Goal: Transaction & Acquisition: Obtain resource

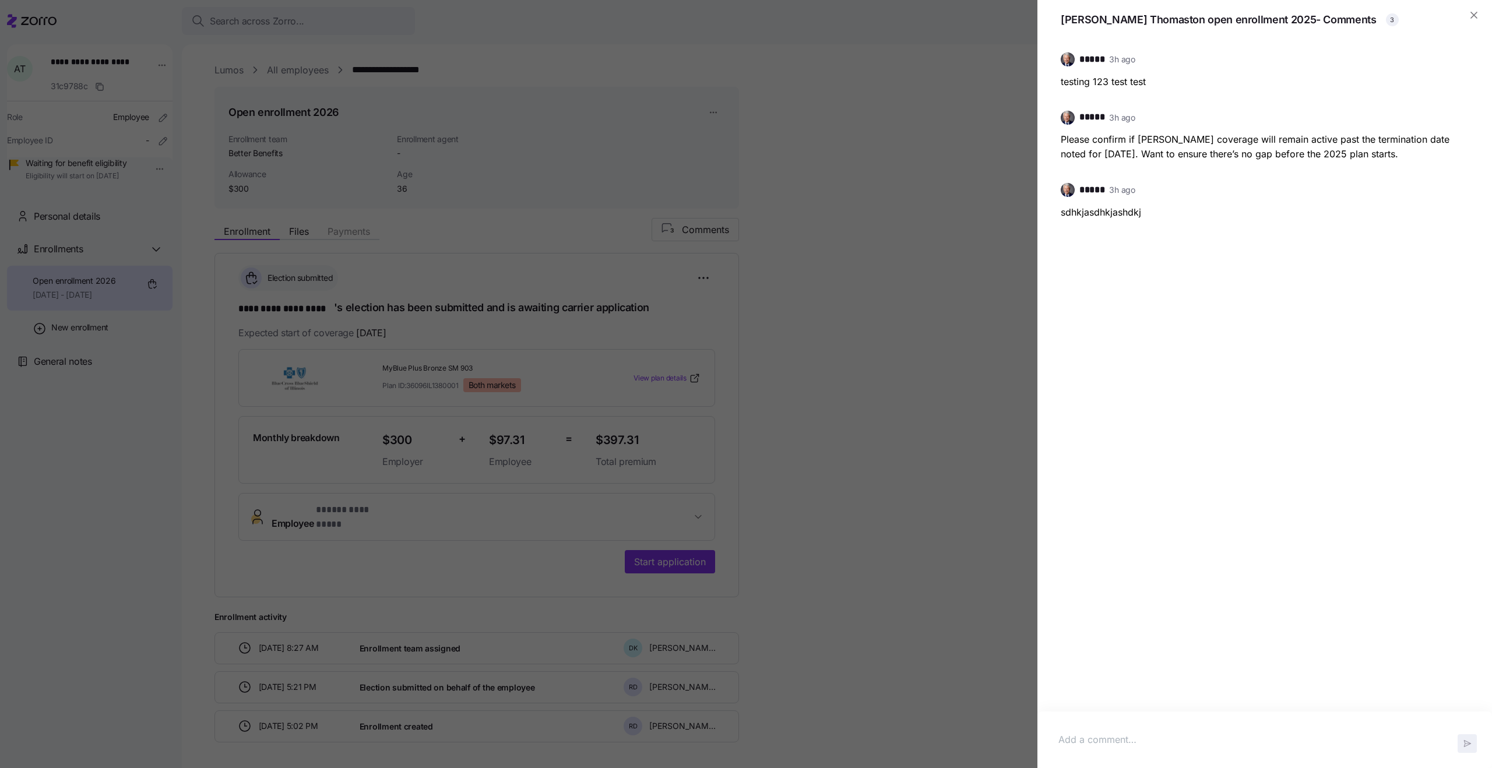
click at [939, 138] on div at bounding box center [746, 384] width 1492 height 768
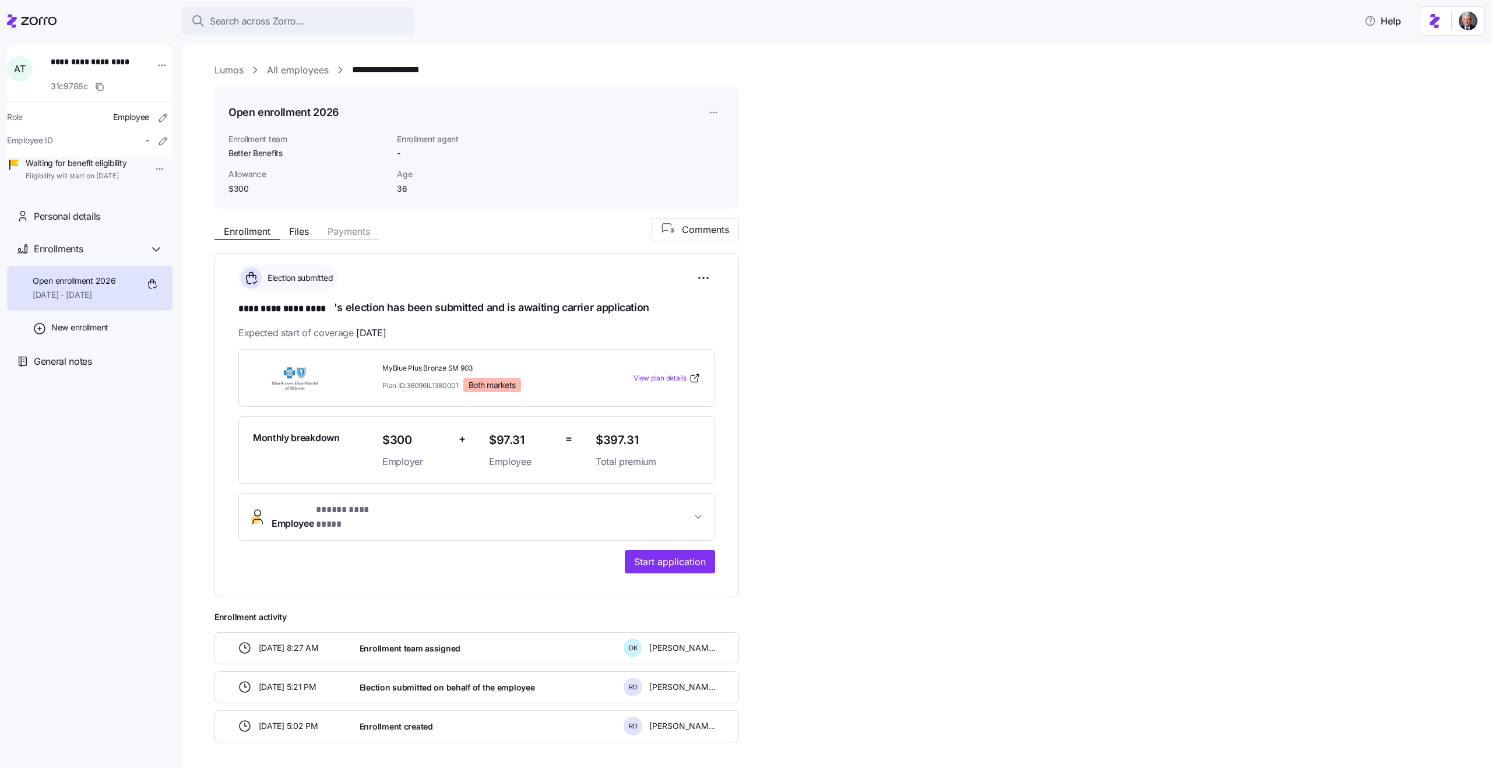
click at [304, 68] on link "All employees" at bounding box center [298, 70] width 62 height 15
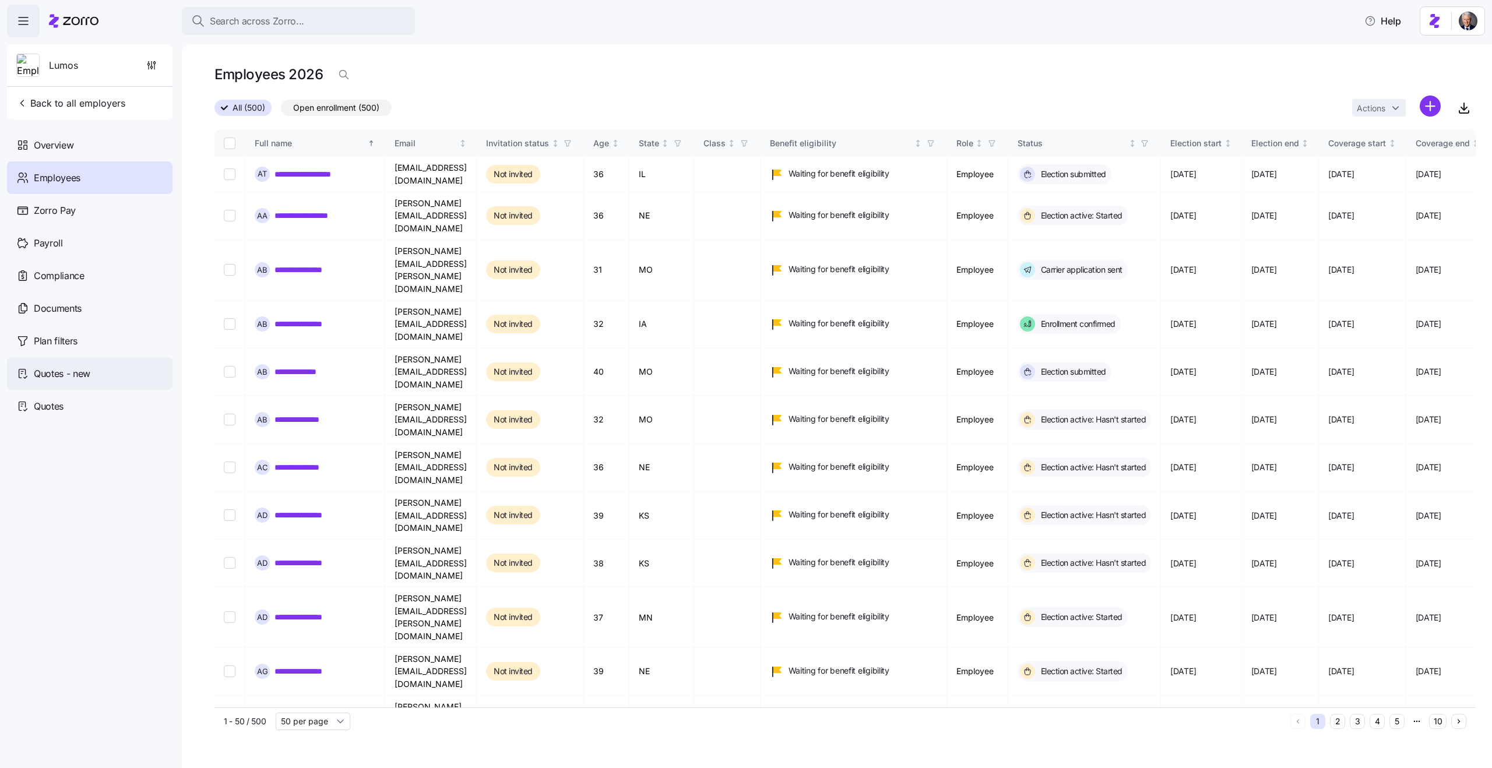
click at [79, 378] on span "Quotes - new" at bounding box center [62, 374] width 57 height 15
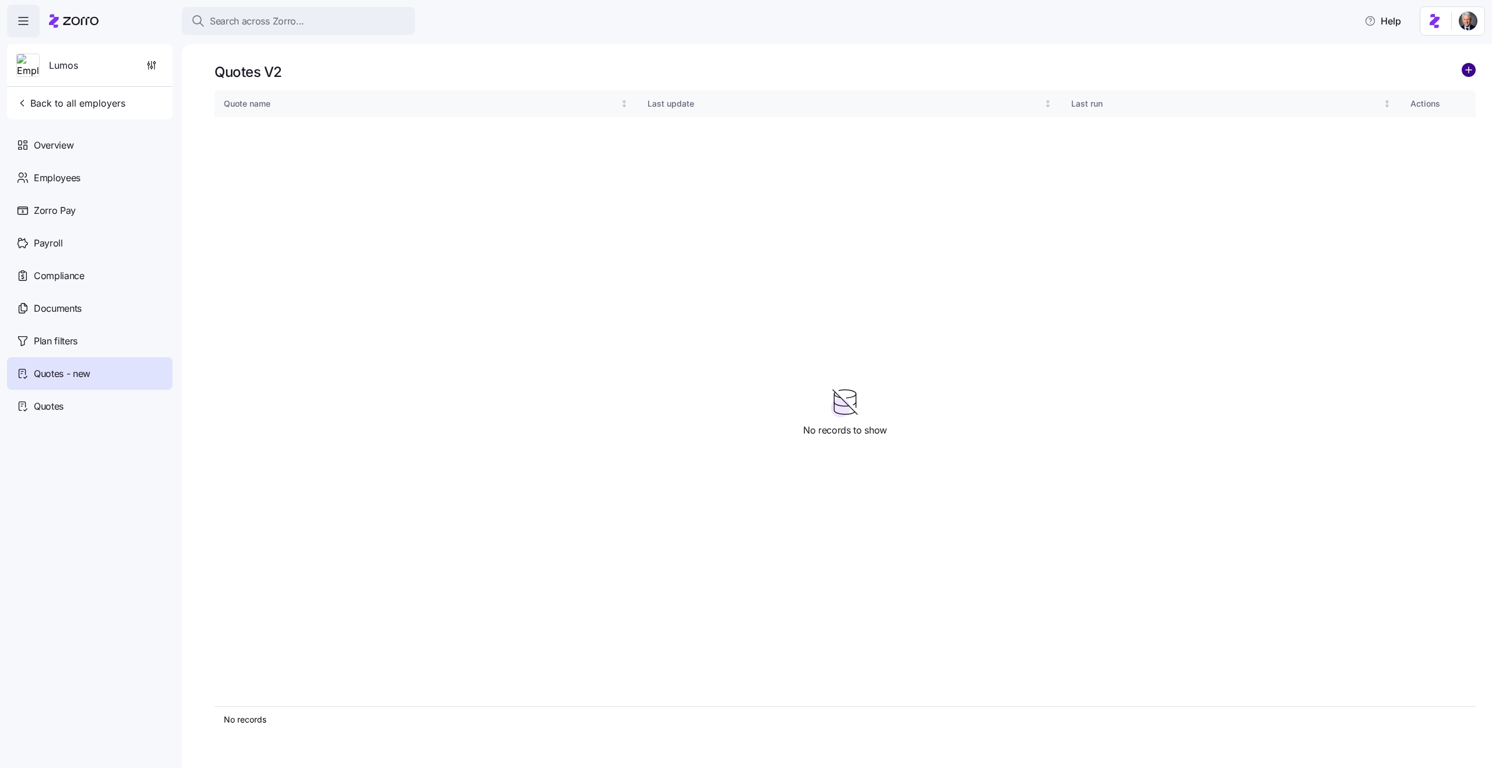
click at [1464, 75] on icon "add icon" at bounding box center [1469, 70] width 14 height 14
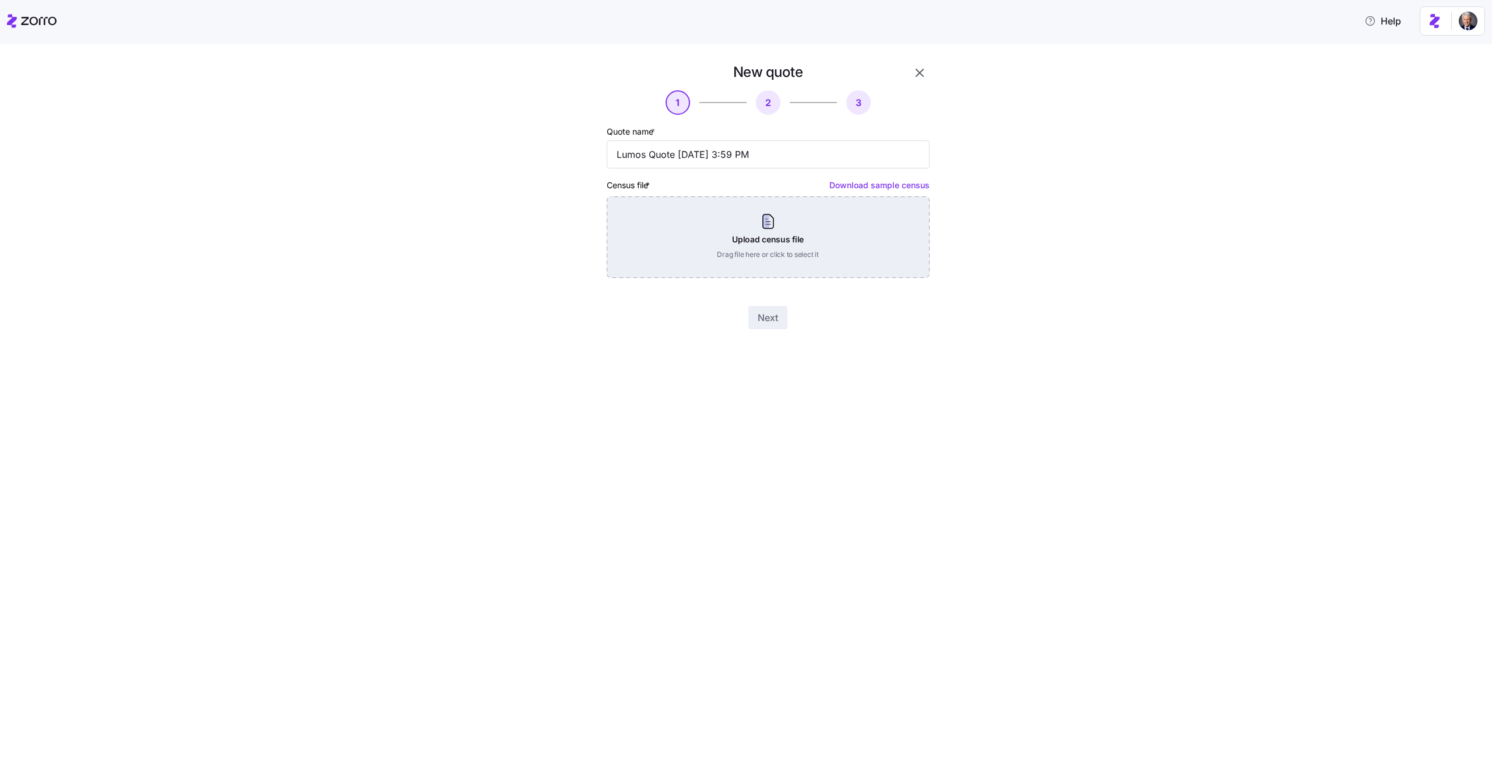
click at [790, 252] on div "Upload census file Drag file here or click to select it" at bounding box center [768, 237] width 323 height 82
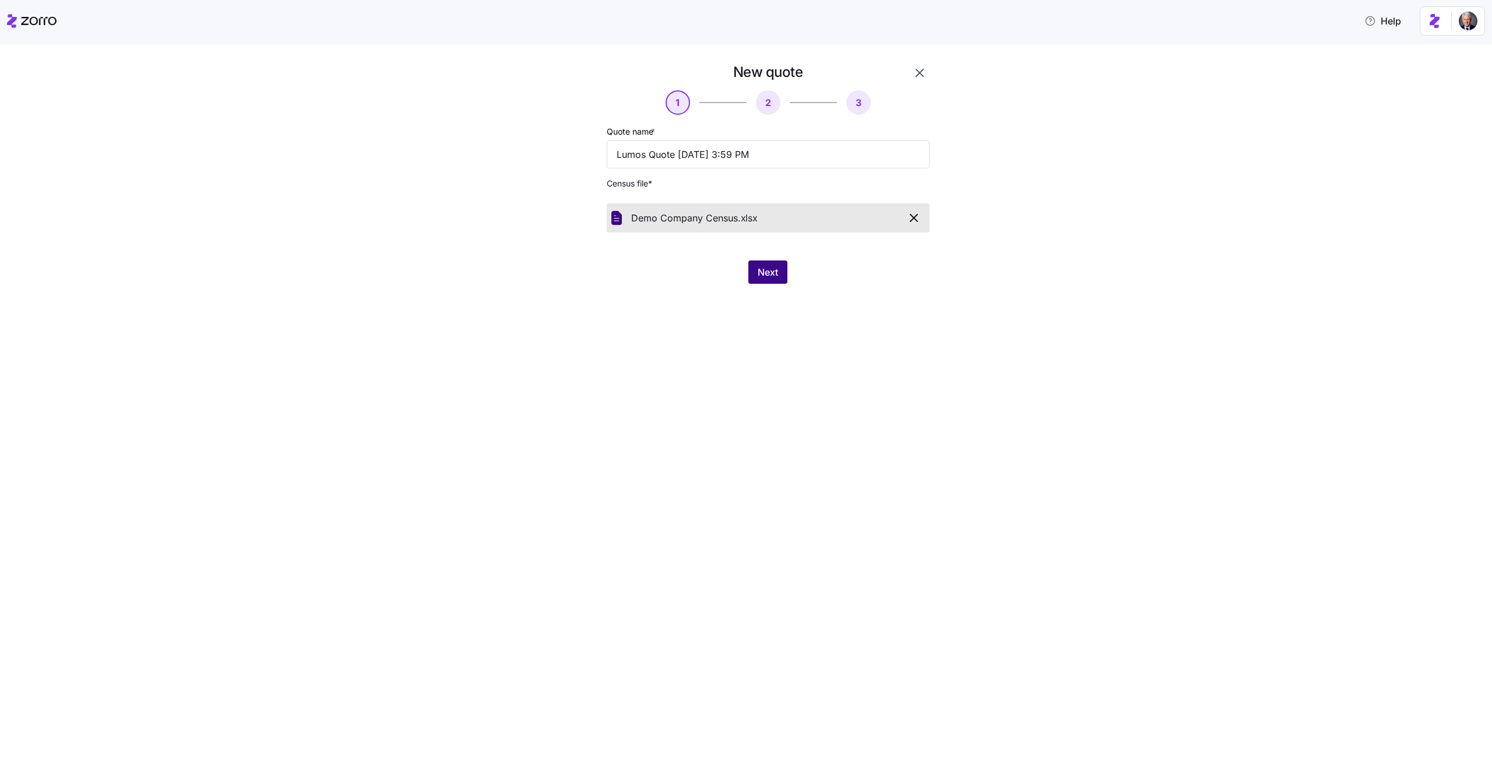
click at [751, 277] on button "Next" at bounding box center [767, 272] width 39 height 23
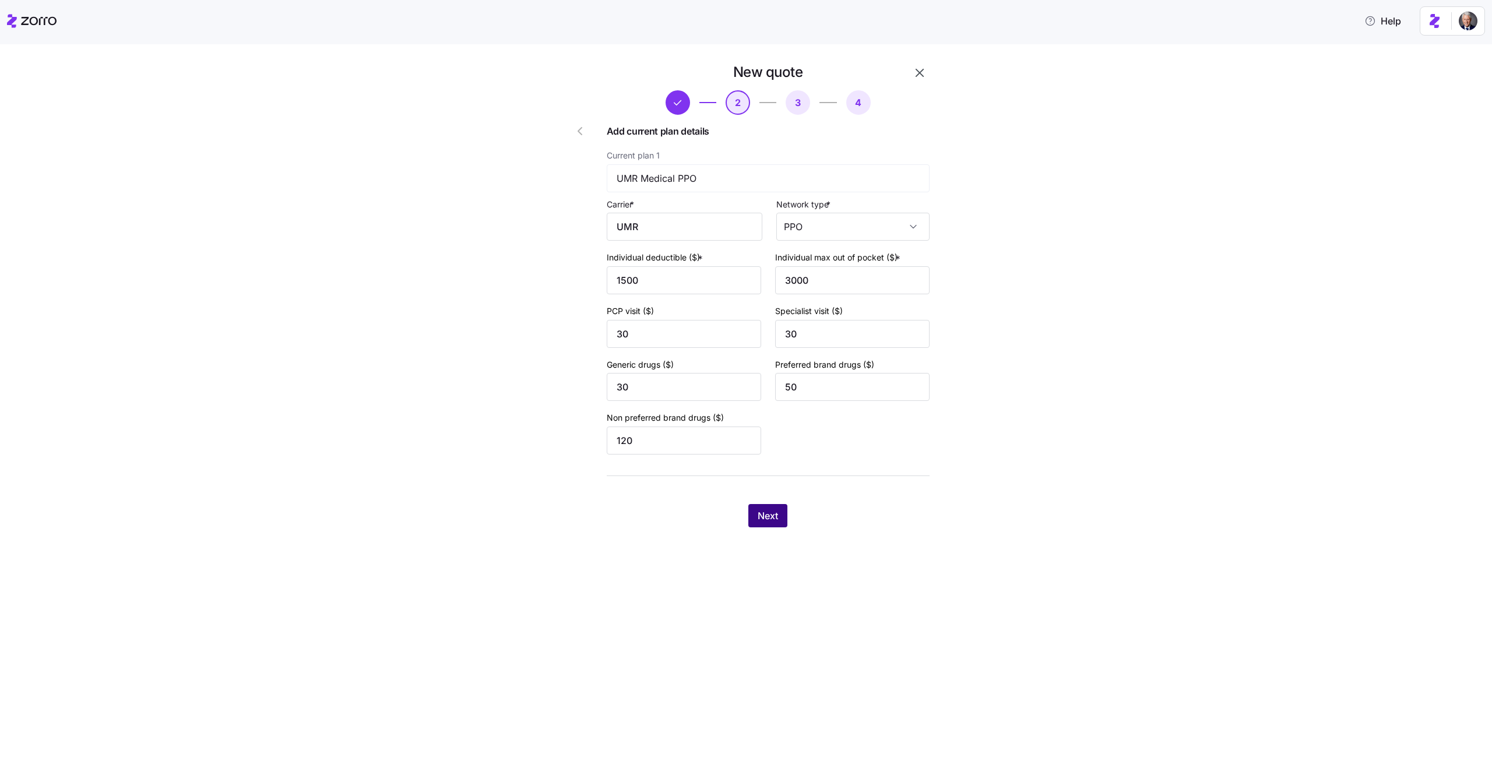
click at [772, 519] on span "Next" at bounding box center [768, 516] width 20 height 14
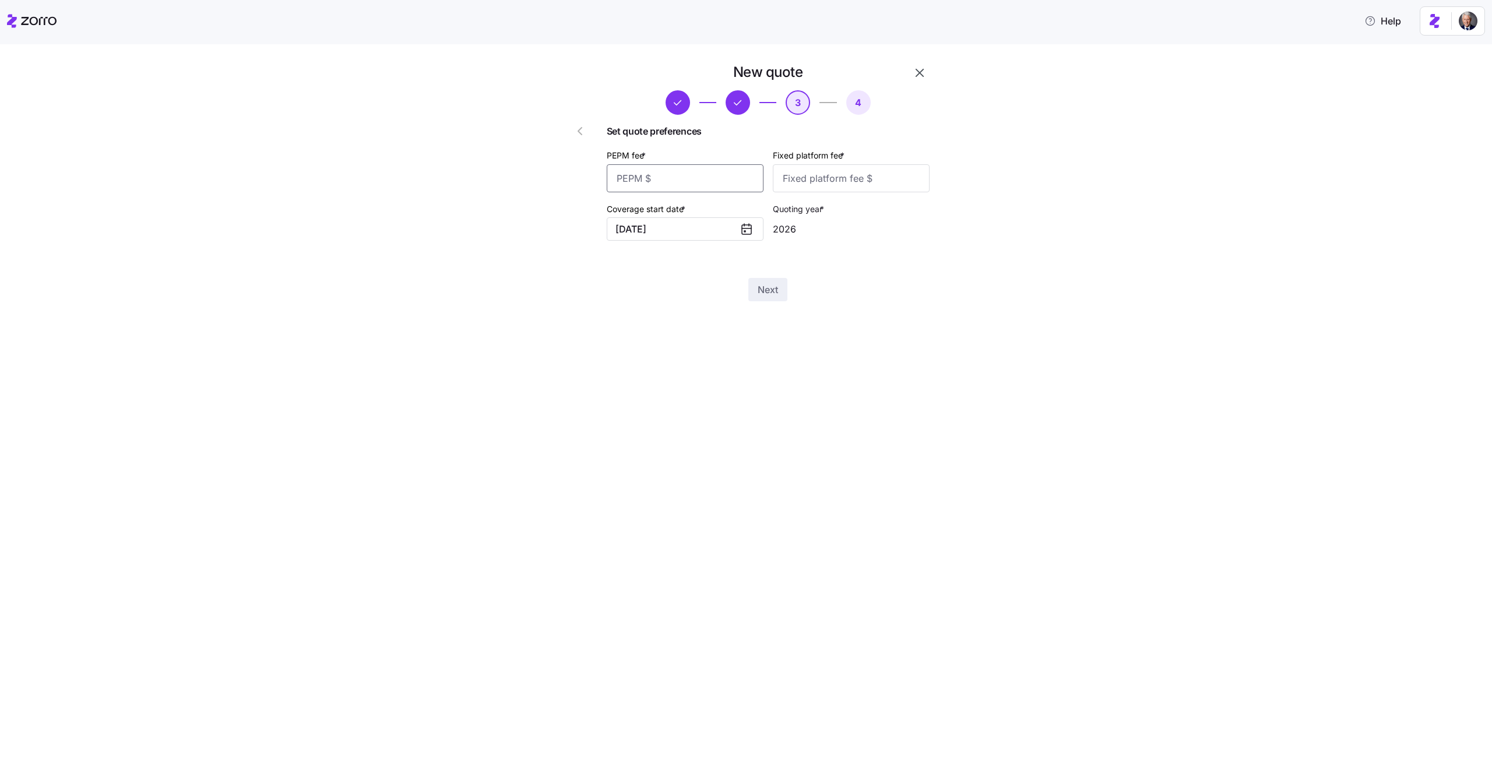
click at [721, 173] on input "PEPM fee *" at bounding box center [685, 178] width 157 height 28
type input "50"
click at [825, 177] on input "Fixed platform fee *" at bounding box center [851, 178] width 157 height 28
type input "200"
click at [777, 281] on button "Next" at bounding box center [767, 289] width 39 height 23
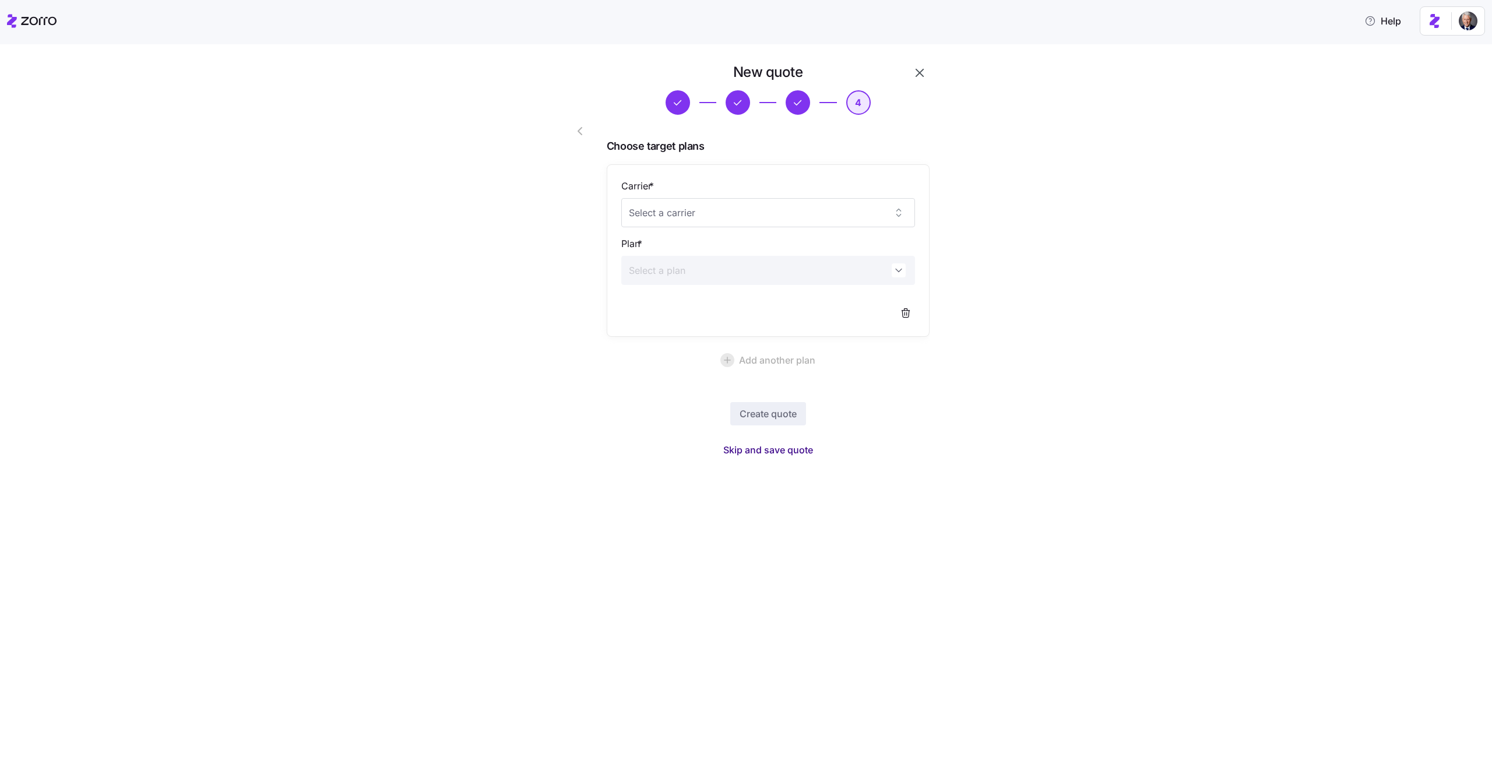
click at [777, 444] on span "Skip and save quote" at bounding box center [768, 450] width 90 height 14
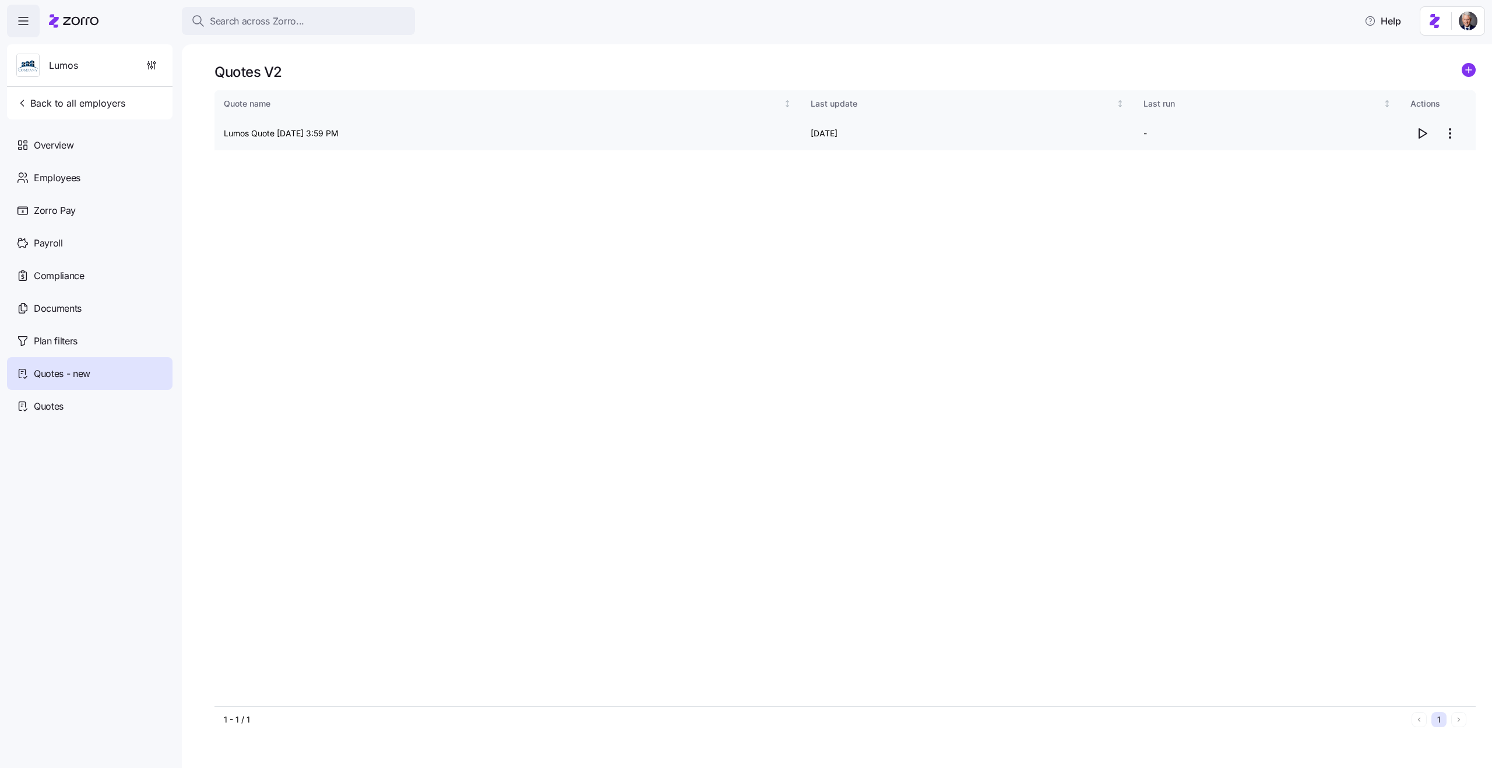
click at [281, 135] on td "Lumos Quote 09/17/2025 3:59 PM" at bounding box center [507, 133] width 587 height 33
click at [330, 133] on td "Lumos Quote 09/17/2025 3:59 PM" at bounding box center [507, 133] width 587 height 33
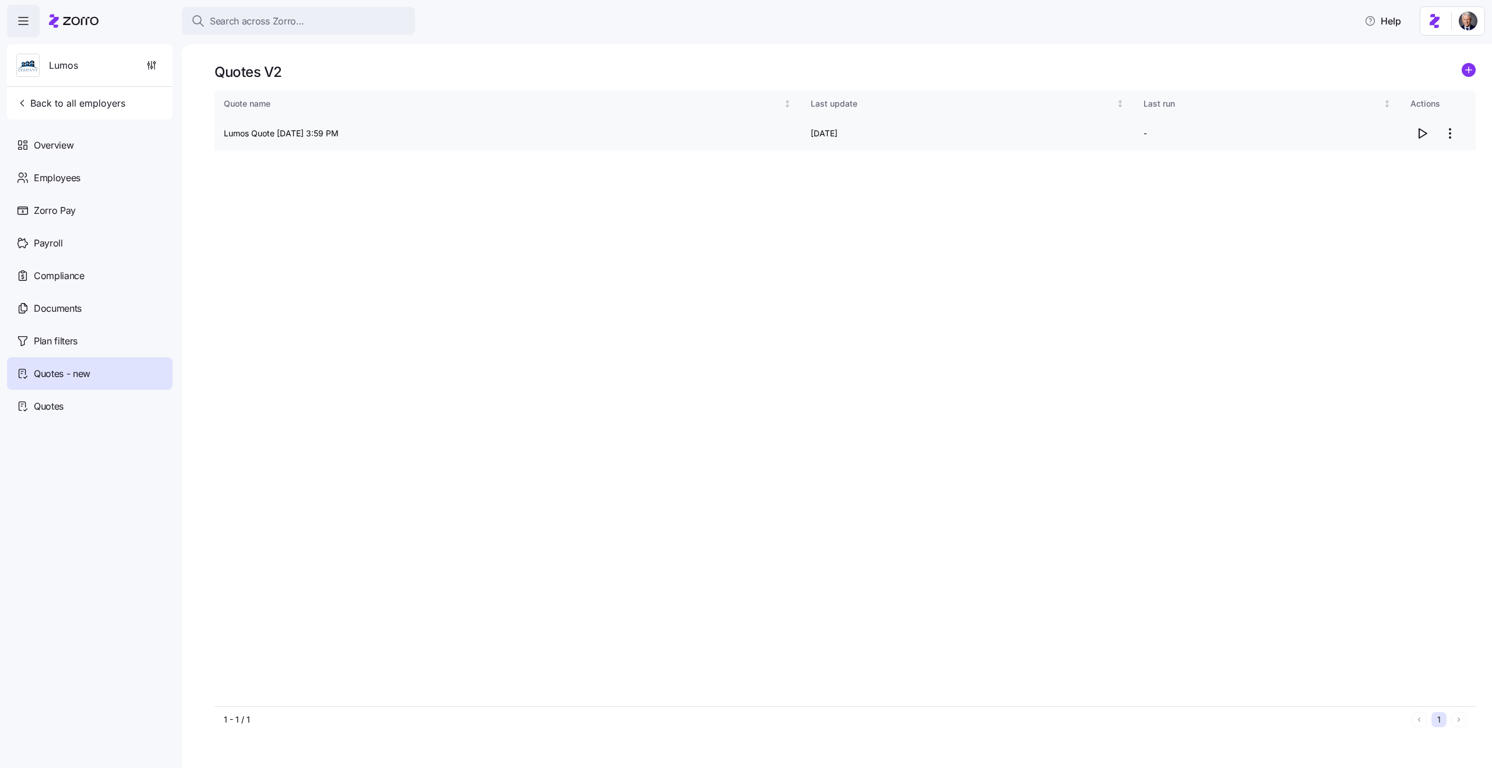
click at [330, 133] on td "Lumos Quote 09/17/2025 3:59 PM" at bounding box center [507, 133] width 587 height 33
click at [267, 133] on td "Lumos Quote 09/17/2025 3:59 PM" at bounding box center [507, 133] width 587 height 33
click at [325, 237] on div "Quote name Last update Last run Actions Lumos Quote 09/17/2025 3:59 PM 09/17/20…" at bounding box center [844, 397] width 1261 height 615
click at [1424, 139] on icon "button" at bounding box center [1422, 133] width 14 height 14
click at [107, 171] on div "Employees" at bounding box center [90, 177] width 166 height 33
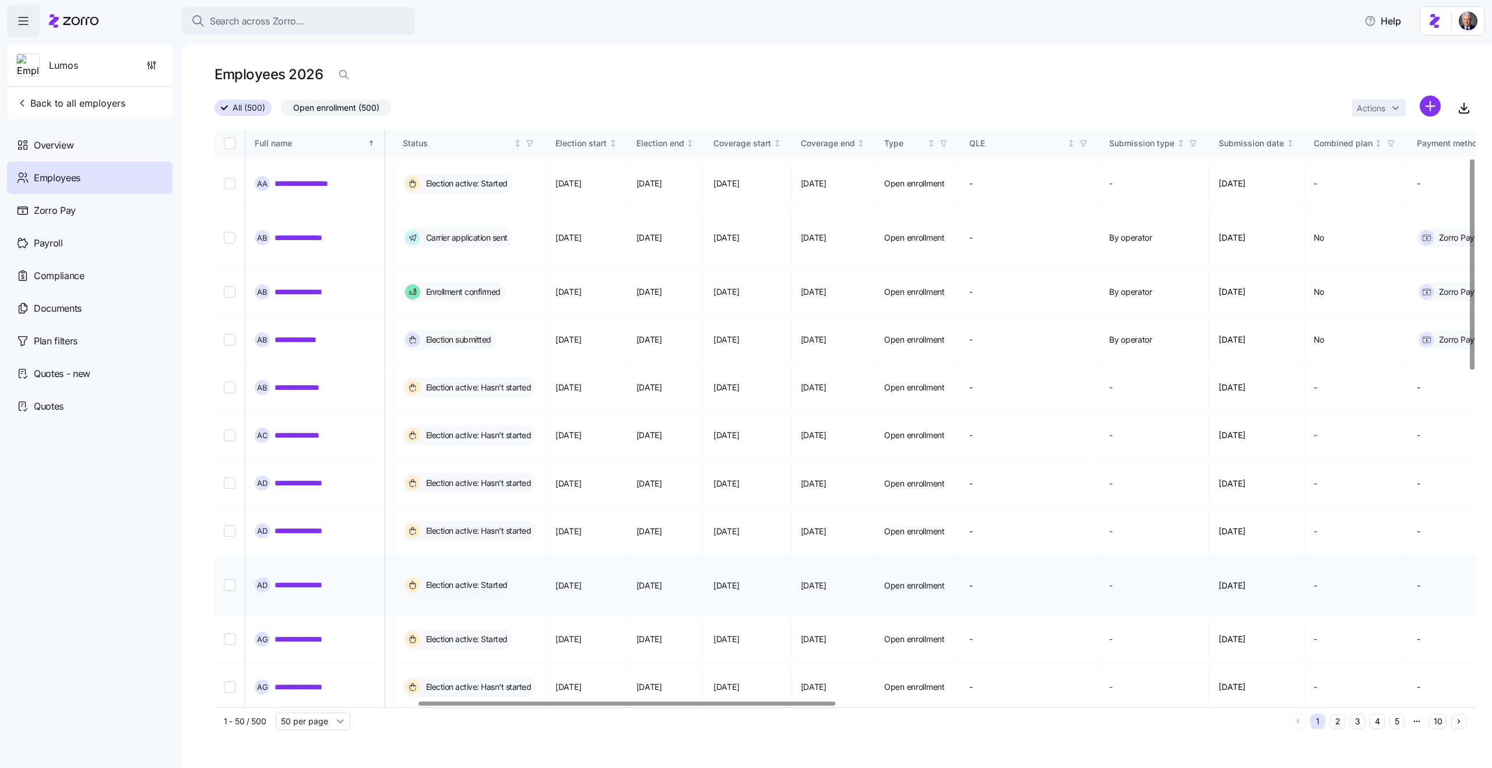
scroll to position [0, 615]
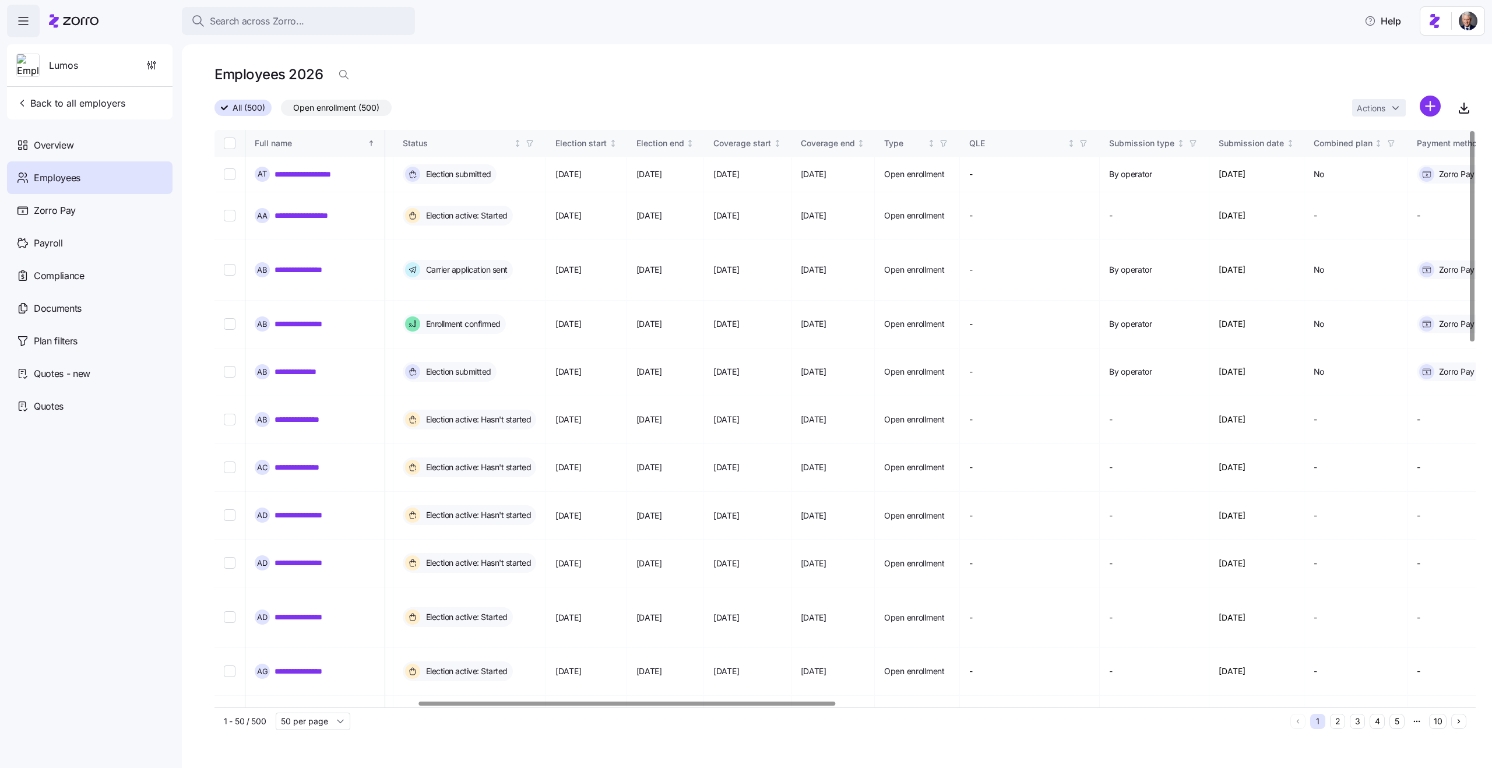
click at [287, 72] on h1 "Employees 2026" at bounding box center [268, 74] width 108 height 18
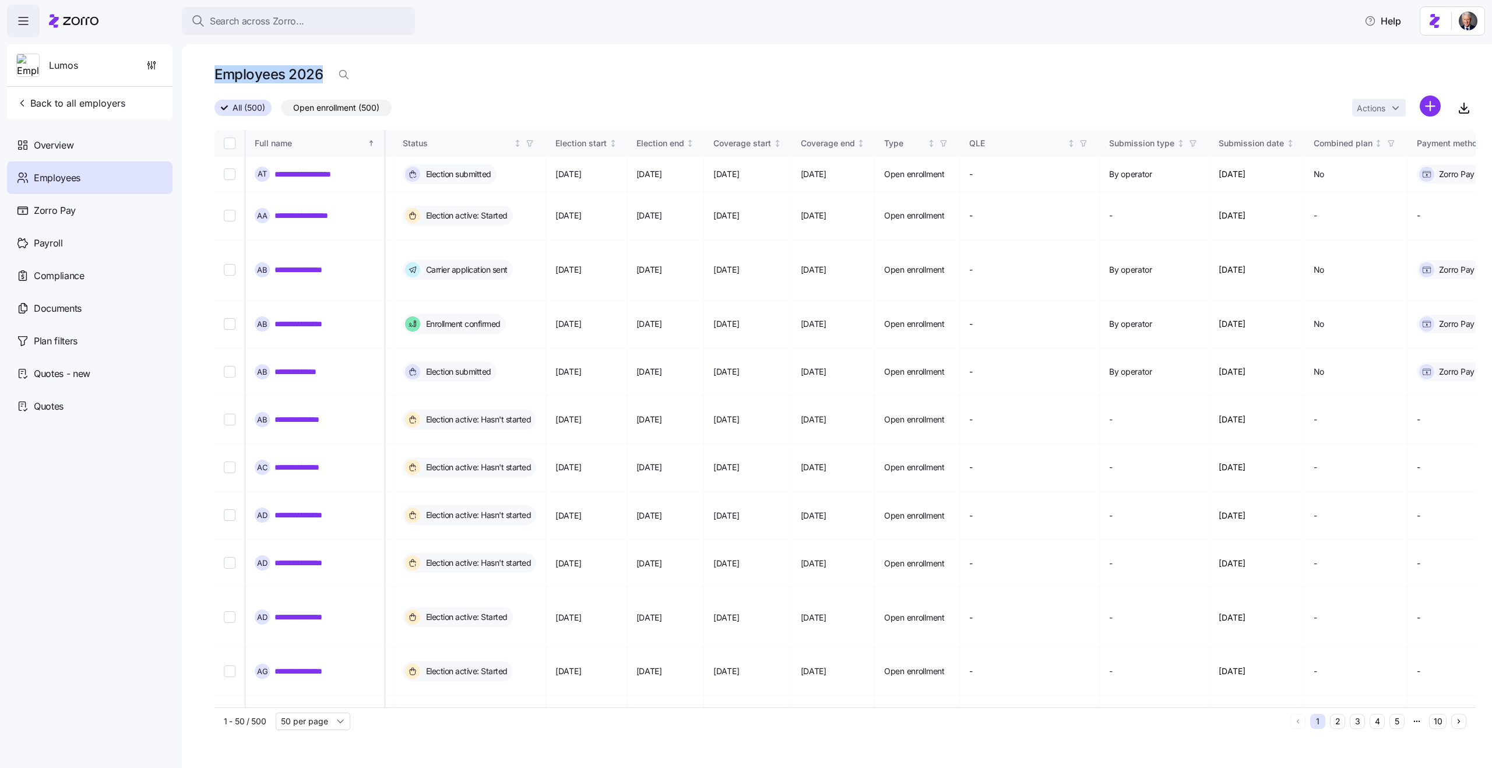
click at [263, 73] on h1 "Employees 2026" at bounding box center [268, 74] width 108 height 18
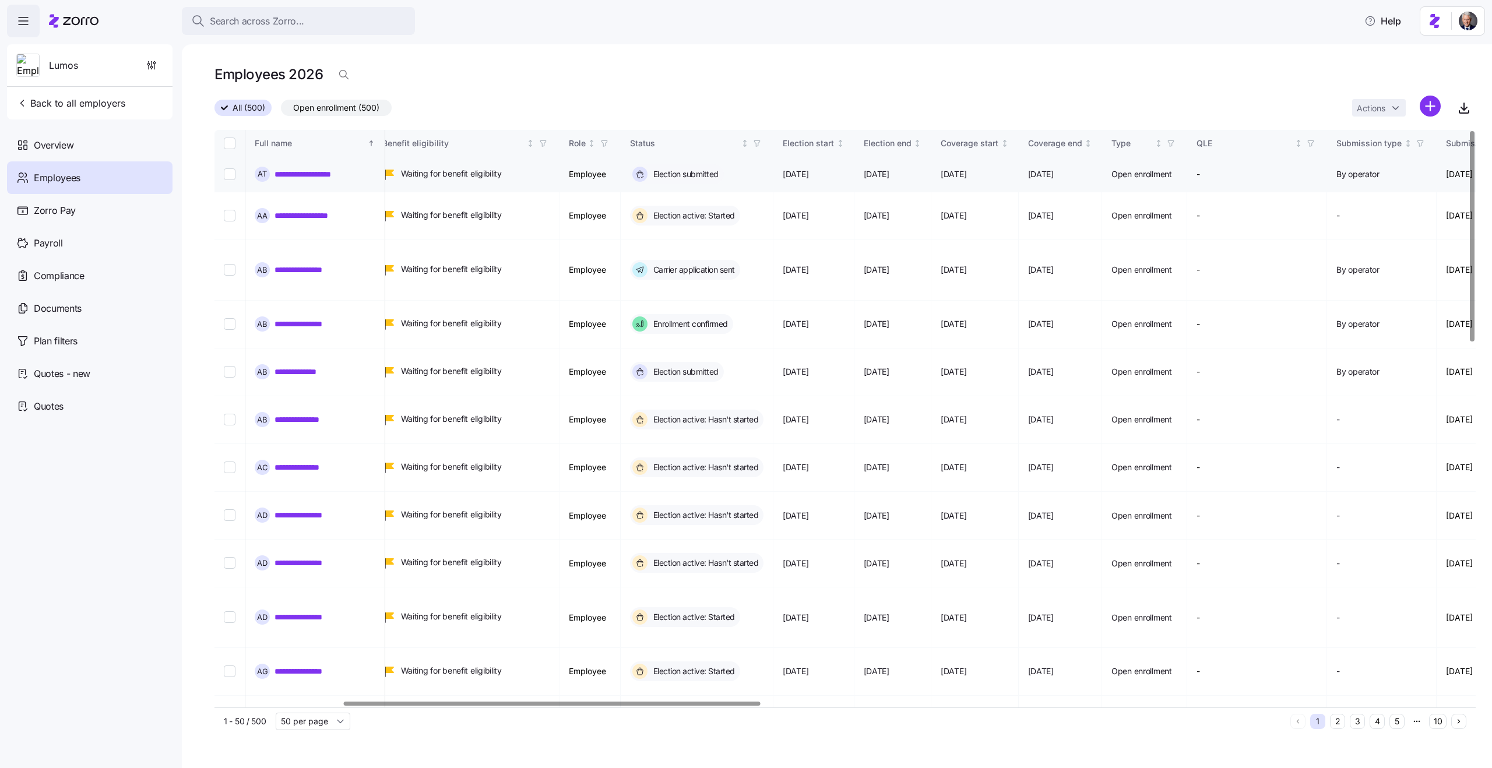
scroll to position [0, 391]
click at [805, 173] on span "09/01/2025" at bounding box center [792, 174] width 26 height 12
click at [886, 173] on span "10/16/2025" at bounding box center [873, 174] width 26 height 12
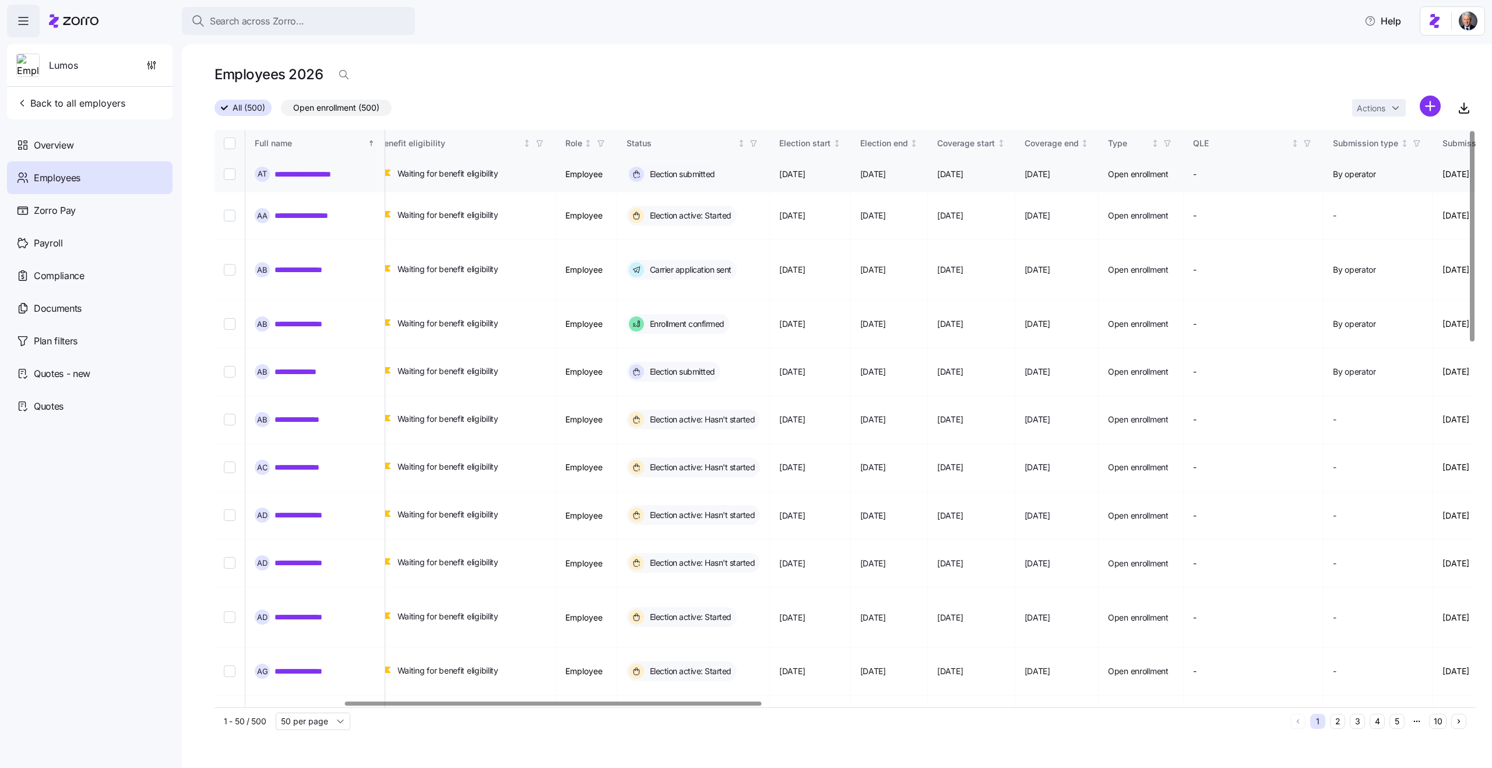
click at [886, 173] on span "10/16/2025" at bounding box center [873, 174] width 26 height 12
click at [928, 181] on td "10/16/2025" at bounding box center [890, 175] width 78 height 36
click at [886, 210] on span "10/16/2025" at bounding box center [873, 216] width 26 height 12
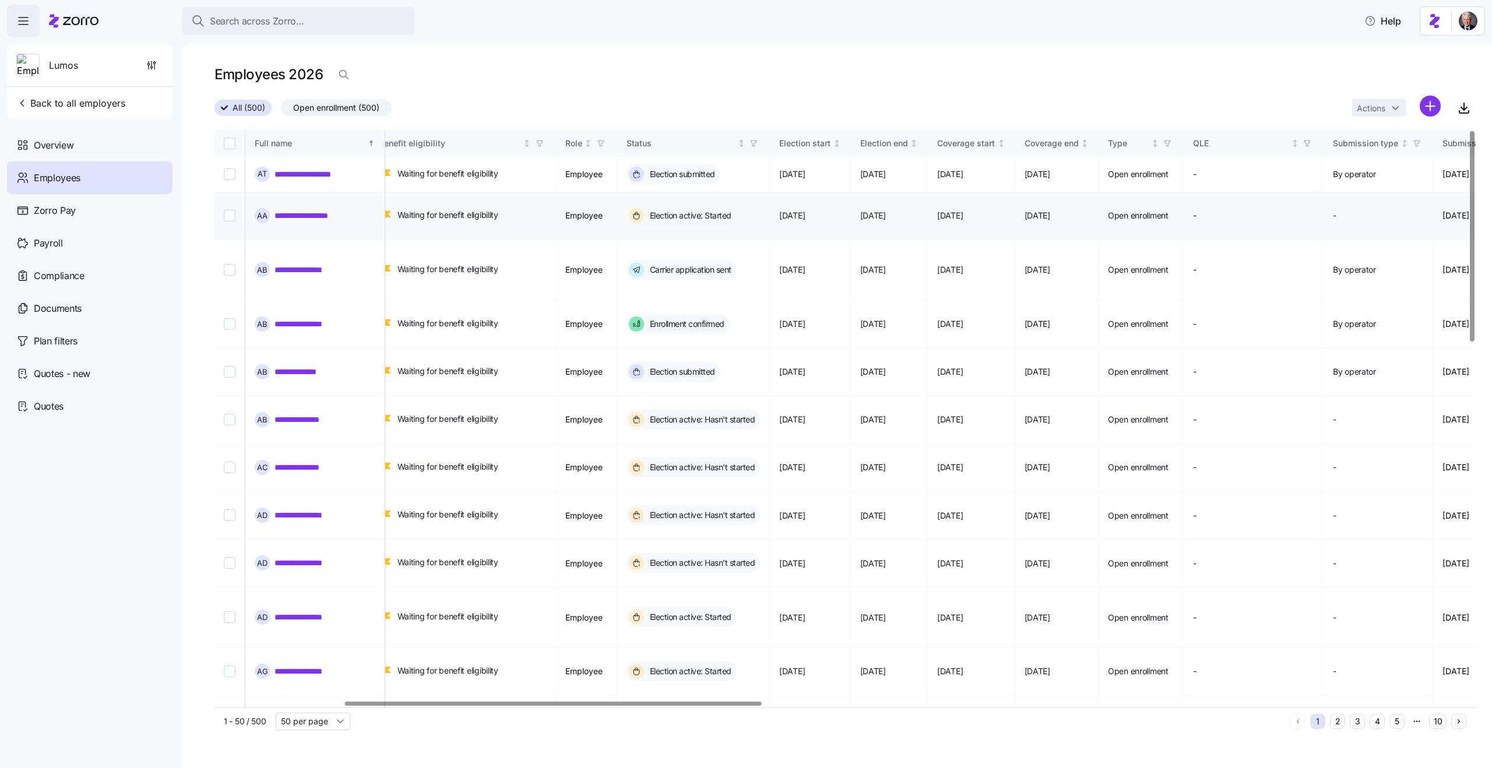
click at [886, 210] on span "10/16/2025" at bounding box center [873, 216] width 26 height 12
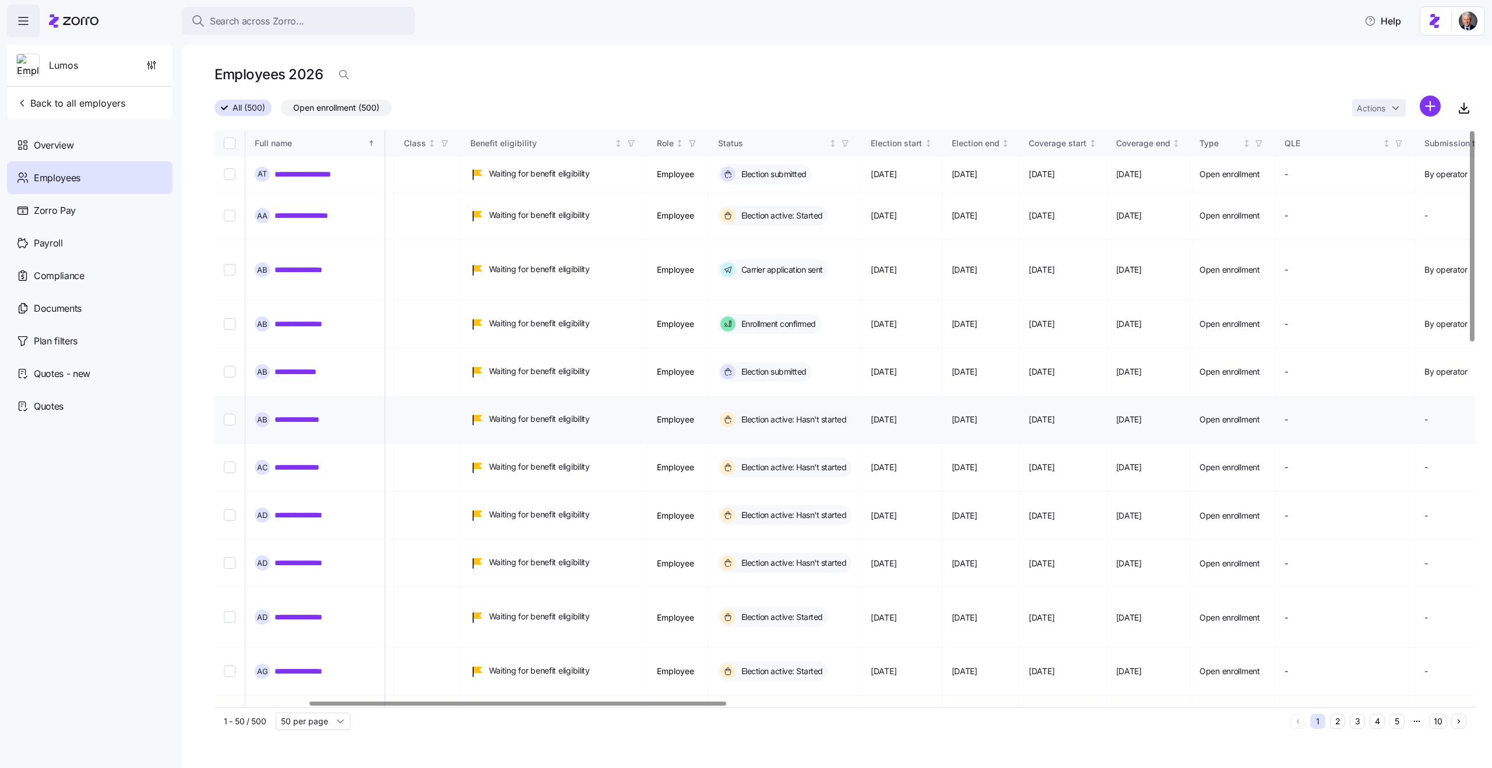
scroll to position [0, 284]
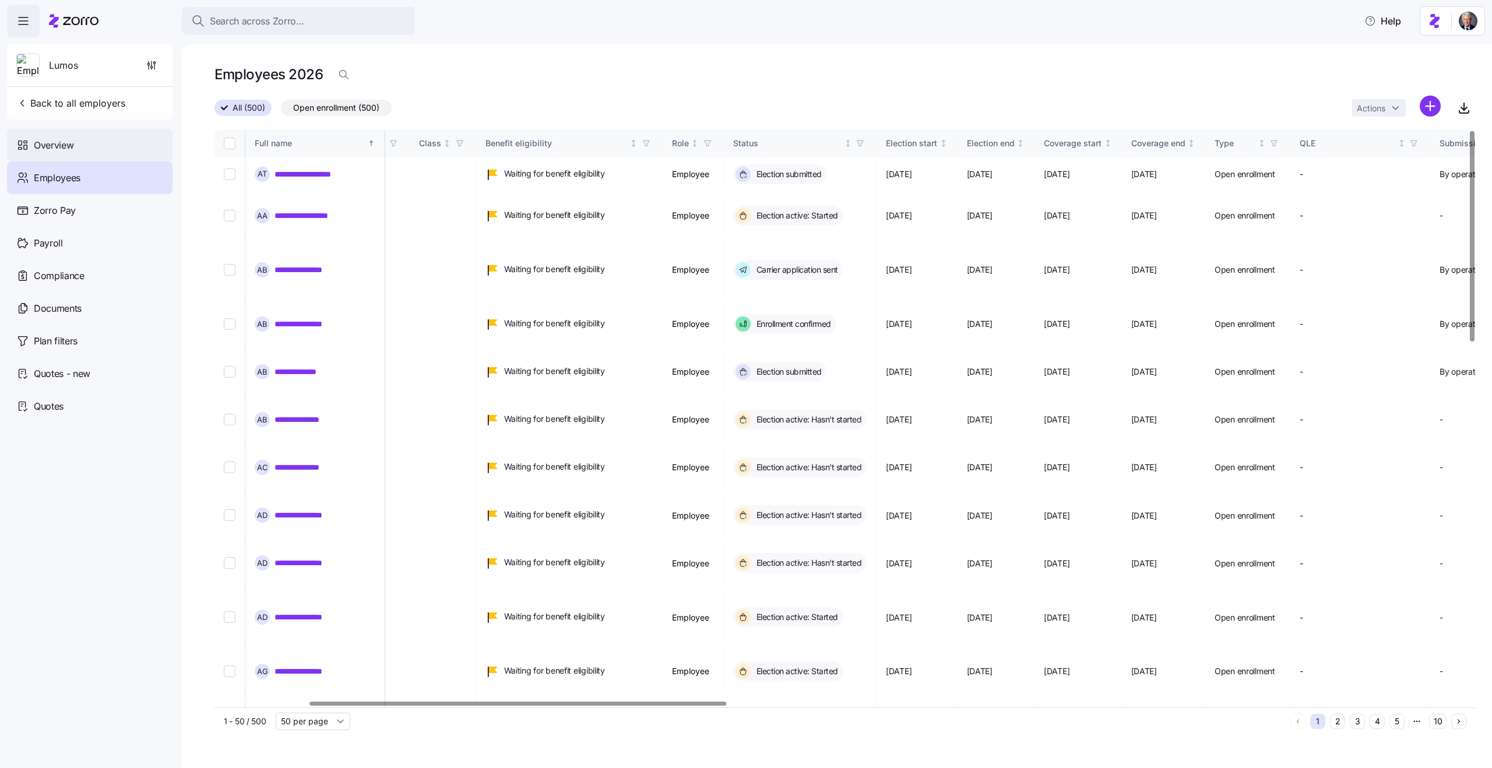
click at [85, 148] on div "Overview" at bounding box center [90, 145] width 166 height 33
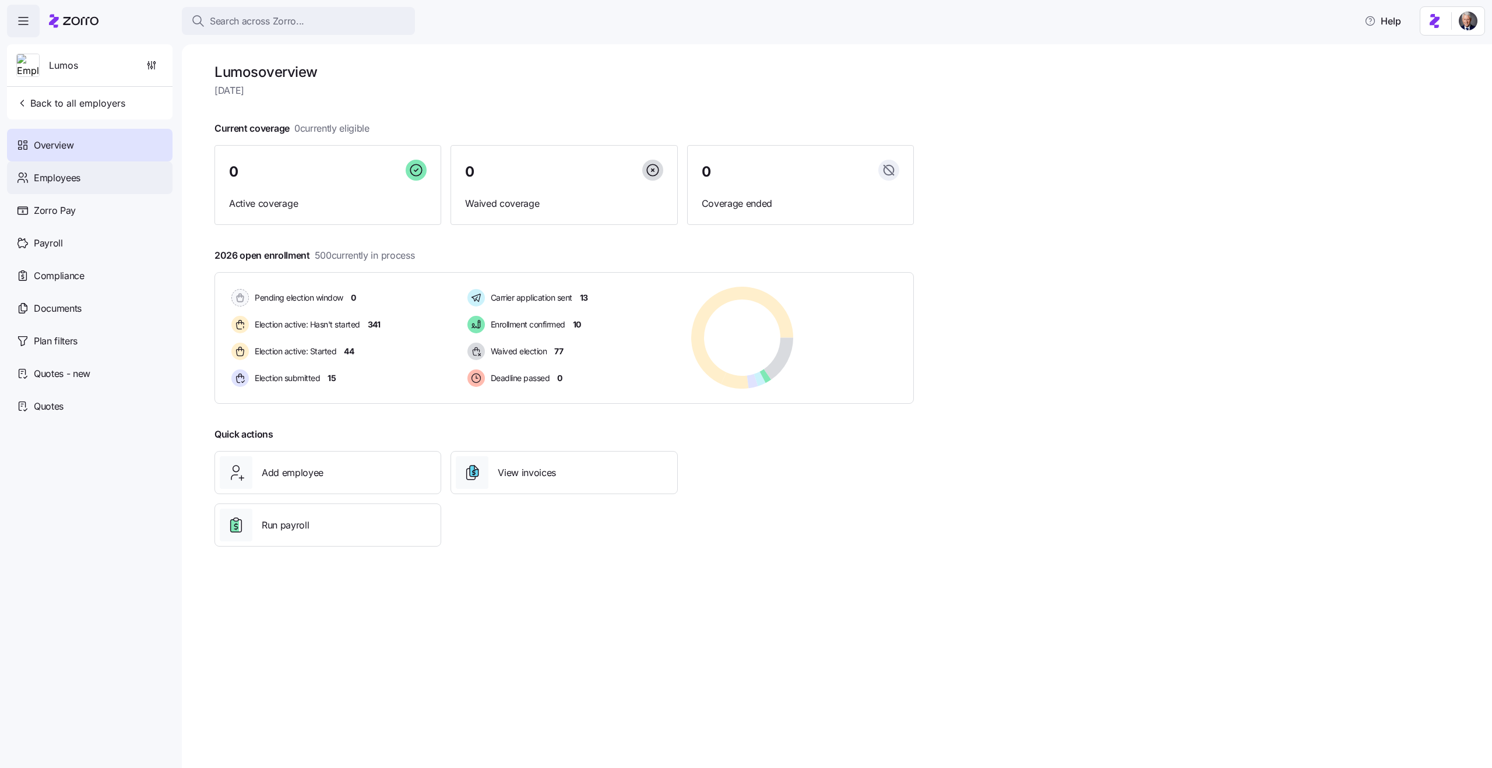
click at [90, 182] on div "Employees" at bounding box center [90, 177] width 166 height 33
click at [149, 64] on icon "button" at bounding box center [152, 65] width 12 height 12
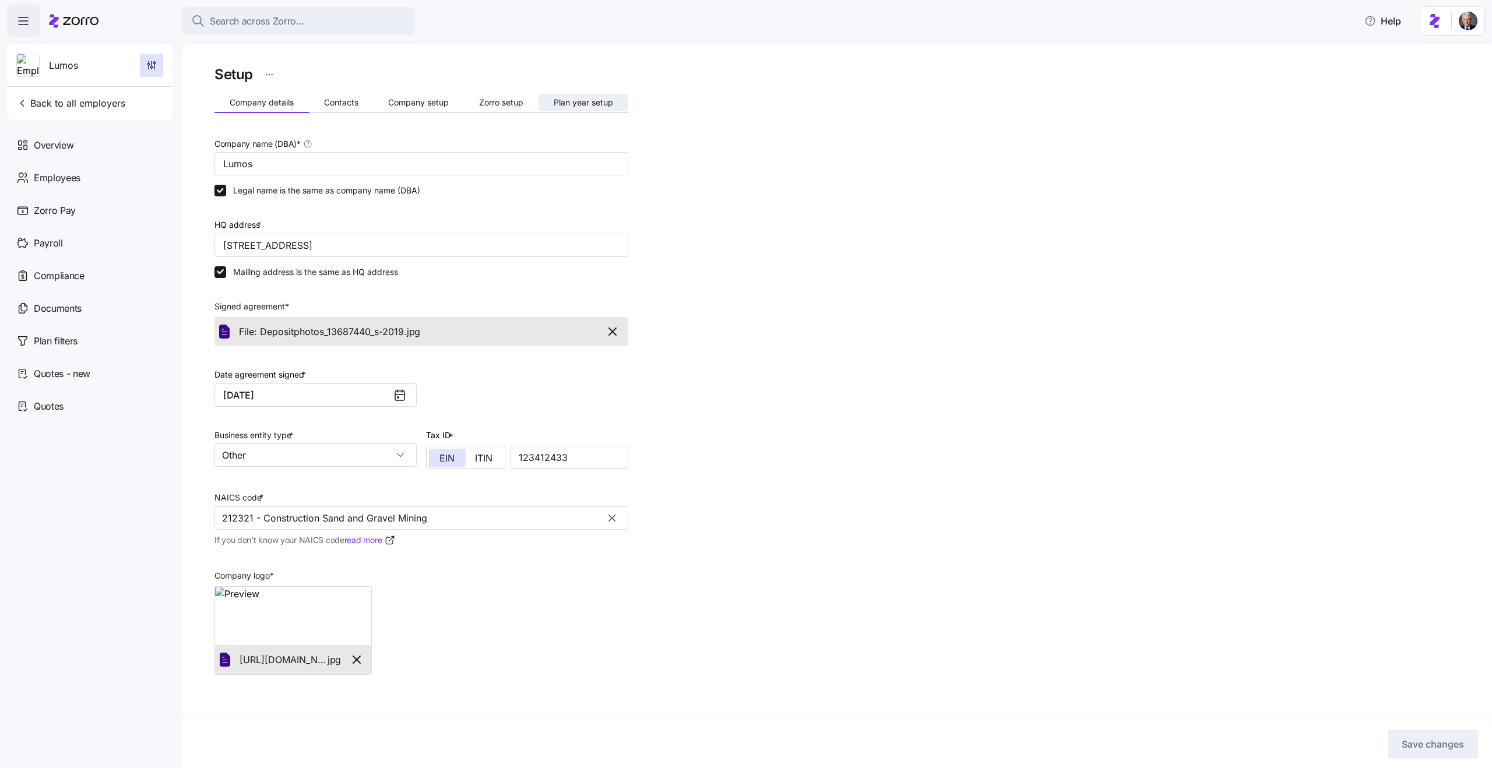
click at [589, 107] on button "Plan year setup" at bounding box center [583, 102] width 90 height 17
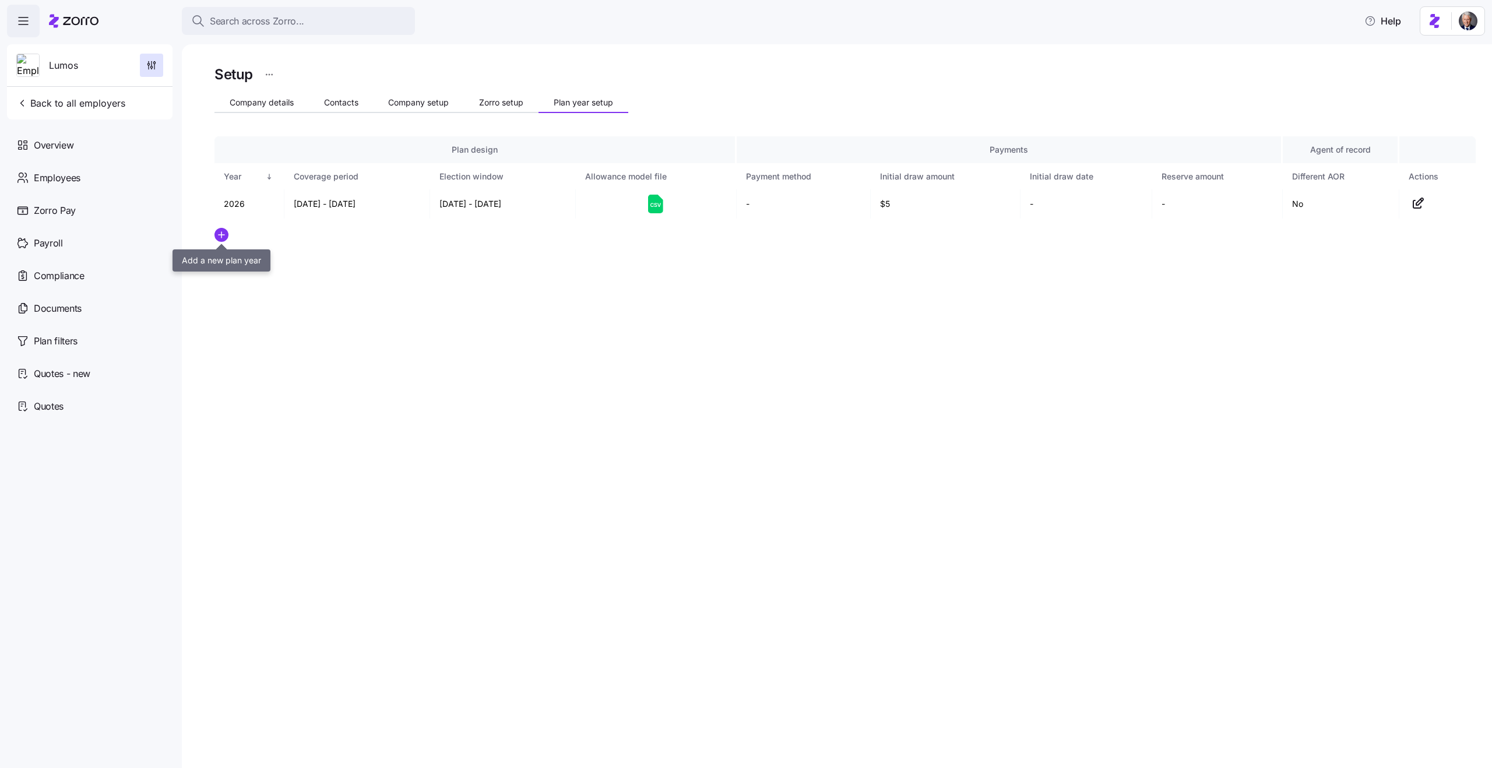
click at [228, 238] on icon "add icon" at bounding box center [221, 235] width 14 height 14
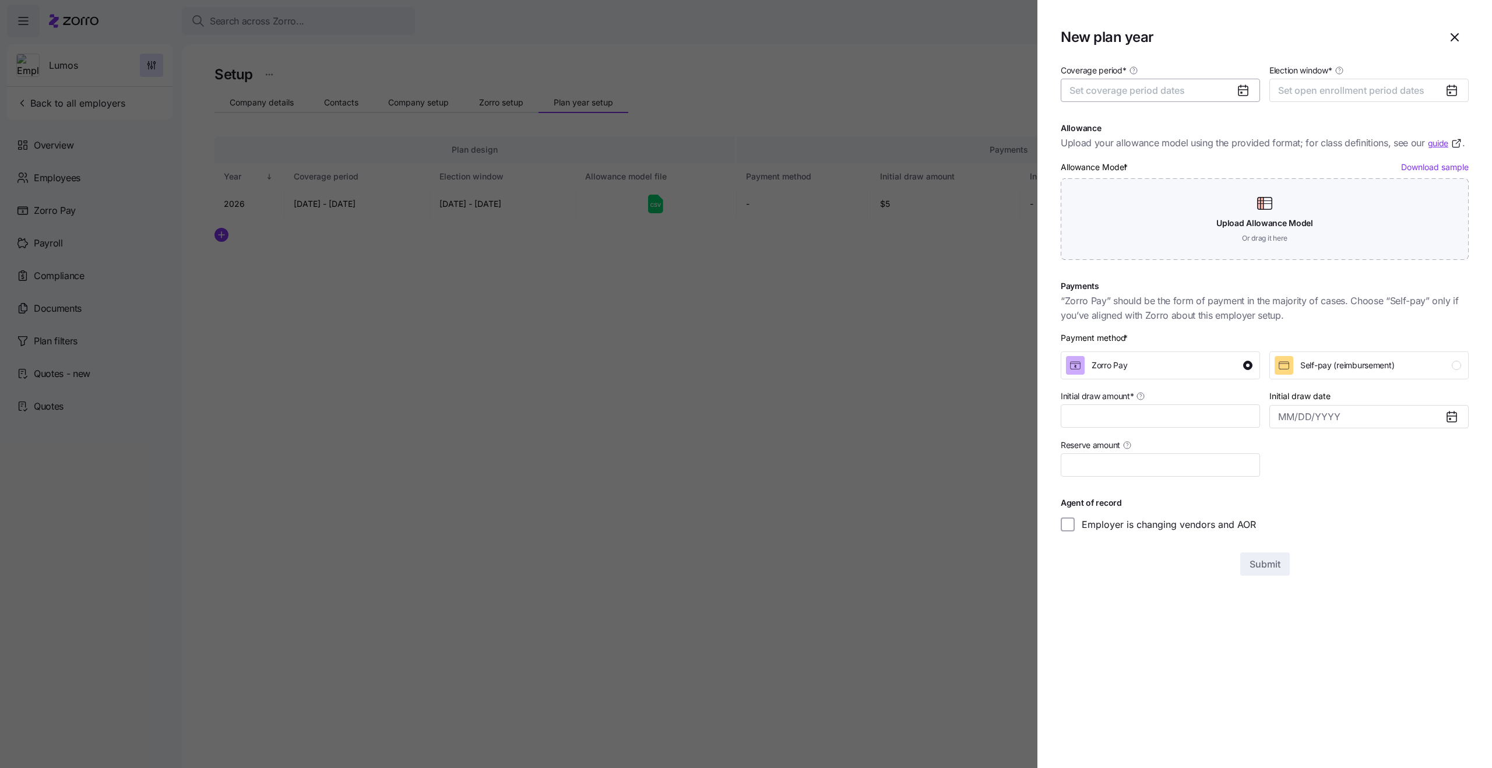
click at [1131, 93] on span "Set coverage period dates" at bounding box center [1126, 91] width 115 height 12
click at [1100, 154] on button "Jan" at bounding box center [1100, 156] width 58 height 24
click at [1220, 223] on button "Dec" at bounding box center [1217, 231] width 58 height 24
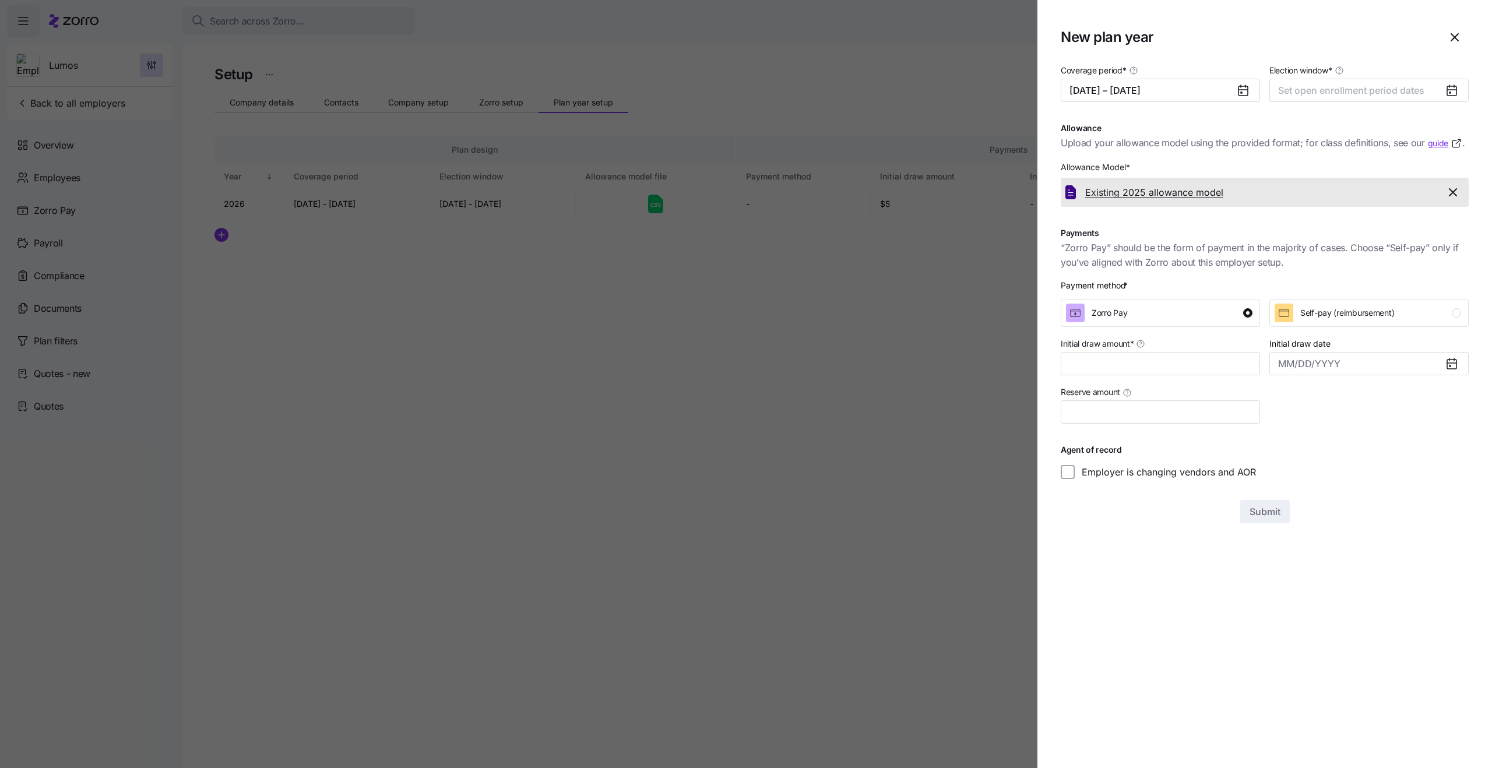
click at [1163, 192] on span "Existing 2025 allowance model" at bounding box center [1154, 192] width 138 height 15
click at [964, 345] on div at bounding box center [746, 384] width 1492 height 768
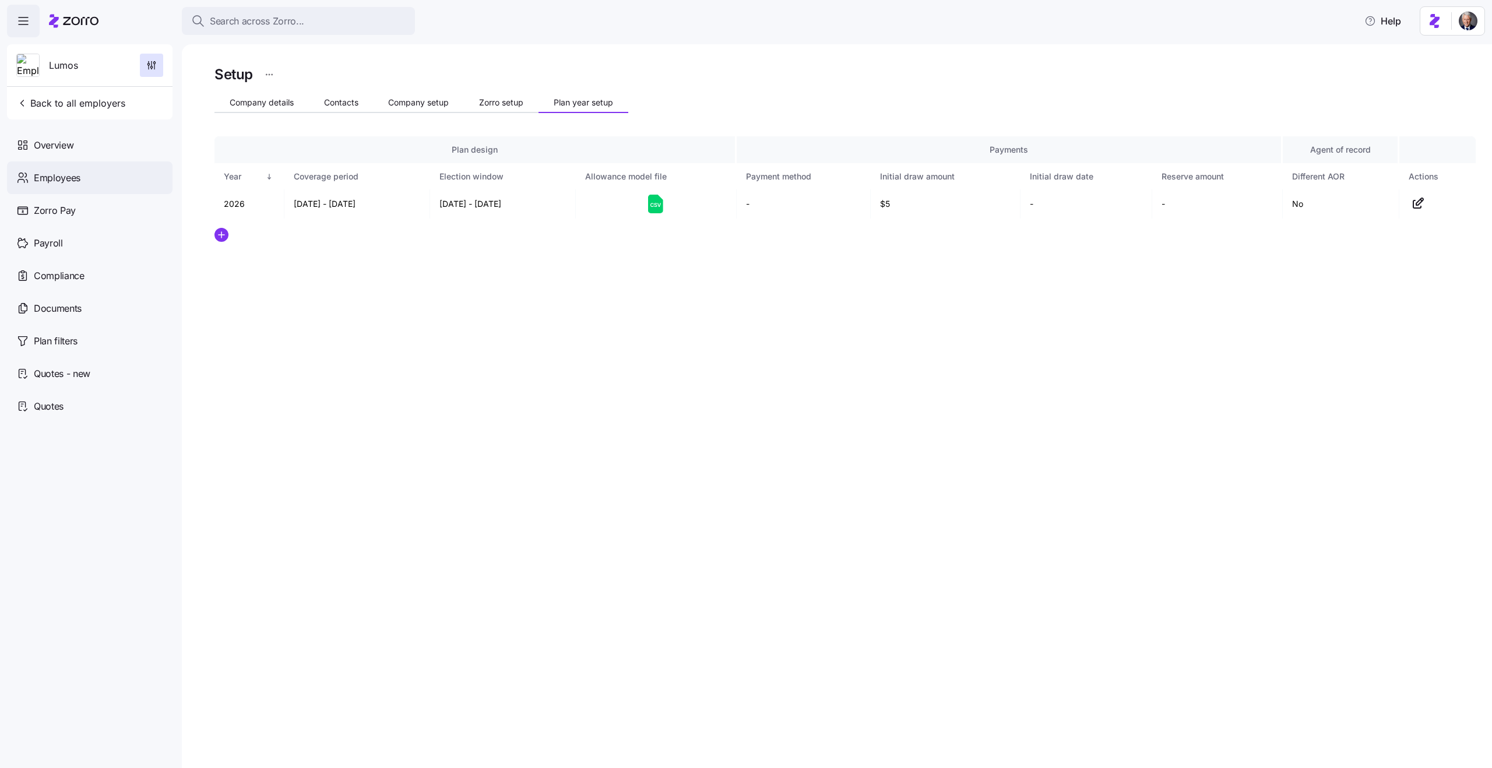
click at [85, 178] on div "Employees" at bounding box center [90, 177] width 166 height 33
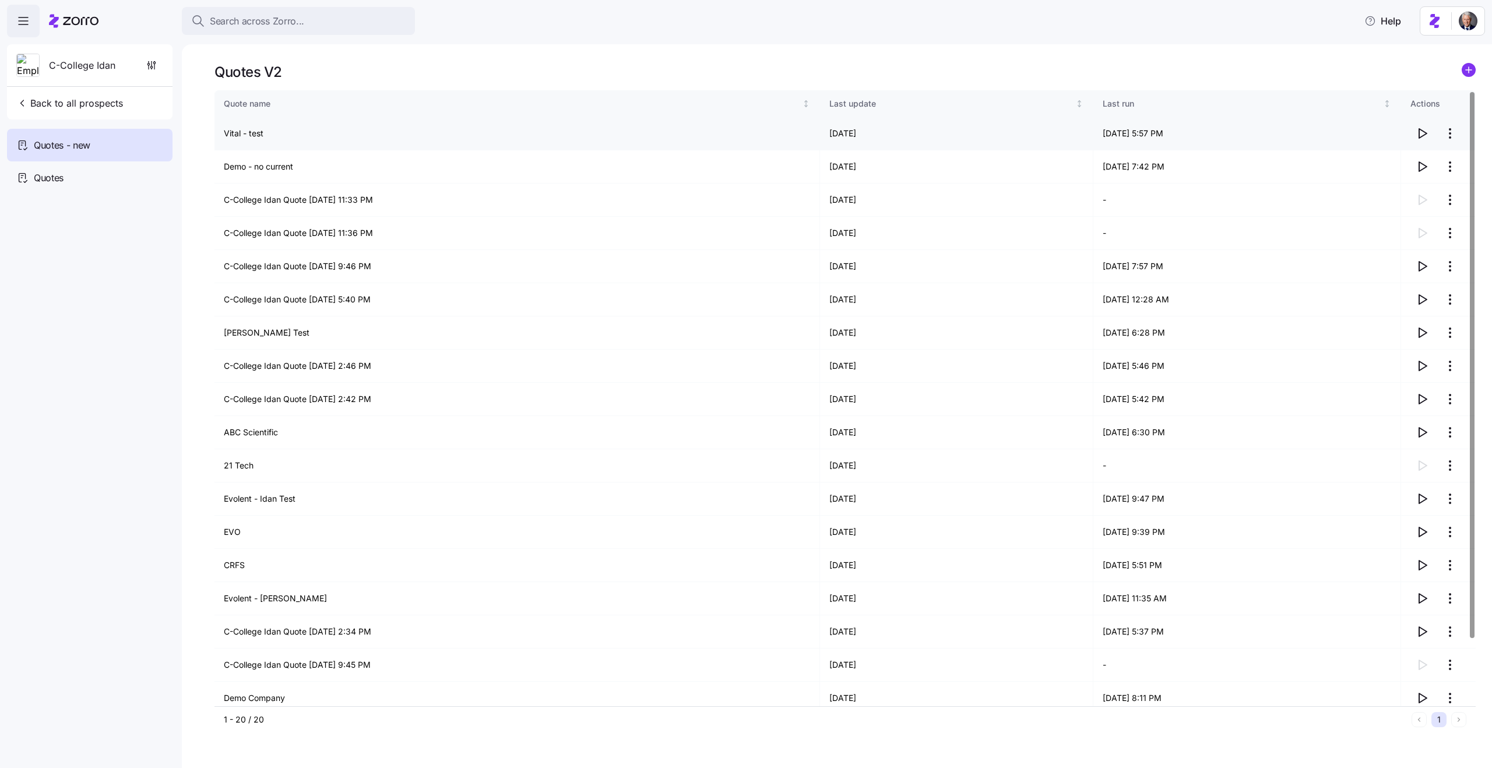
click at [1420, 133] on icon "button" at bounding box center [1422, 133] width 14 height 14
click at [726, 60] on div "Quotes V2 Quote name Last update Last run Actions Vital - test [DATE] [DATE] 6:…" at bounding box center [837, 406] width 1310 height 724
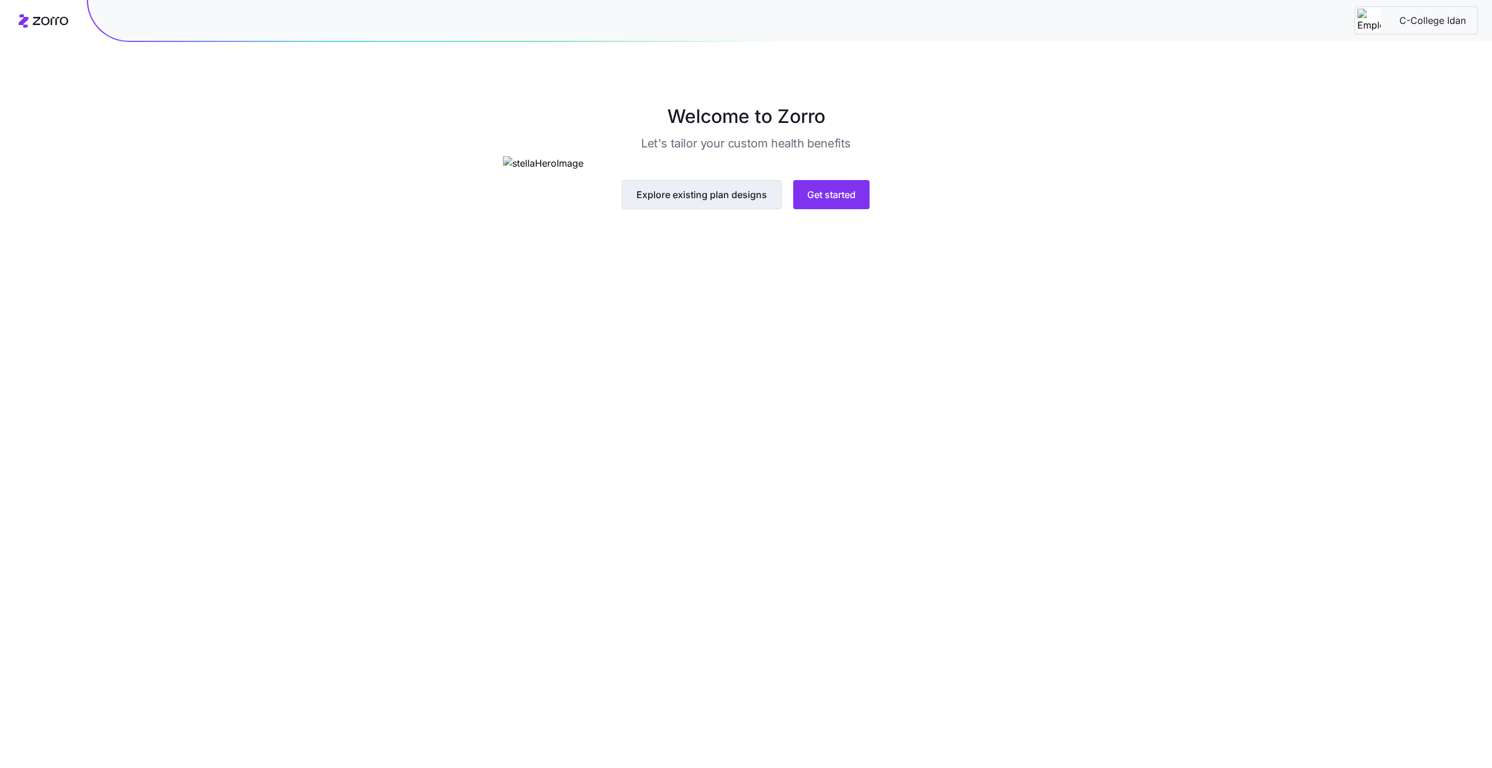
click at [763, 202] on span "Explore existing plan designs" at bounding box center [701, 195] width 131 height 14
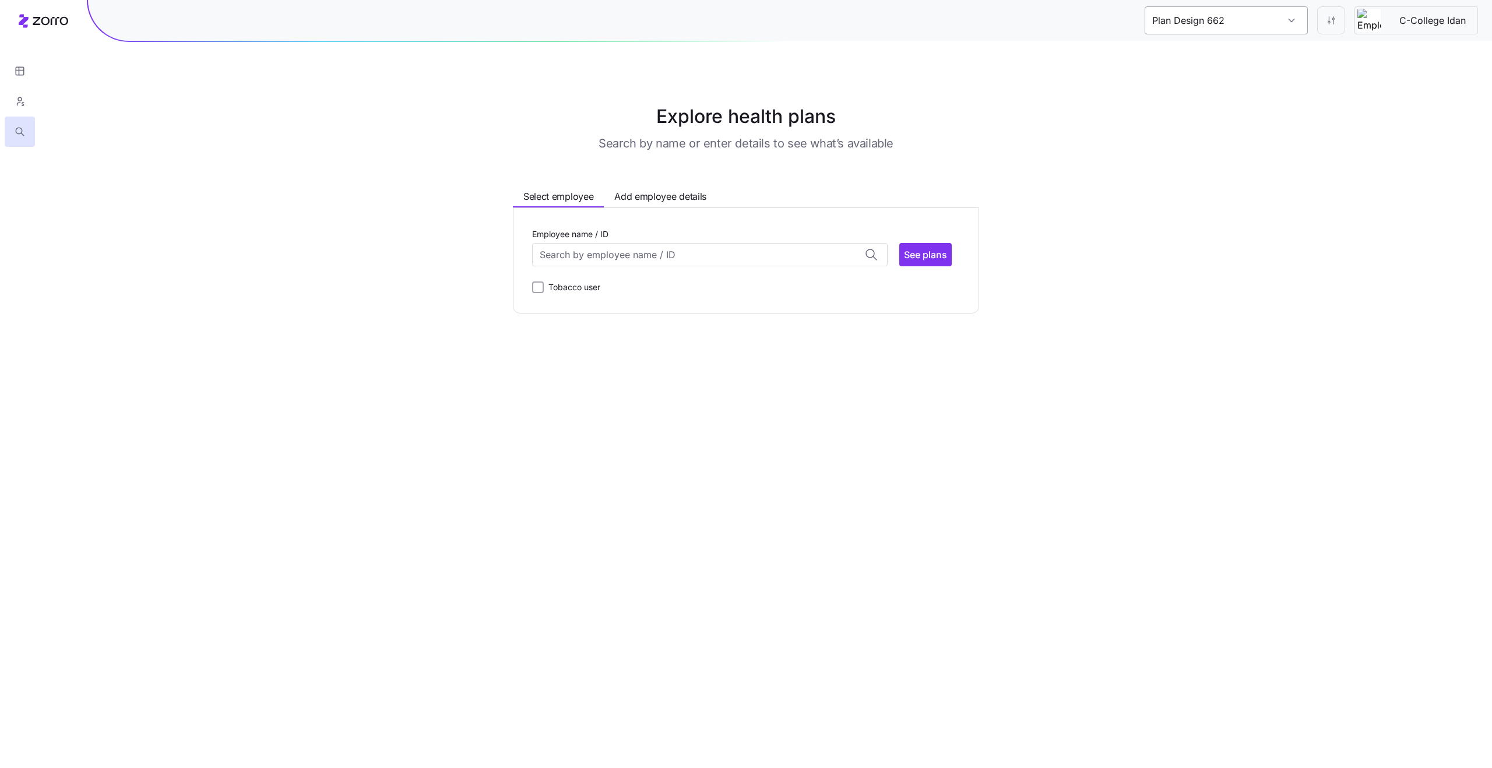
click at [1217, 26] on input "Plan Design 662" at bounding box center [1226, 20] width 163 height 28
click at [1286, 299] on div "Explore health plans Search by name or enter details to see what’s available Se…" at bounding box center [746, 208] width 1492 height 211
click at [1236, 23] on input "Plan Design 518" at bounding box center [1226, 20] width 163 height 28
click at [1232, 80] on div "C-College Idan" at bounding box center [1226, 83] width 154 height 26
type input "Plan Design 936"
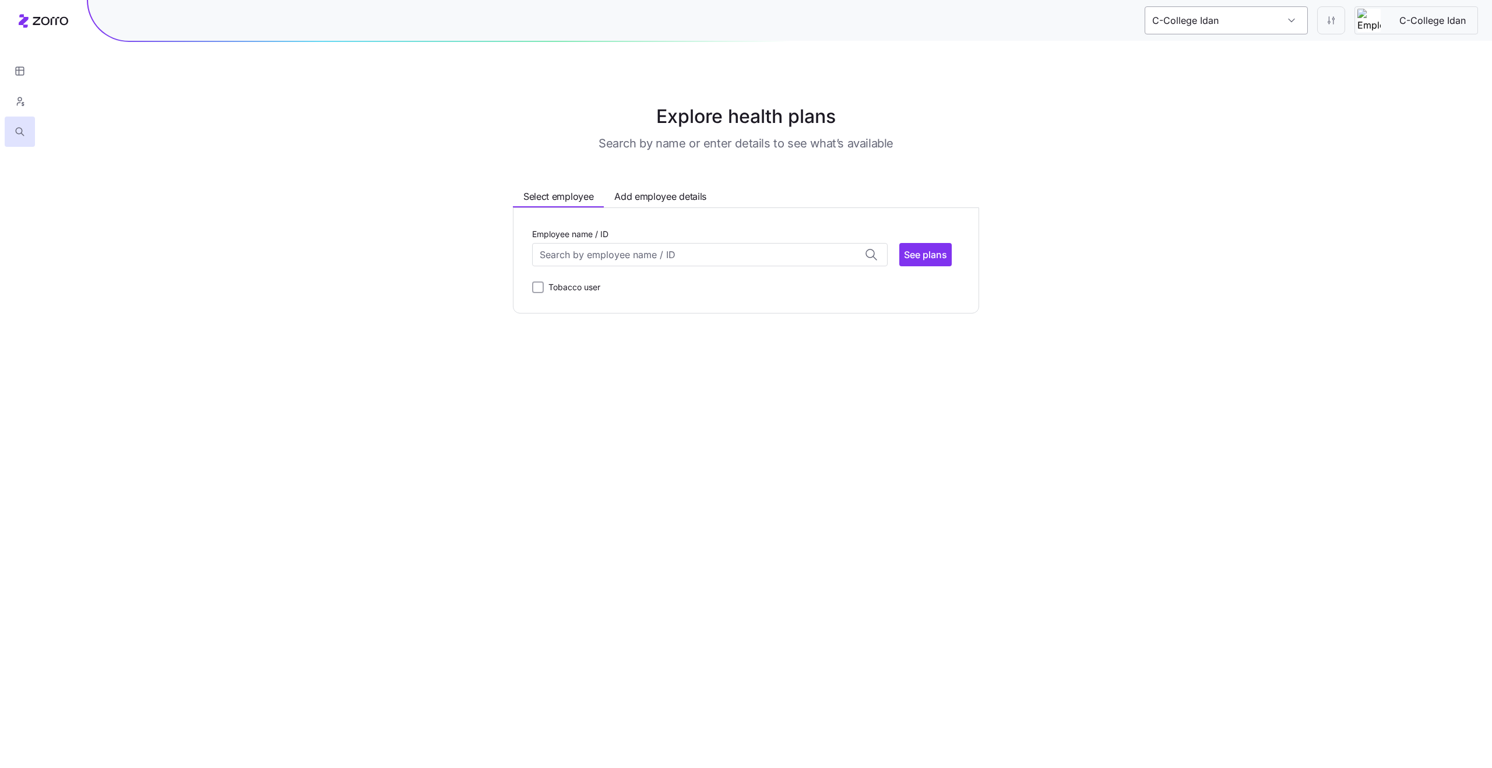
click at [1200, 12] on input "C-College Idan" at bounding box center [1226, 20] width 163 height 28
click at [1224, 353] on main "Explore health plans Search by name or enter details to see what’s available Se…" at bounding box center [746, 384] width 1492 height 768
click at [10, 70] on button "button" at bounding box center [20, 71] width 30 height 30
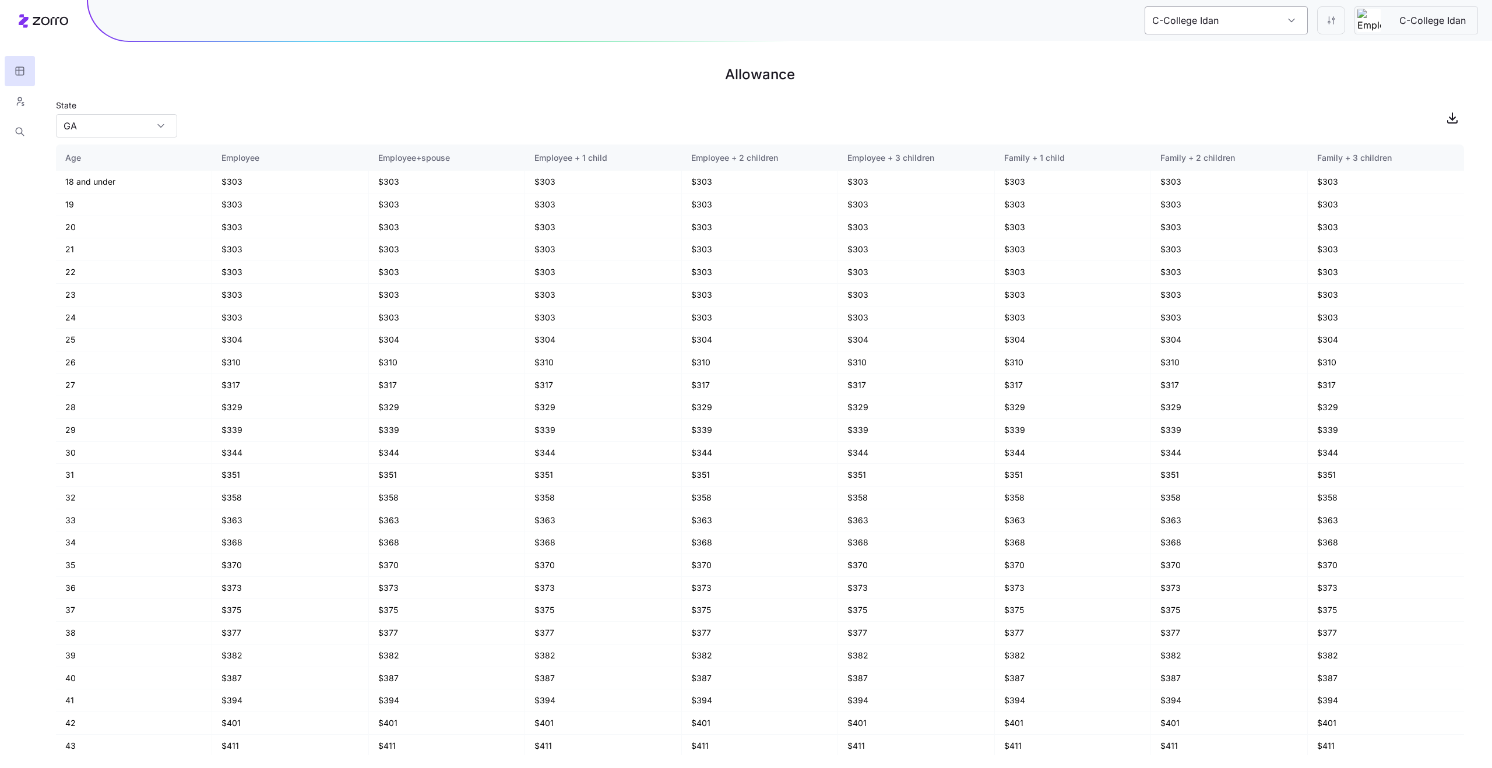
click at [1210, 23] on input "C-College Idan" at bounding box center [1226, 20] width 163 height 28
click at [247, 112] on div "State GA" at bounding box center [760, 118] width 1408 height 40
click at [146, 131] on input "GA" at bounding box center [116, 125] width 121 height 23
click at [150, 261] on div "IL" at bounding box center [117, 267] width 112 height 22
click at [140, 132] on input "IL" at bounding box center [116, 125] width 121 height 23
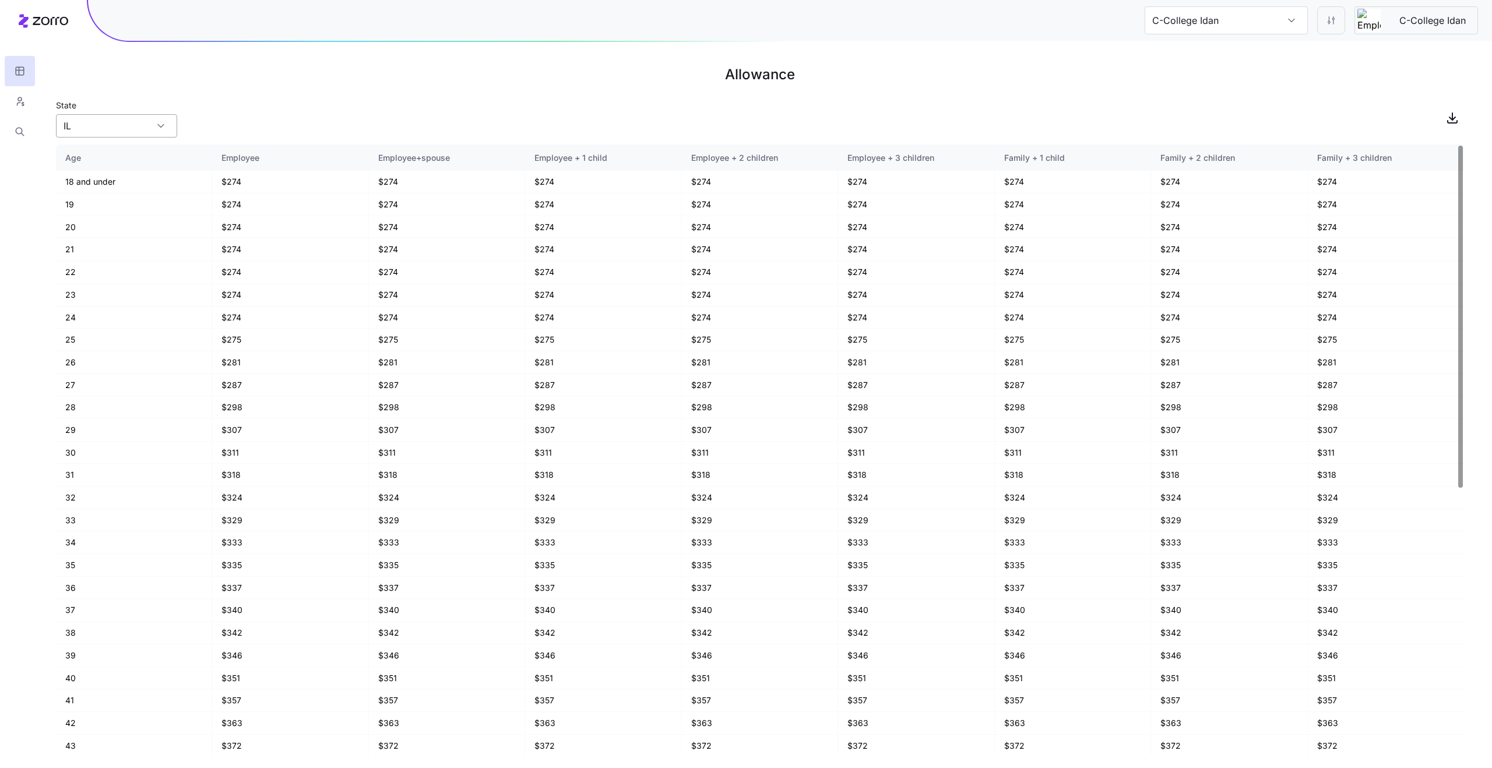
scroll to position [3, 0]
click at [139, 188] on div "KY" at bounding box center [117, 198] width 112 height 22
type input "KY"
click at [1262, 24] on input "C-College Idan" at bounding box center [1226, 20] width 163 height 28
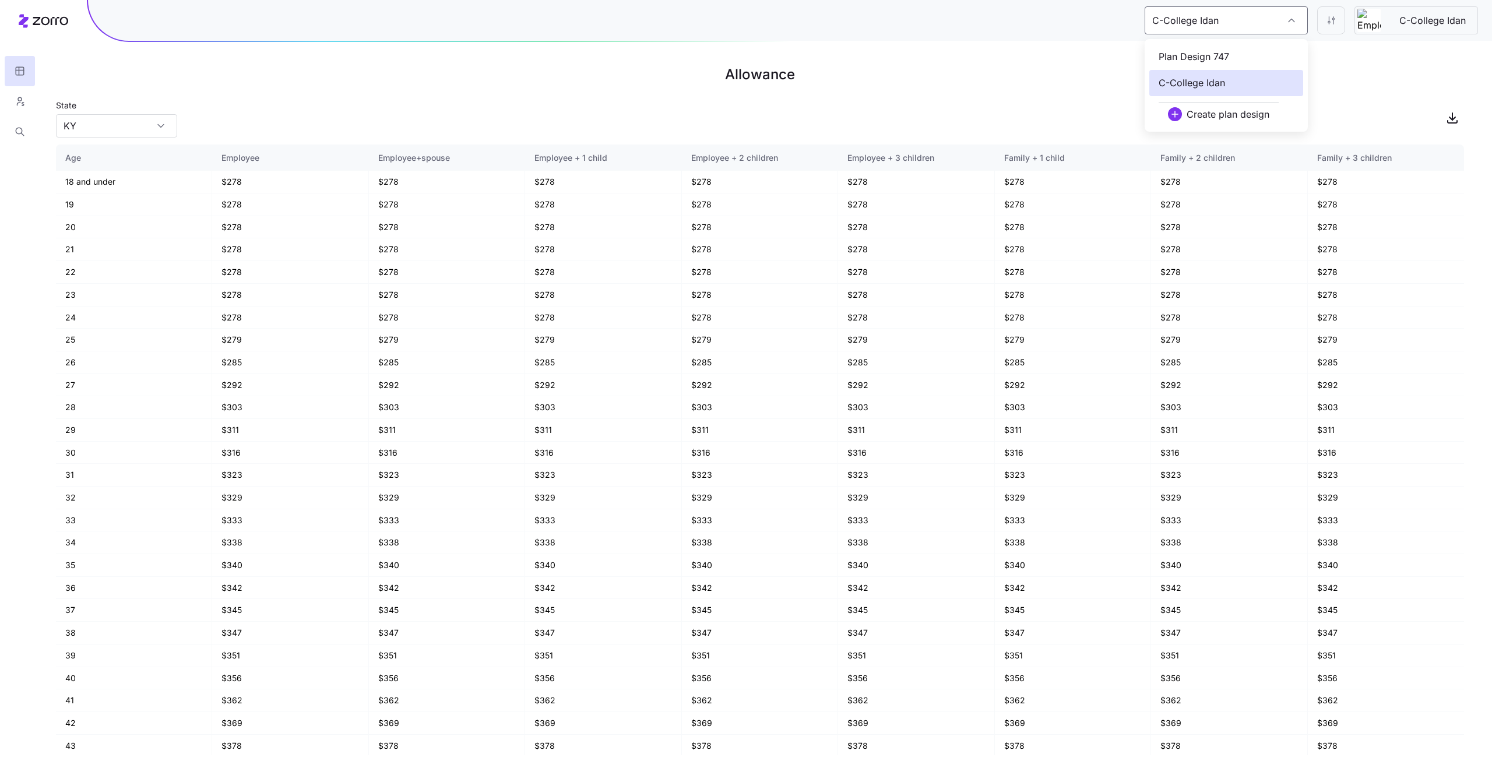
click at [1246, 52] on div "Plan Design 747" at bounding box center [1226, 57] width 154 height 26
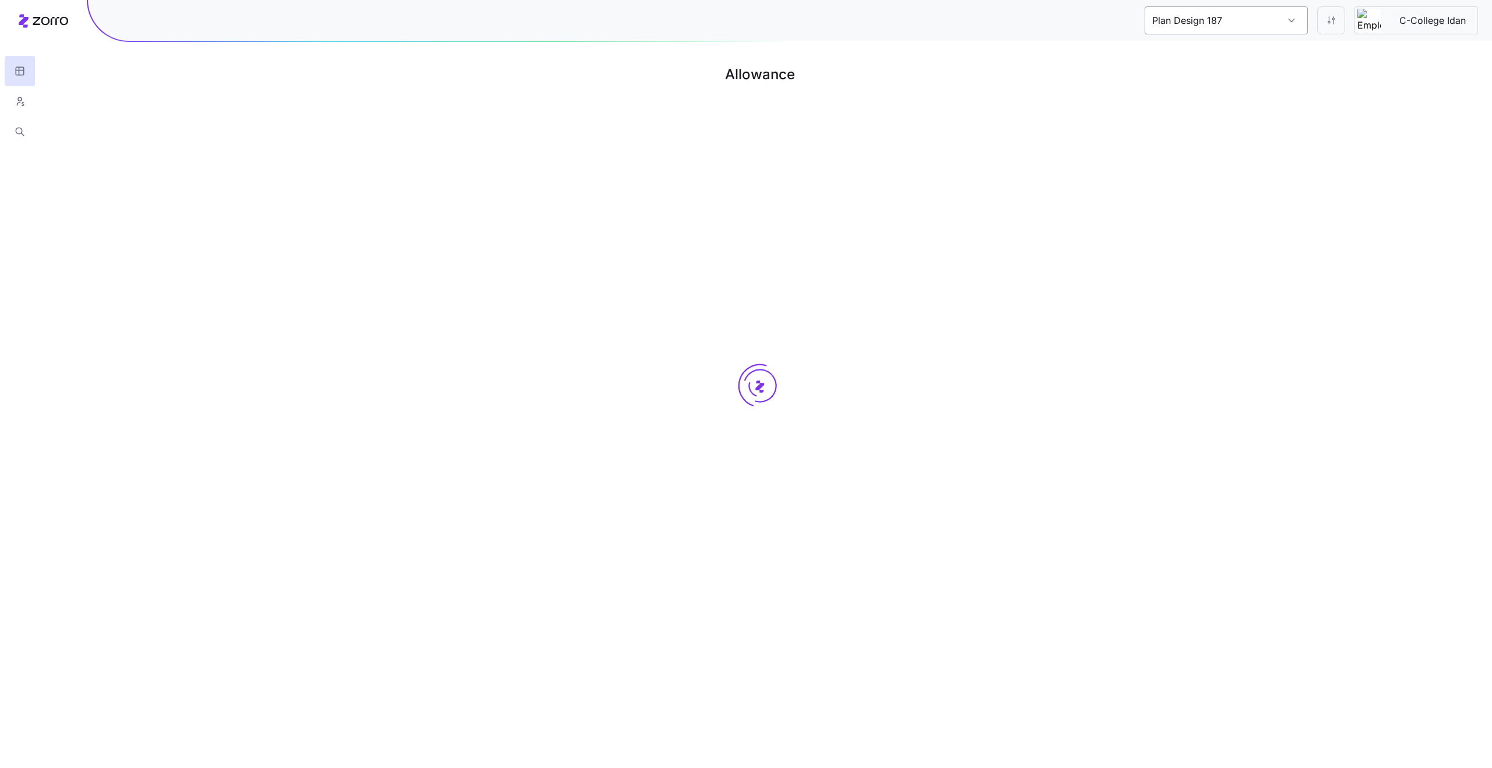
click at [1260, 22] on input "Plan Design 187" at bounding box center [1226, 20] width 163 height 28
type input "Plan Design 371"
click at [1260, 22] on input "Plan Design 371" at bounding box center [1226, 20] width 163 height 28
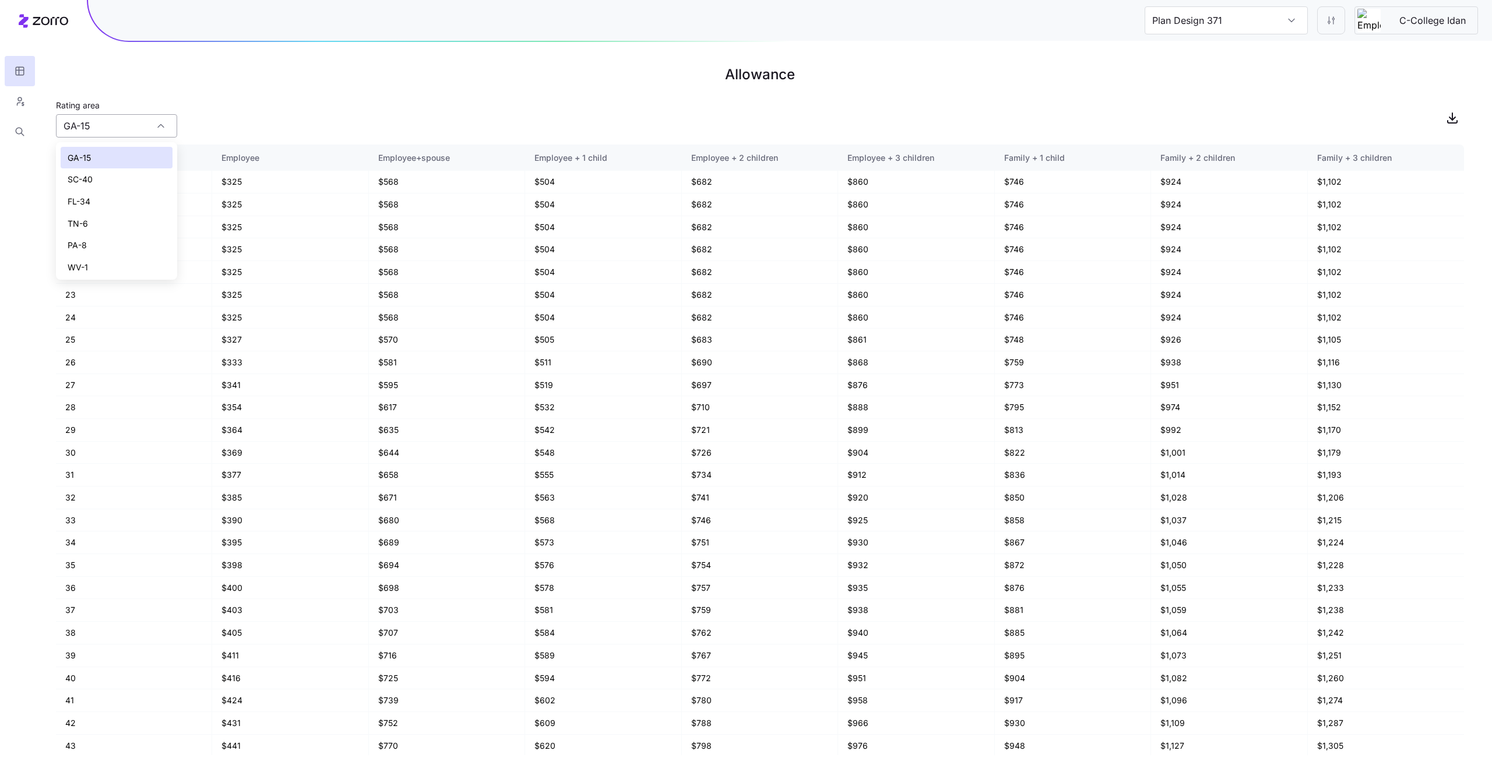
click at [128, 132] on input "GA-15" at bounding box center [116, 125] width 121 height 23
click at [128, 247] on div "PA-8" at bounding box center [117, 245] width 112 height 22
type input "PA-8"
type input "Plan Design 70"
click at [128, 126] on input "PA-8" at bounding box center [116, 125] width 121 height 23
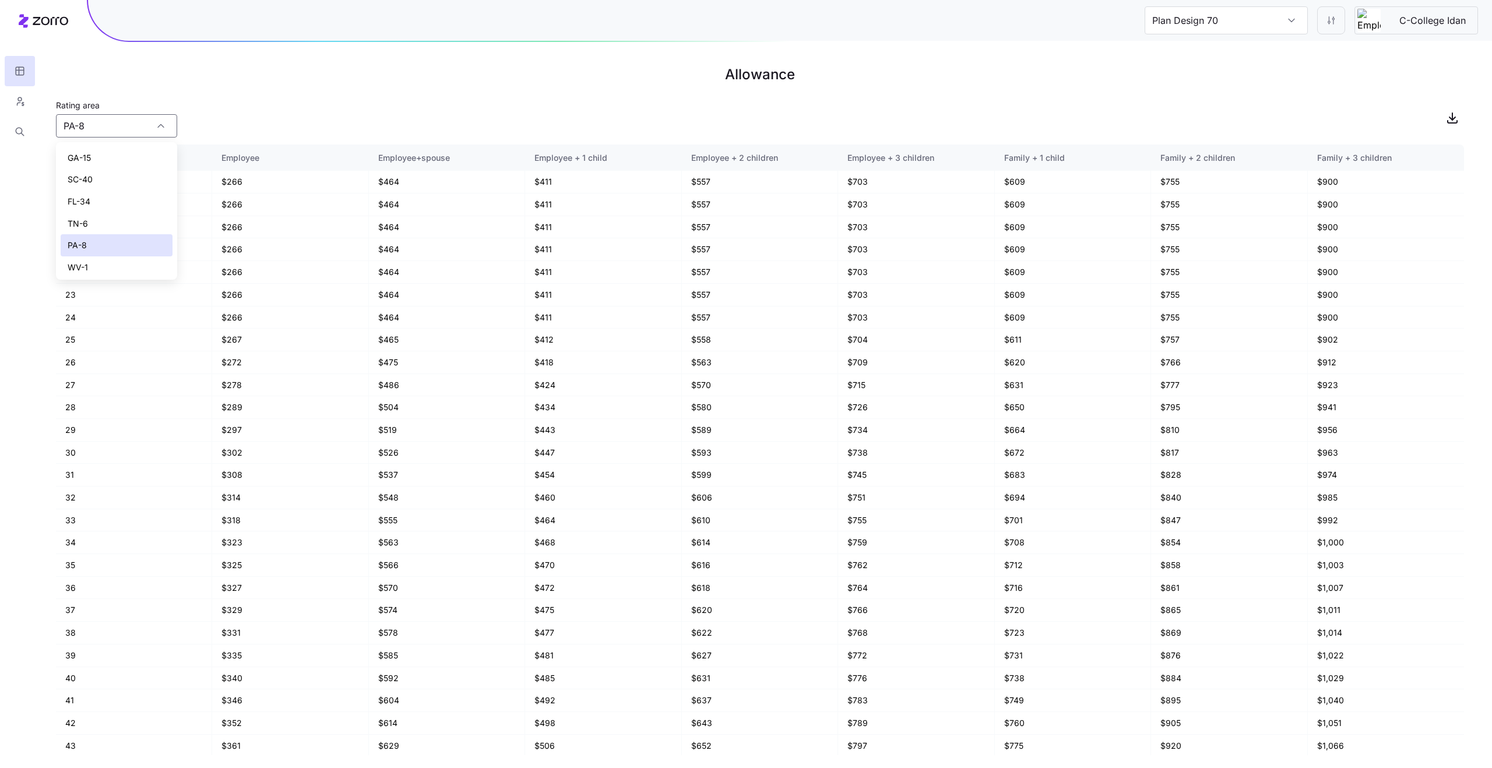
click at [129, 267] on div "WV-1" at bounding box center [117, 267] width 112 height 22
type input "WV-1"
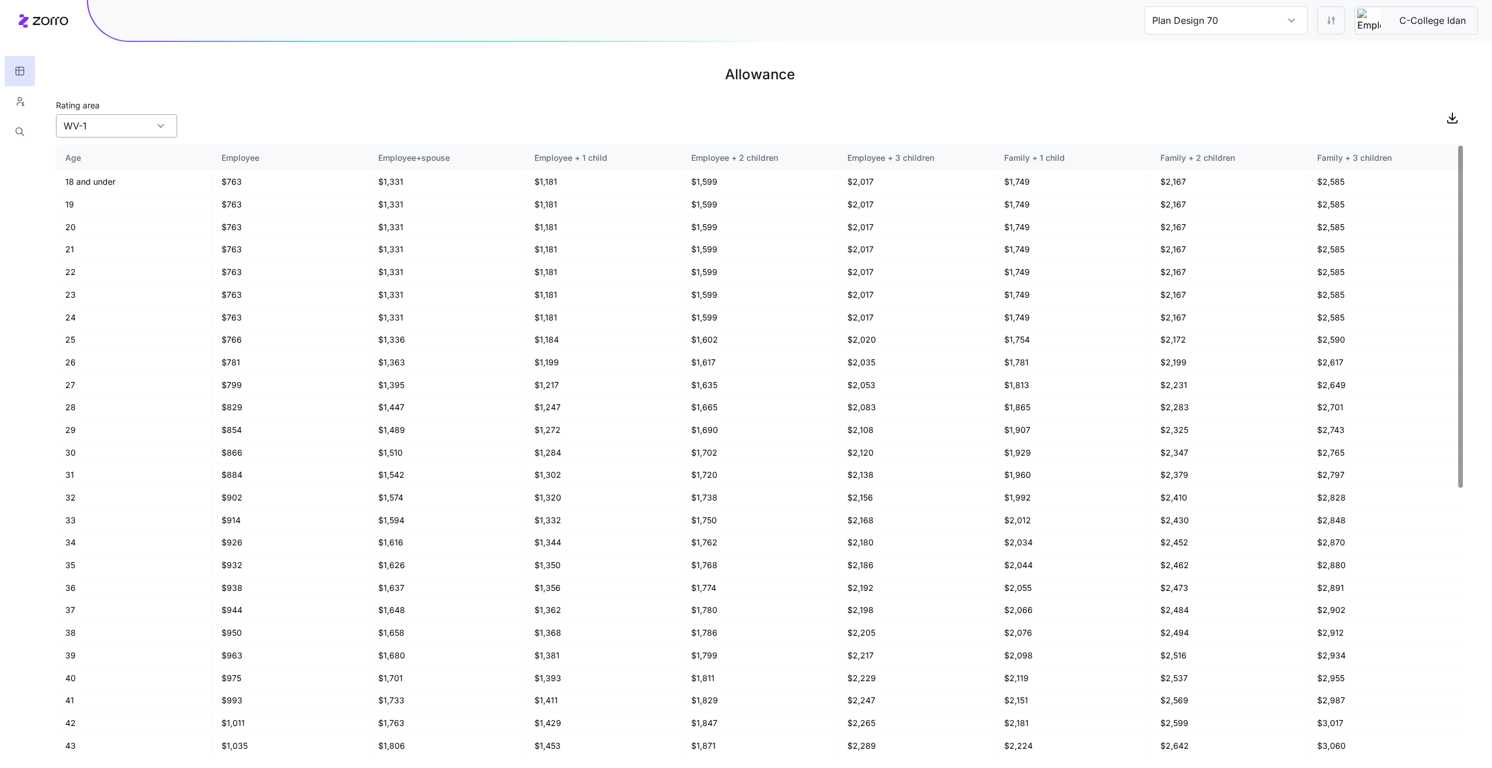
type input "Plan Design 847"
click at [131, 133] on input "WV-1" at bounding box center [116, 125] width 121 height 23
click at [126, 195] on div "FL-34" at bounding box center [117, 198] width 112 height 22
type input "FL-34"
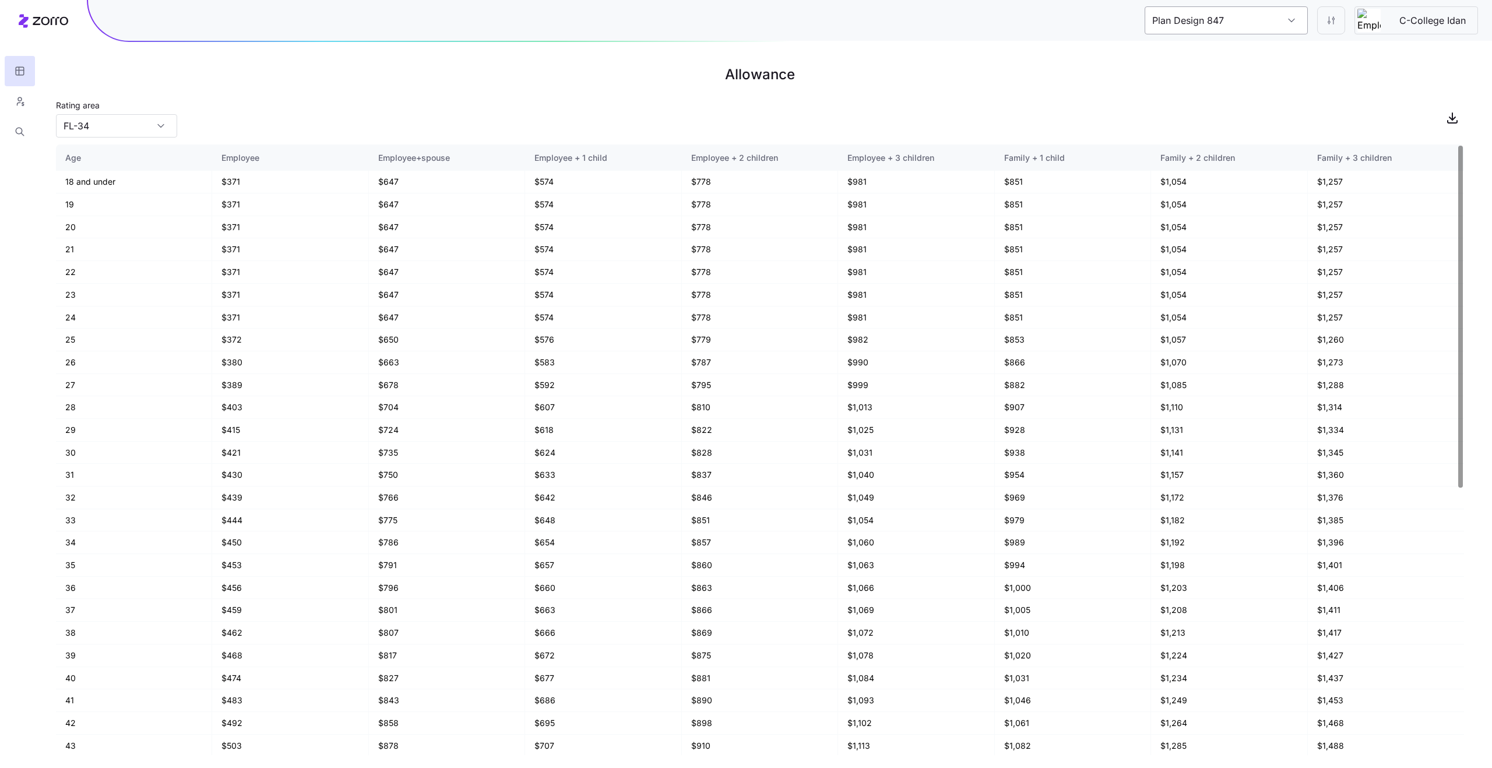
click at [1286, 22] on input "Plan Design 847" at bounding box center [1226, 20] width 163 height 28
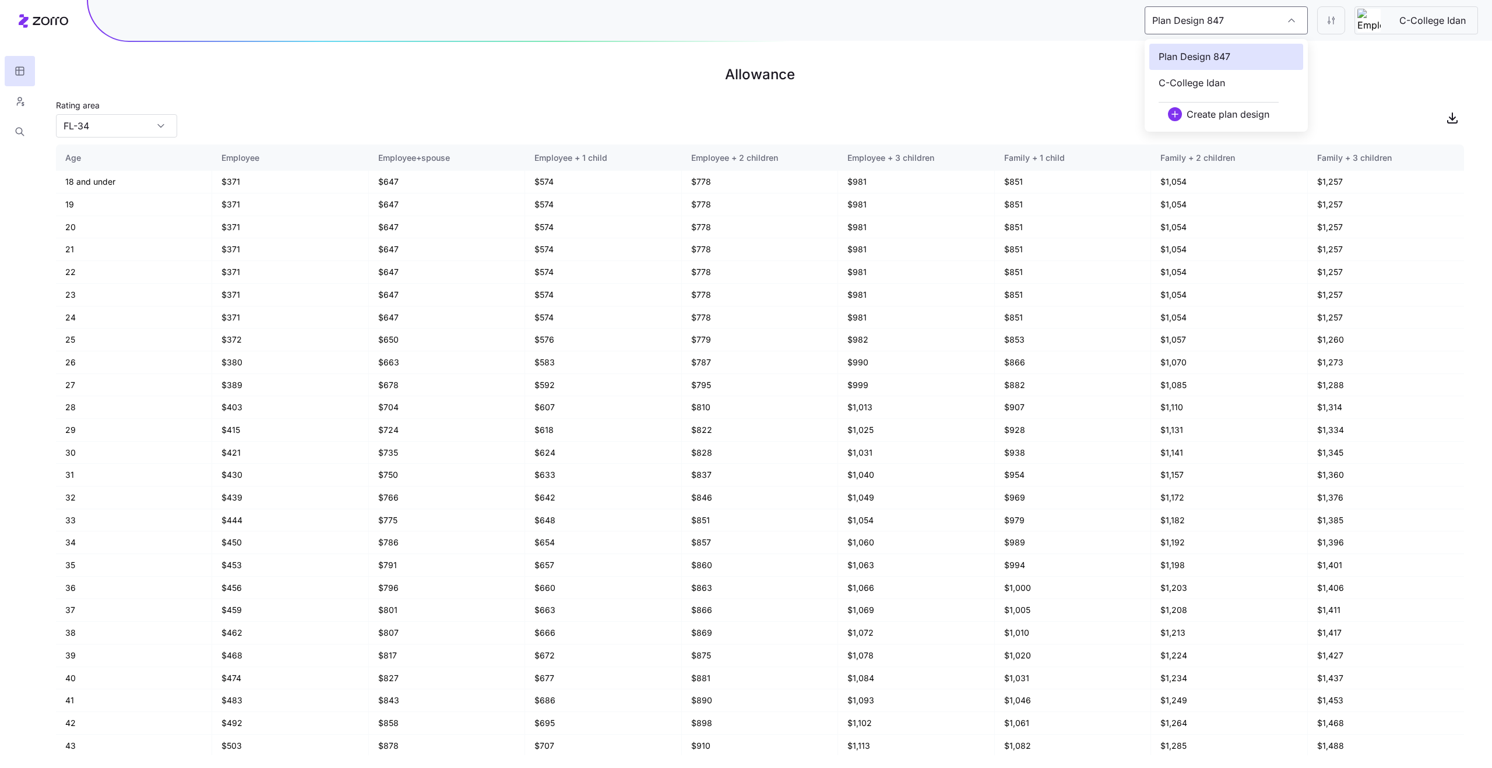
click at [1254, 86] on div "C-College Idan" at bounding box center [1226, 83] width 154 height 26
type input "C-College Idan"
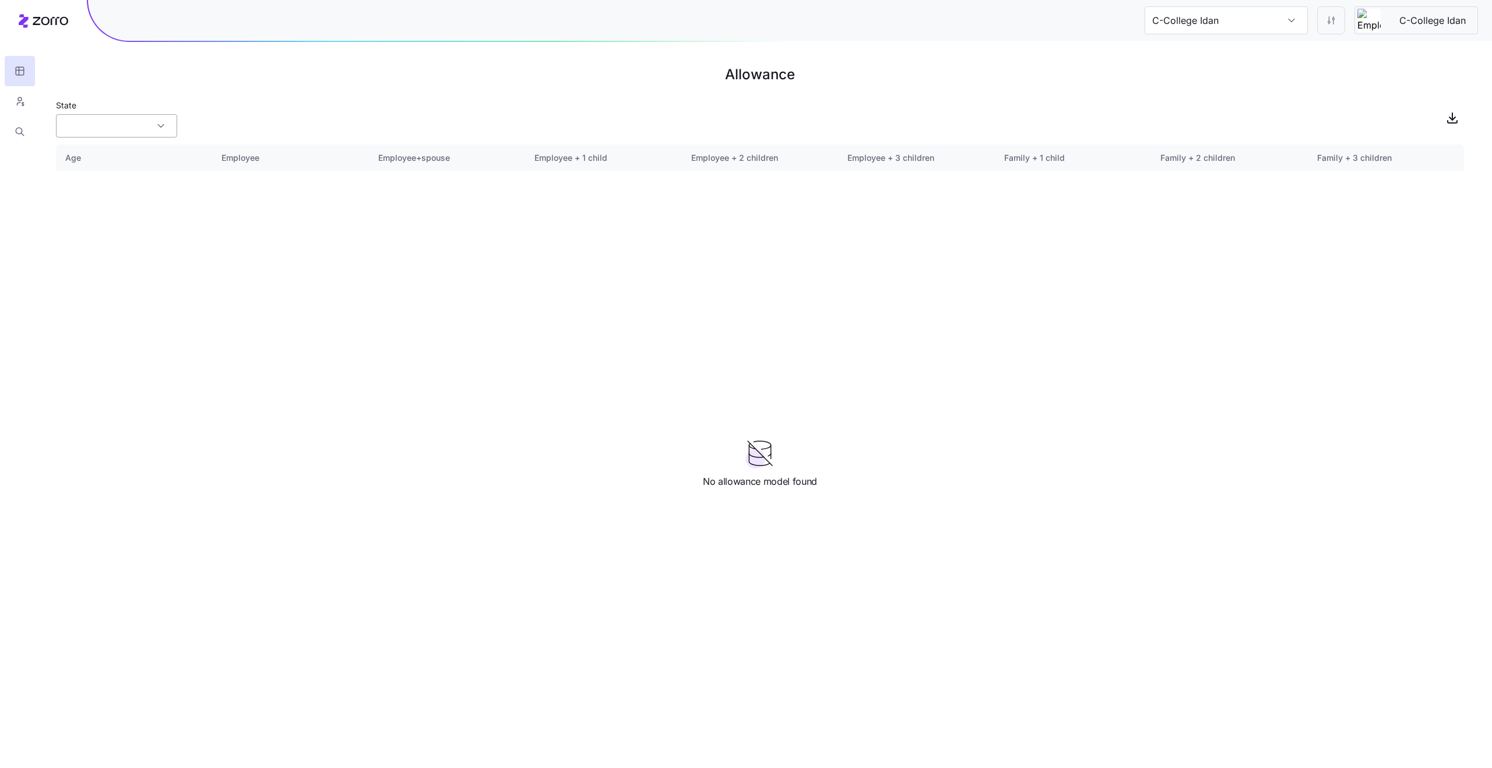
click at [164, 132] on div at bounding box center [116, 125] width 121 height 23
click at [124, 221] on div "VA" at bounding box center [117, 224] width 112 height 22
type input "VA"
click at [125, 133] on input "VA" at bounding box center [116, 125] width 121 height 23
click at [128, 226] on div "VA" at bounding box center [117, 224] width 112 height 22
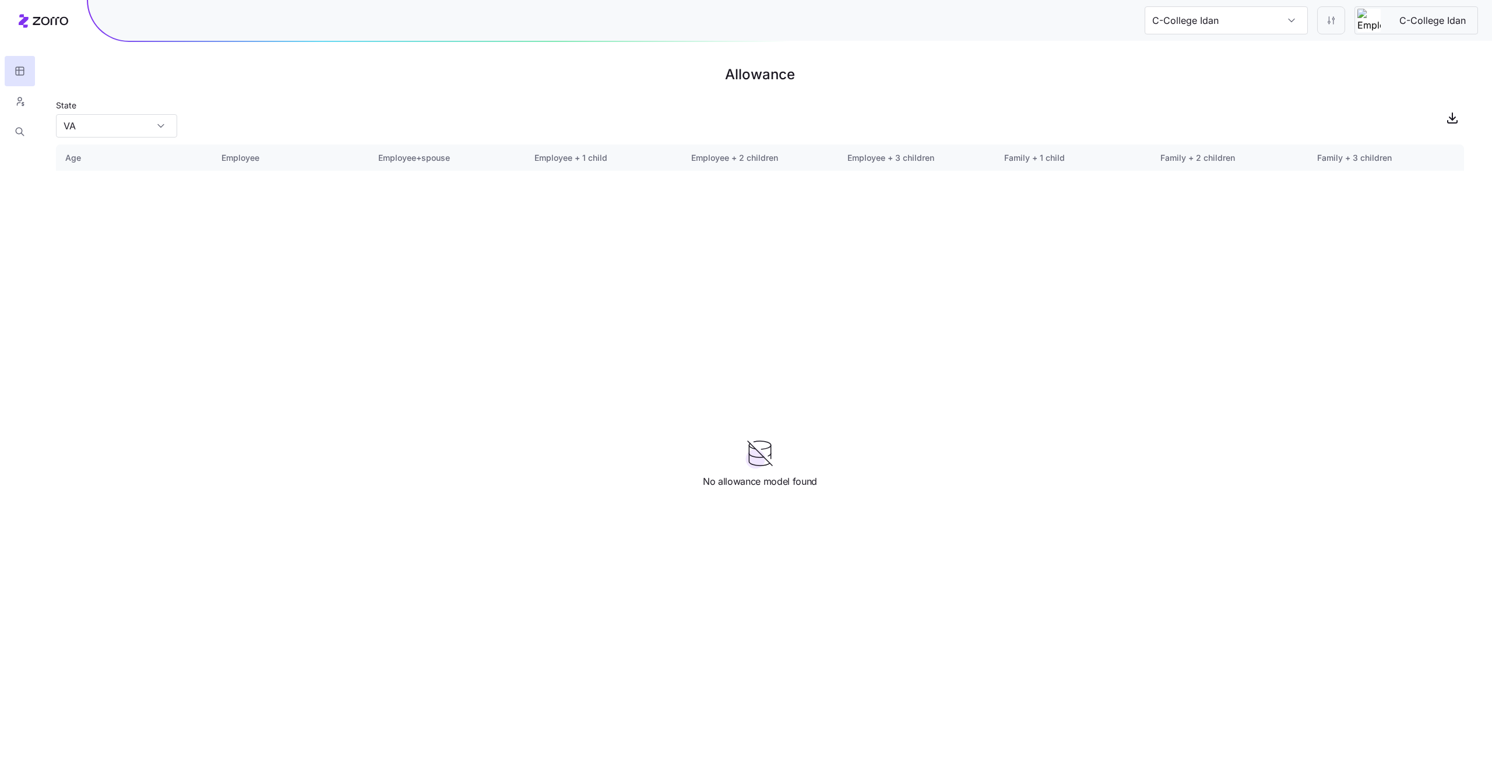
click at [129, 253] on div "Age Employee Employee+spouse Employee + 1 child Employee + 2 children Employee …" at bounding box center [760, 450] width 1408 height 611
click at [1184, 29] on input "C-College Idan" at bounding box center [1226, 20] width 163 height 28
click at [1204, 54] on span "Plan Design 514" at bounding box center [1194, 57] width 71 height 15
click at [1201, 33] on input "Plan Design 471" at bounding box center [1226, 20] width 163 height 28
click at [1206, 90] on div "C-College Idan" at bounding box center [1226, 83] width 154 height 26
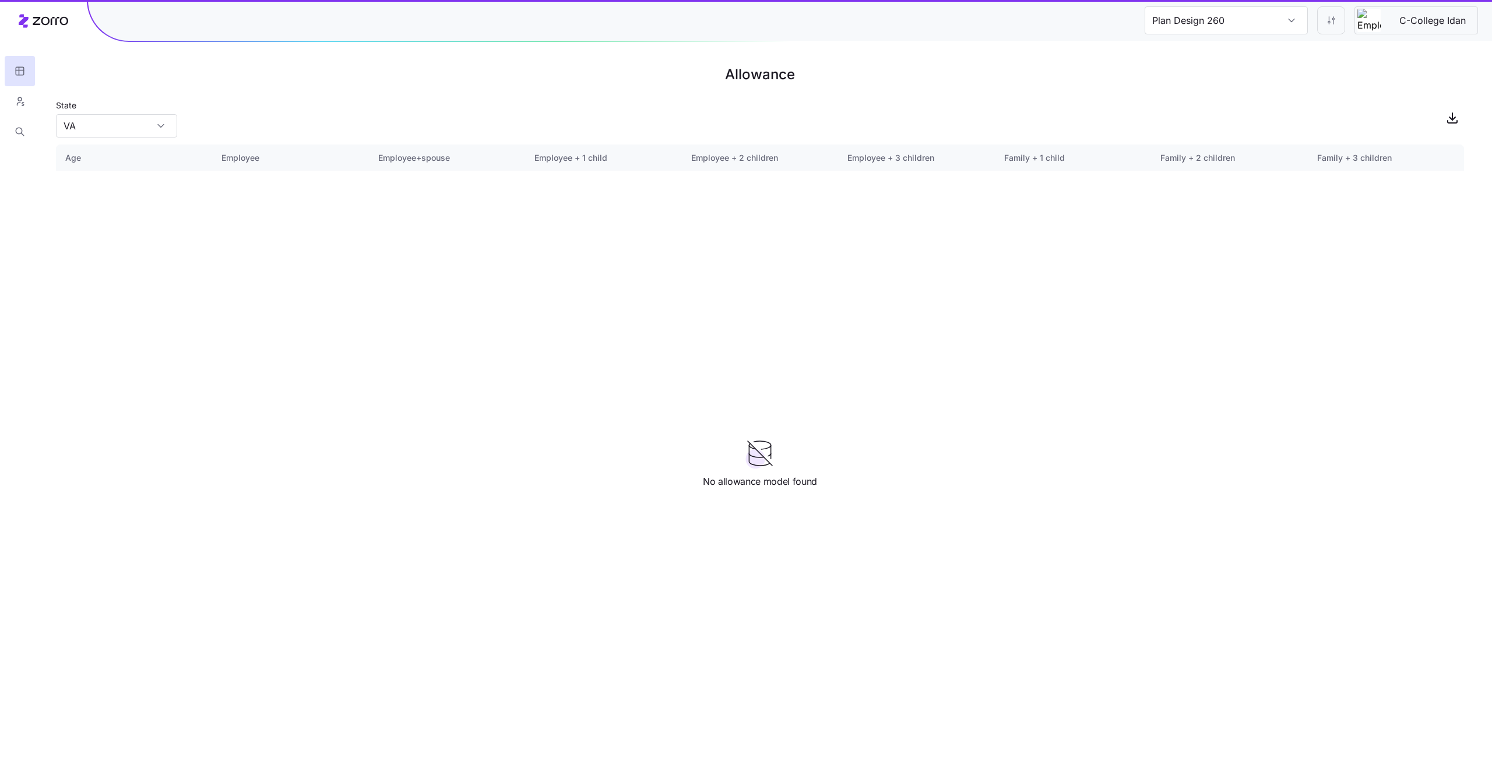
type input "C-College Idan"
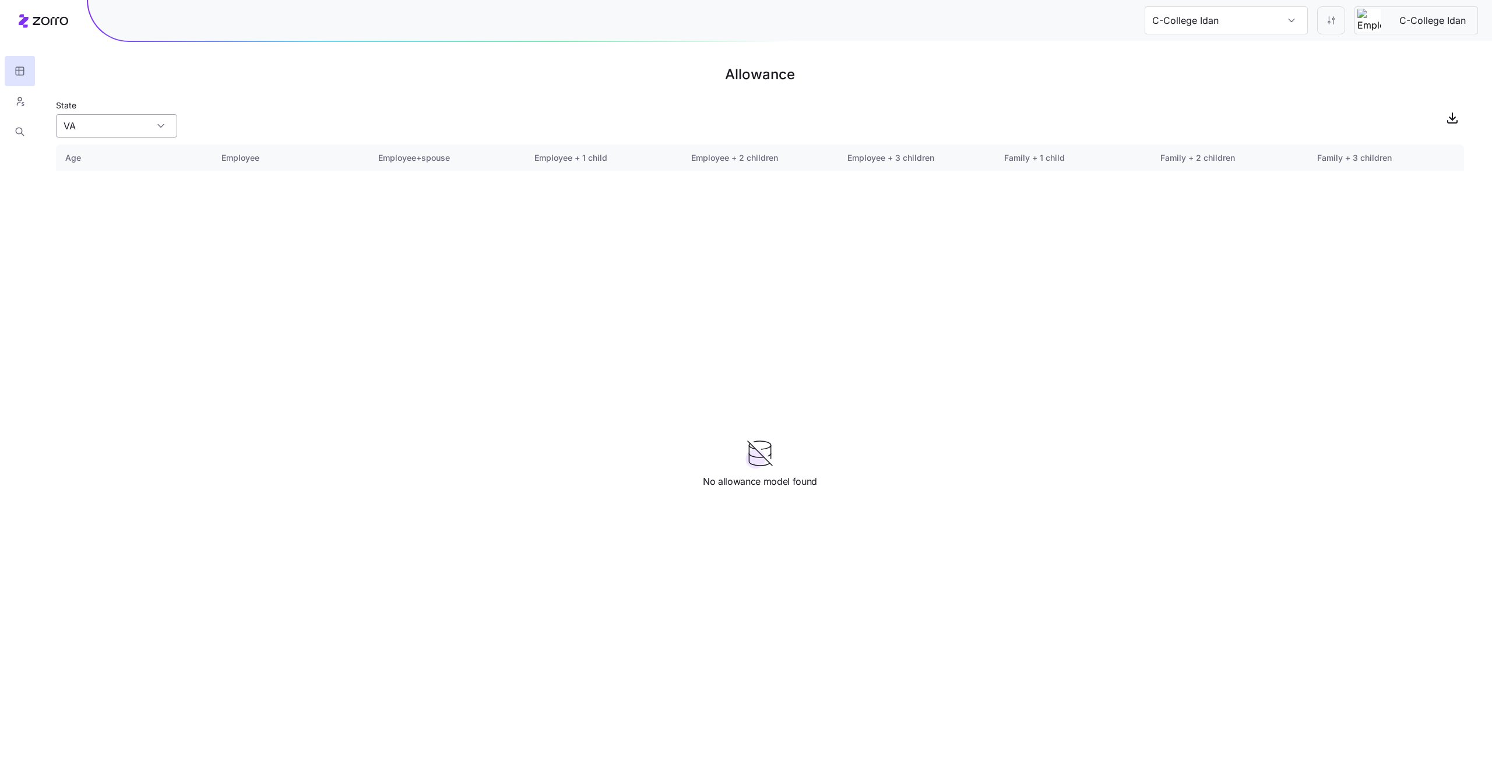
click at [136, 132] on input "VA" at bounding box center [116, 125] width 121 height 23
click at [141, 209] on div "KY" at bounding box center [117, 202] width 112 height 22
click at [107, 112] on div "State KY" at bounding box center [116, 118] width 121 height 40
click at [115, 130] on input "KY" at bounding box center [116, 125] width 121 height 23
click at [112, 238] on div "OK" at bounding box center [117, 245] width 112 height 22
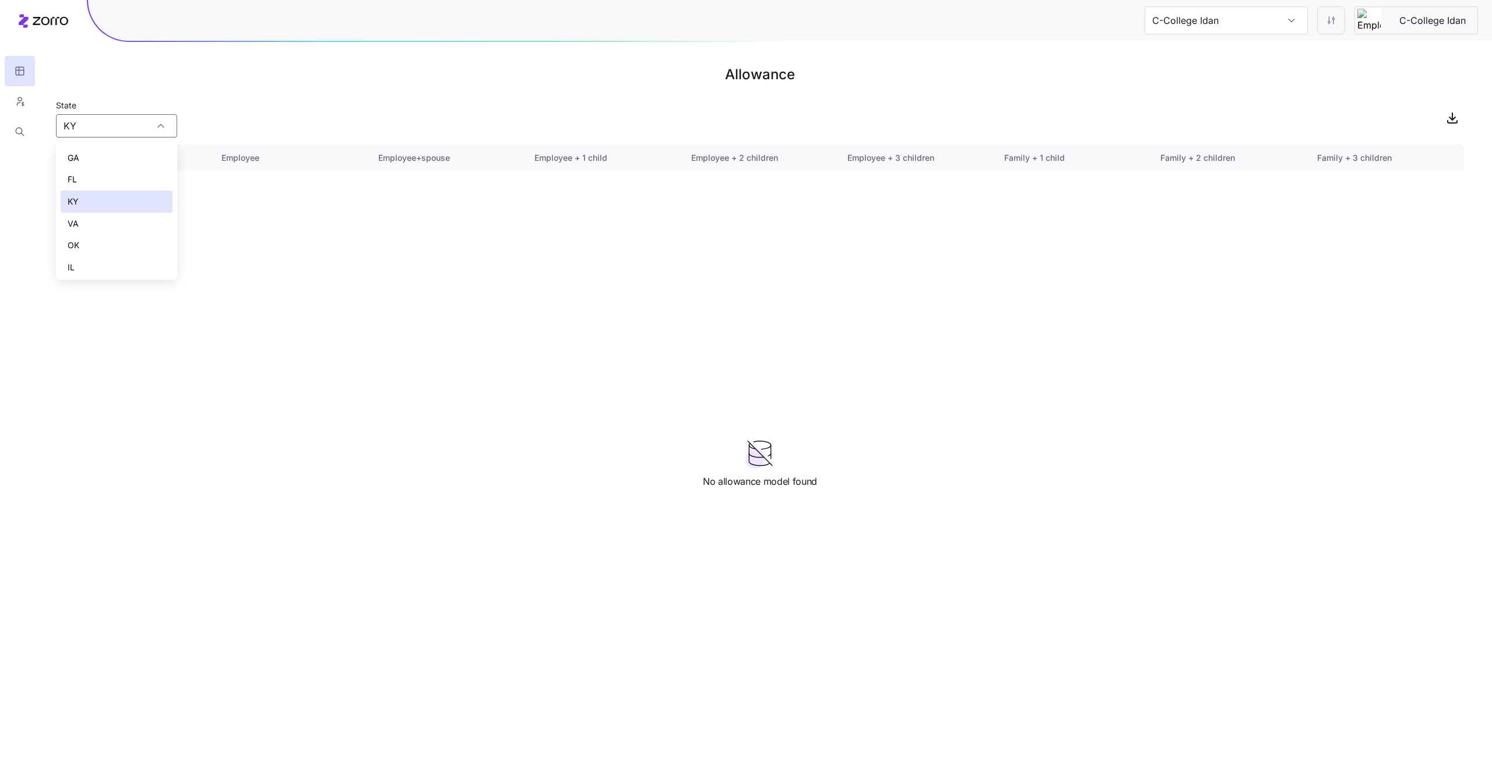
type input "OK"
click at [1233, 13] on input "C-College Idan" at bounding box center [1226, 20] width 163 height 28
click at [1224, 60] on span "Plan Design 388" at bounding box center [1195, 57] width 72 height 15
type input "Plan Design 492"
click at [976, 82] on h1 "Allowance" at bounding box center [760, 75] width 1408 height 28
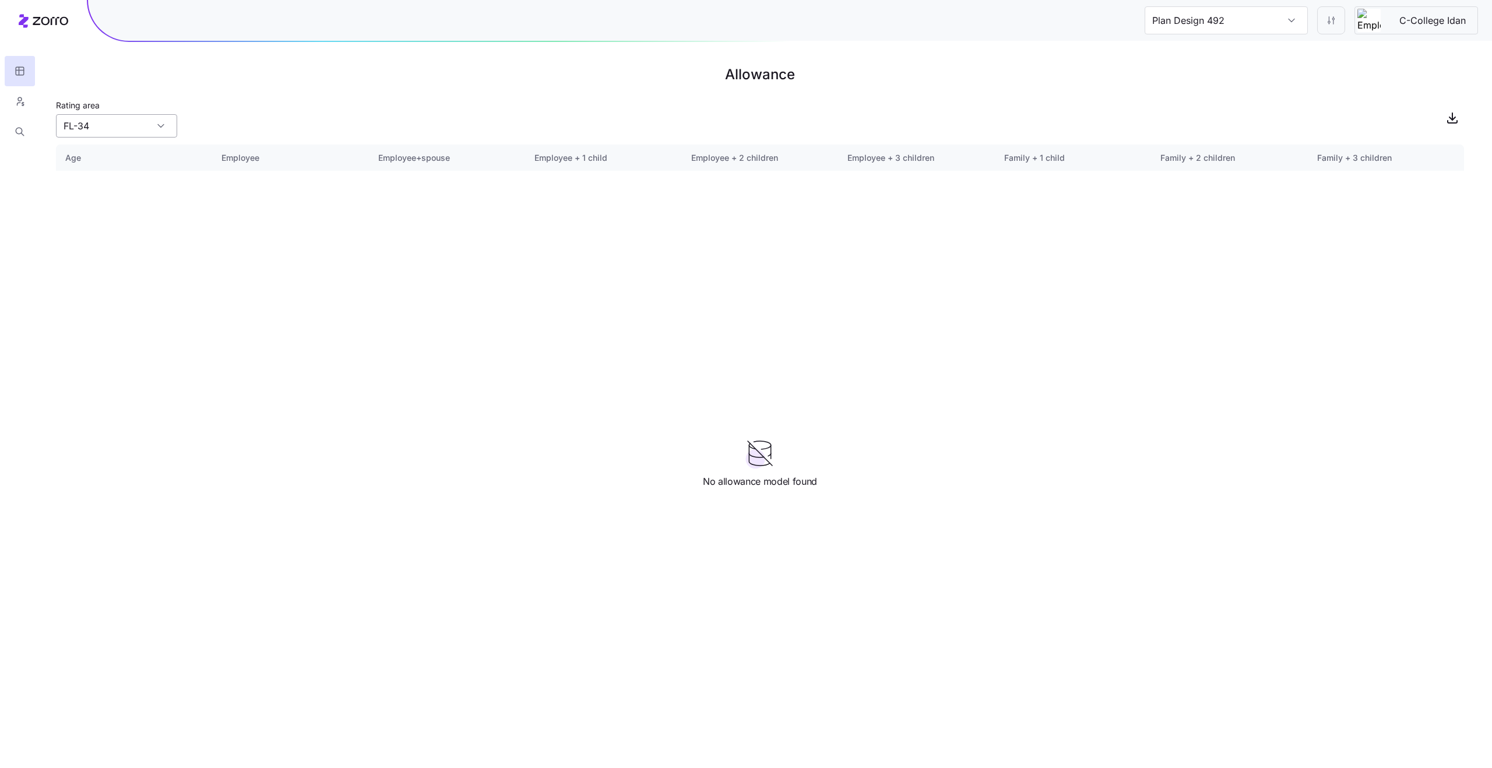
click at [131, 135] on input "FL-34" at bounding box center [116, 125] width 121 height 23
click at [142, 171] on div "SC-40" at bounding box center [117, 179] width 112 height 22
type input "SC-40"
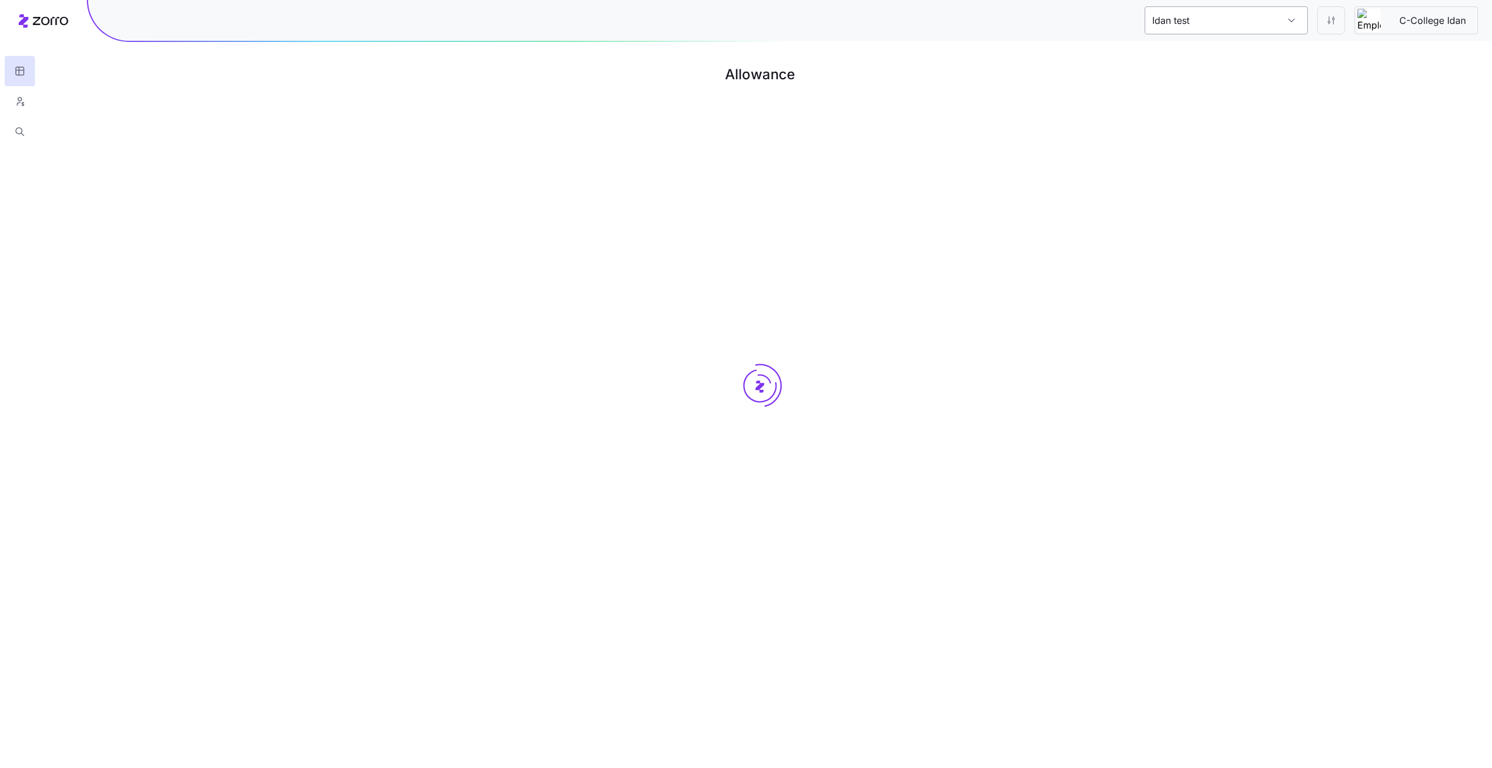
click at [1270, 16] on input "Idan test" at bounding box center [1226, 20] width 163 height 28
click at [1071, 45] on main "Allowance" at bounding box center [746, 384] width 1492 height 768
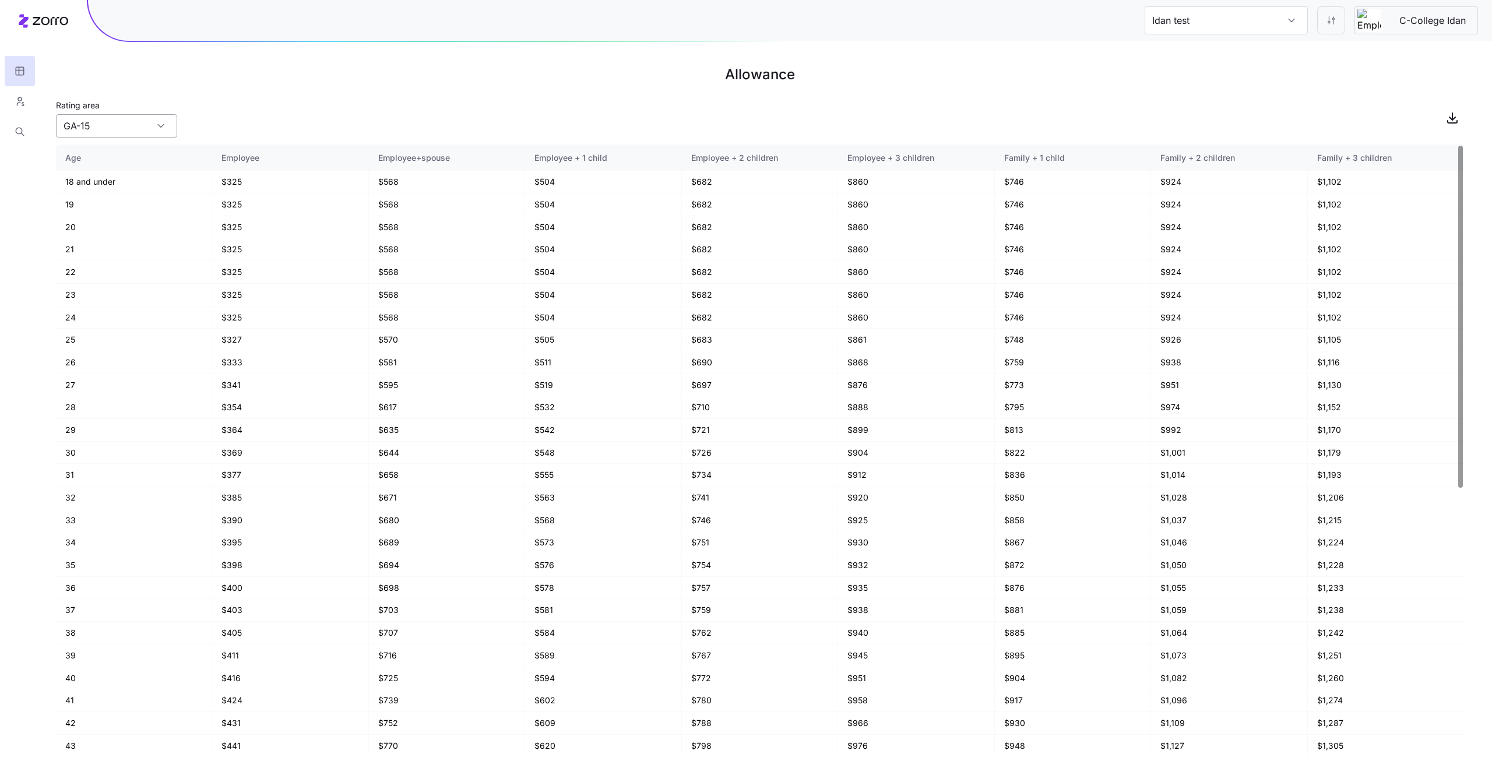
click at [130, 132] on input "GA-15" at bounding box center [116, 125] width 121 height 23
click at [124, 255] on div "PA-8" at bounding box center [117, 245] width 112 height 22
click at [122, 117] on input "PA-8" at bounding box center [116, 125] width 121 height 23
click at [126, 186] on div "SC-40" at bounding box center [117, 179] width 112 height 22
type input "SC-40"
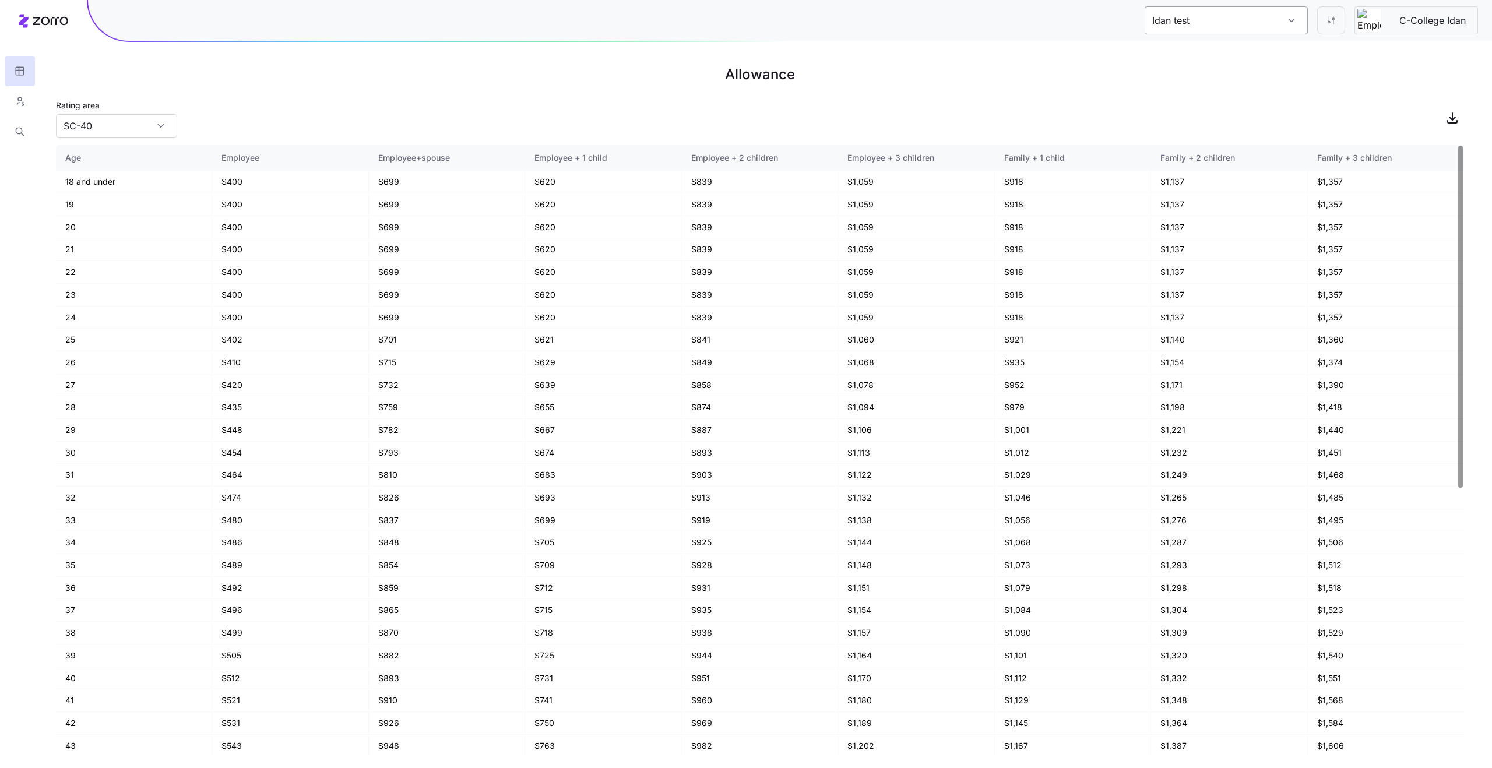
click at [1271, 26] on input "Idan test" at bounding box center [1226, 20] width 163 height 28
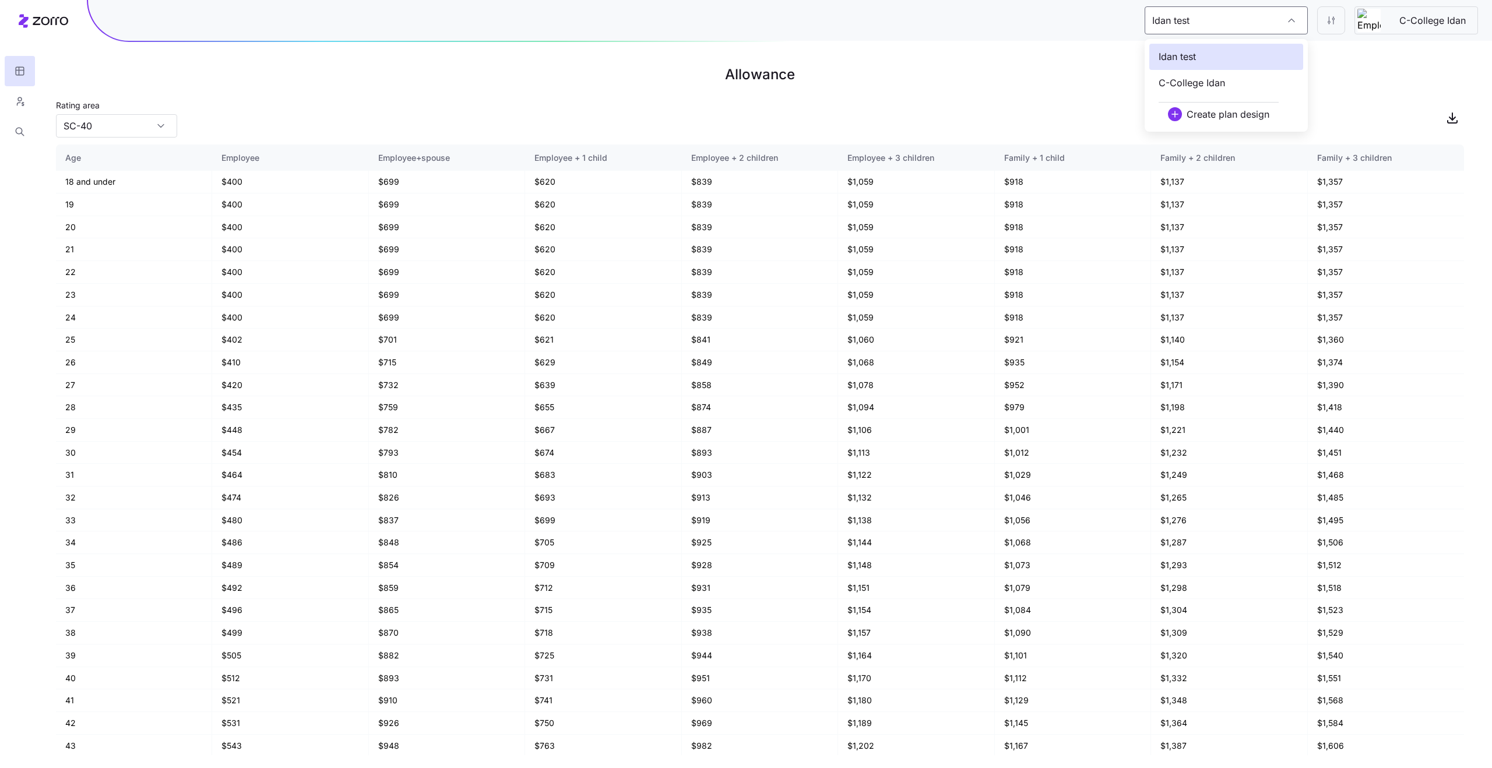
click at [1255, 82] on div "C-College Idan" at bounding box center [1226, 83] width 154 height 26
click at [105, 138] on main "Allowance State GA Age Employee Employee+spouse Employee + 1 child Employee + 2…" at bounding box center [746, 384] width 1492 height 768
click at [106, 133] on input "GA" at bounding box center [116, 125] width 121 height 23
click at [100, 260] on div "IL" at bounding box center [117, 267] width 112 height 22
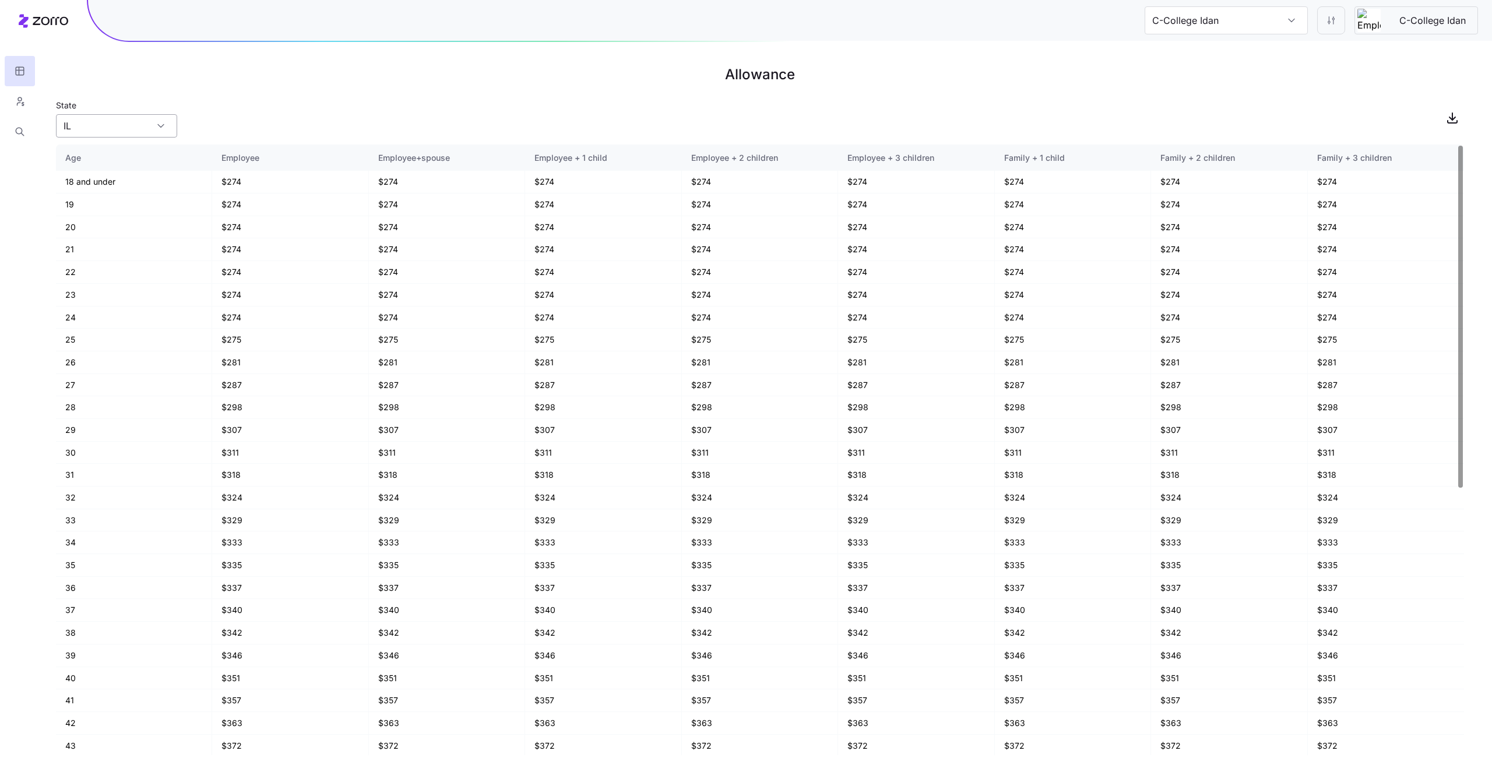
click at [112, 135] on input "IL" at bounding box center [116, 125] width 121 height 23
click at [110, 199] on div "KY" at bounding box center [117, 198] width 112 height 22
type input "KY"
click at [1185, 31] on input "C-College Idan" at bounding box center [1226, 20] width 163 height 28
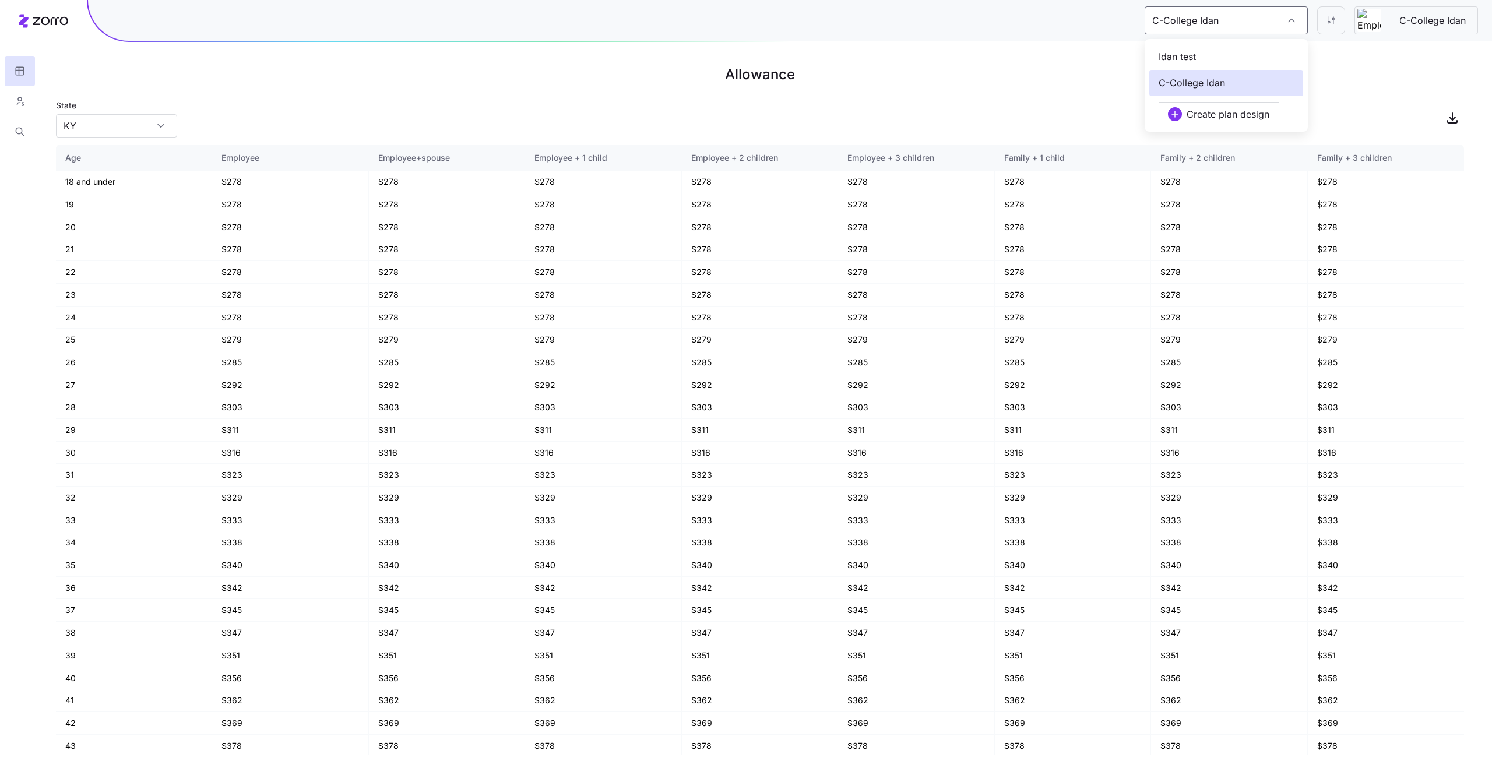
click at [1184, 63] on span "Idan test" at bounding box center [1177, 57] width 37 height 15
type input "Idan test"
click at [127, 133] on input "Rating area" at bounding box center [116, 125] width 121 height 23
click at [126, 212] on div "FL-34" at bounding box center [117, 202] width 112 height 22
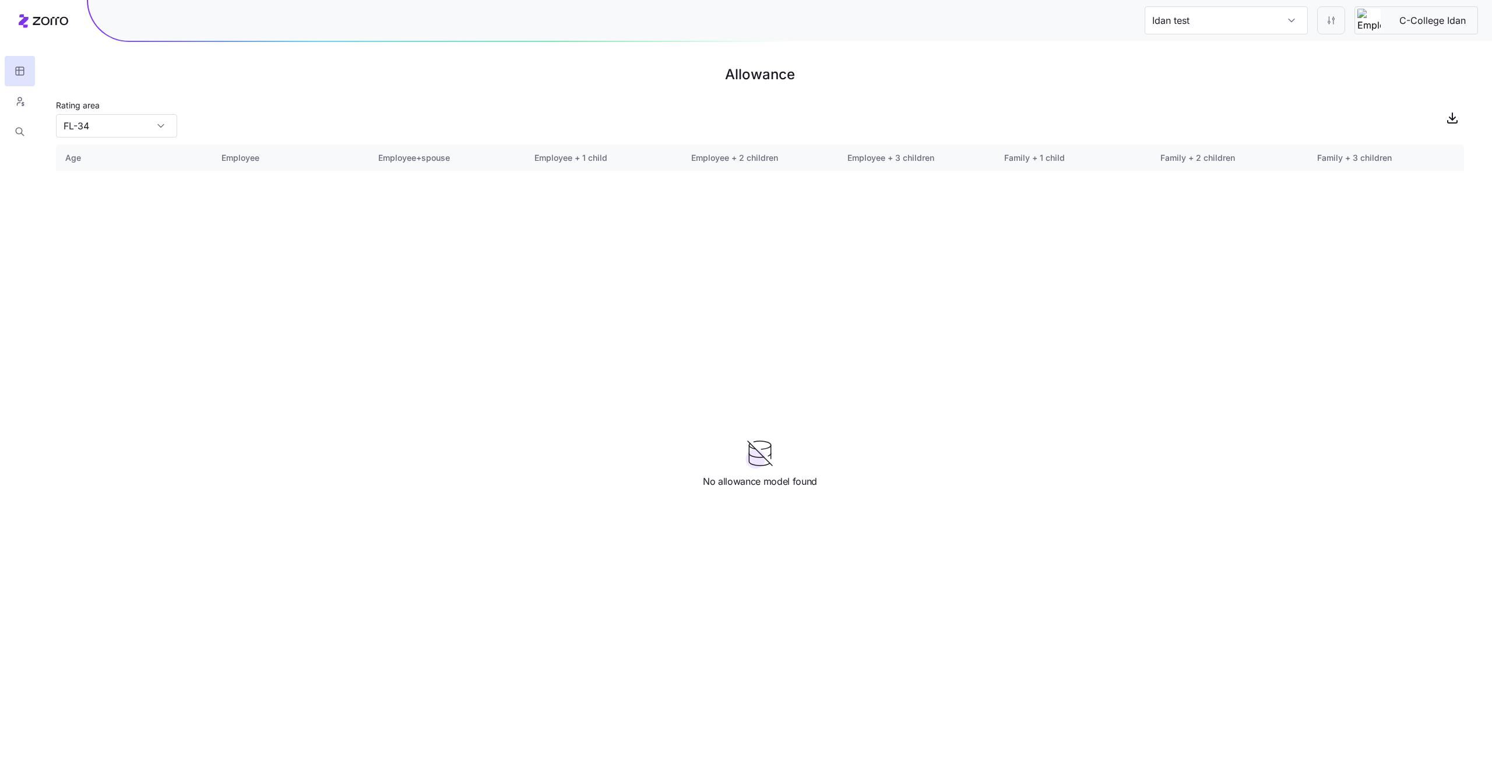
click at [148, 140] on main "Allowance Rating area FL-34 Age Employee Employee+spouse Employee + 1 child Emp…" at bounding box center [746, 384] width 1492 height 768
click at [146, 129] on input "FL-34" at bounding box center [116, 125] width 121 height 23
click at [145, 239] on div "PA-8" at bounding box center [117, 245] width 112 height 22
type input "PA-8"
click at [1250, 19] on input "Idan test" at bounding box center [1226, 20] width 163 height 28
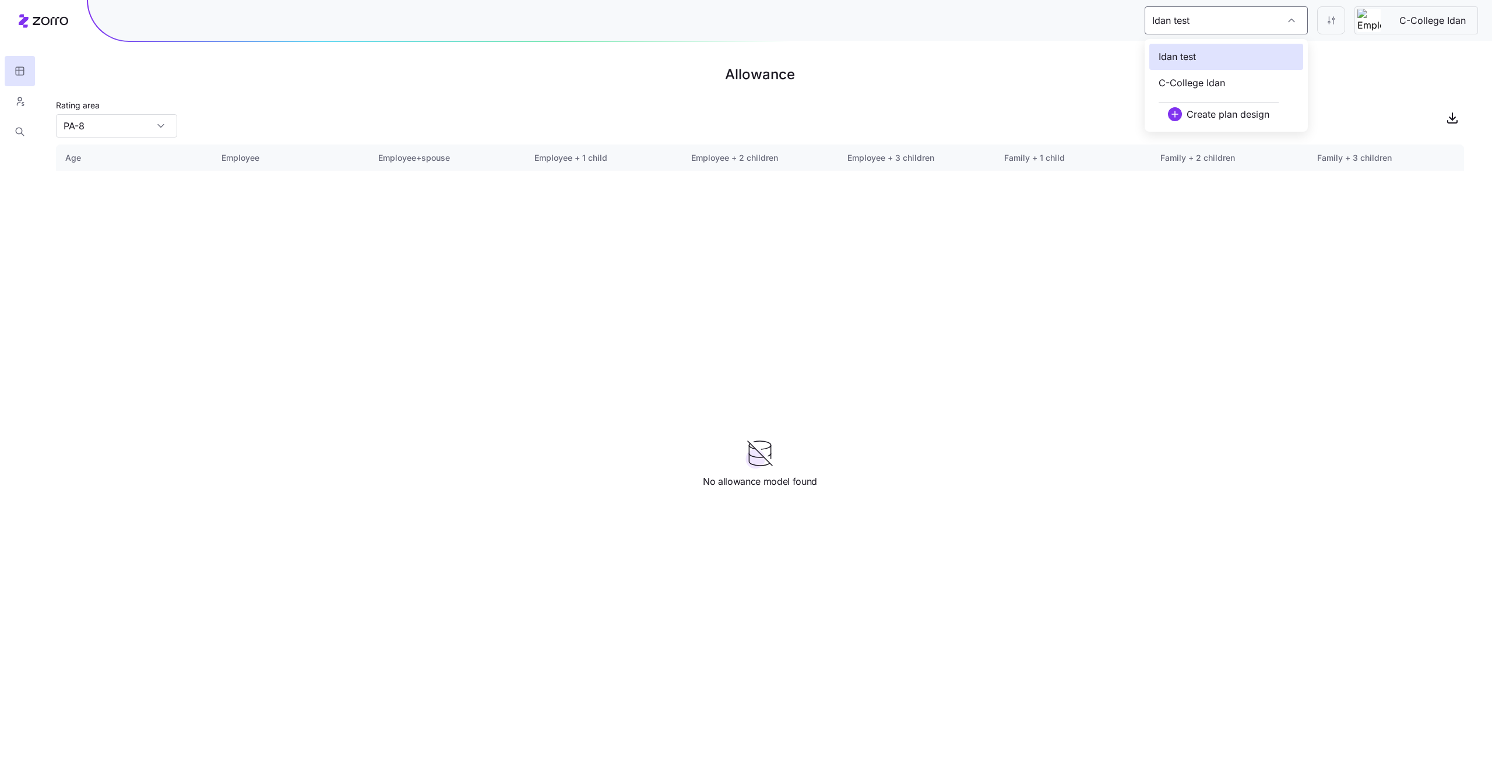
click at [1232, 82] on div "C-College Idan" at bounding box center [1226, 83] width 154 height 26
type input "C-College Idan"
click at [166, 130] on div "KY" at bounding box center [116, 125] width 121 height 23
click at [140, 243] on div "OK" at bounding box center [117, 245] width 112 height 22
click at [141, 123] on input "OK" at bounding box center [116, 125] width 121 height 23
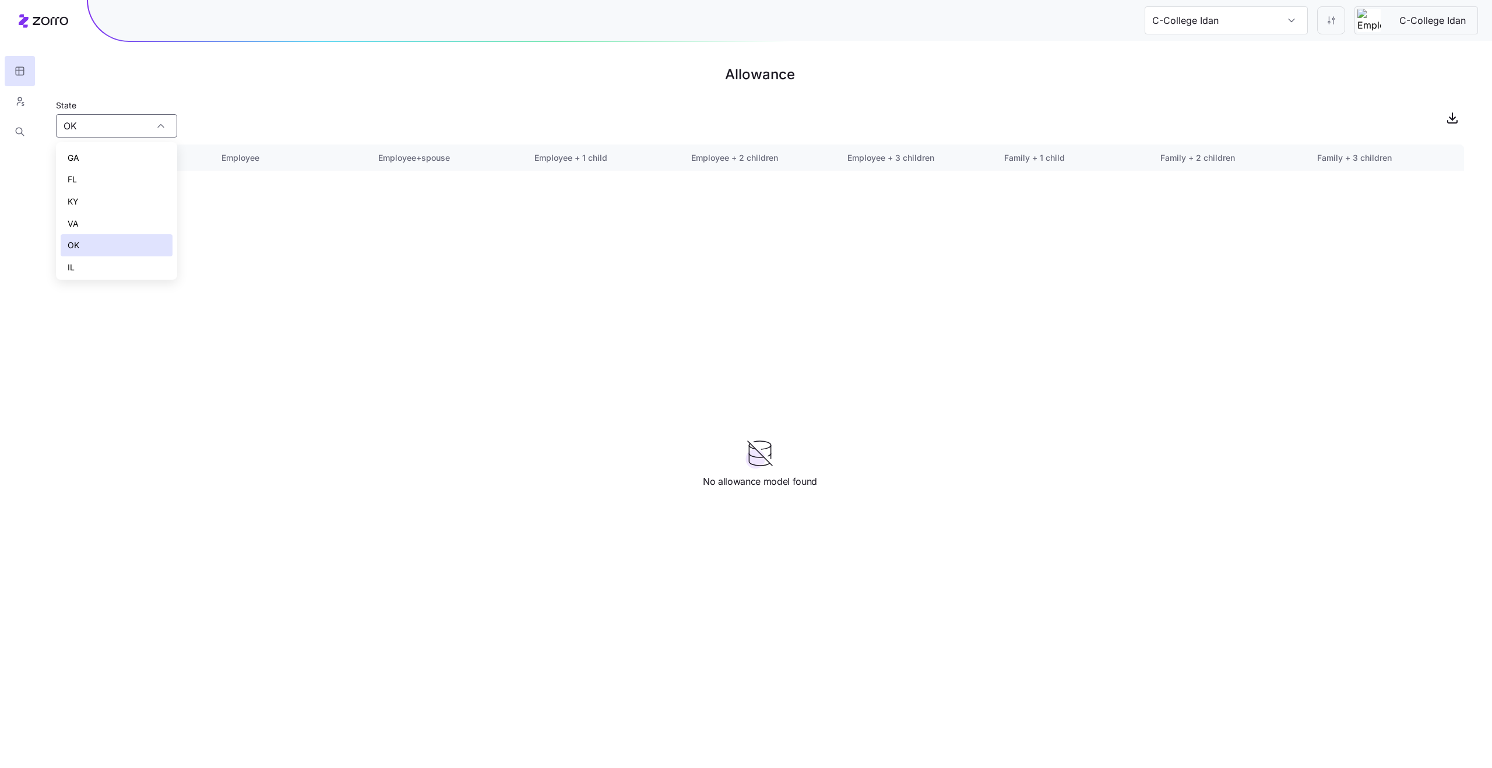
click at [132, 179] on div "FL" at bounding box center [117, 179] width 112 height 22
type input "FL"
click at [1197, 30] on input "C-College Idan" at bounding box center [1226, 20] width 163 height 28
click at [1196, 65] on div "Idan test" at bounding box center [1226, 57] width 154 height 26
type input "Idan test"
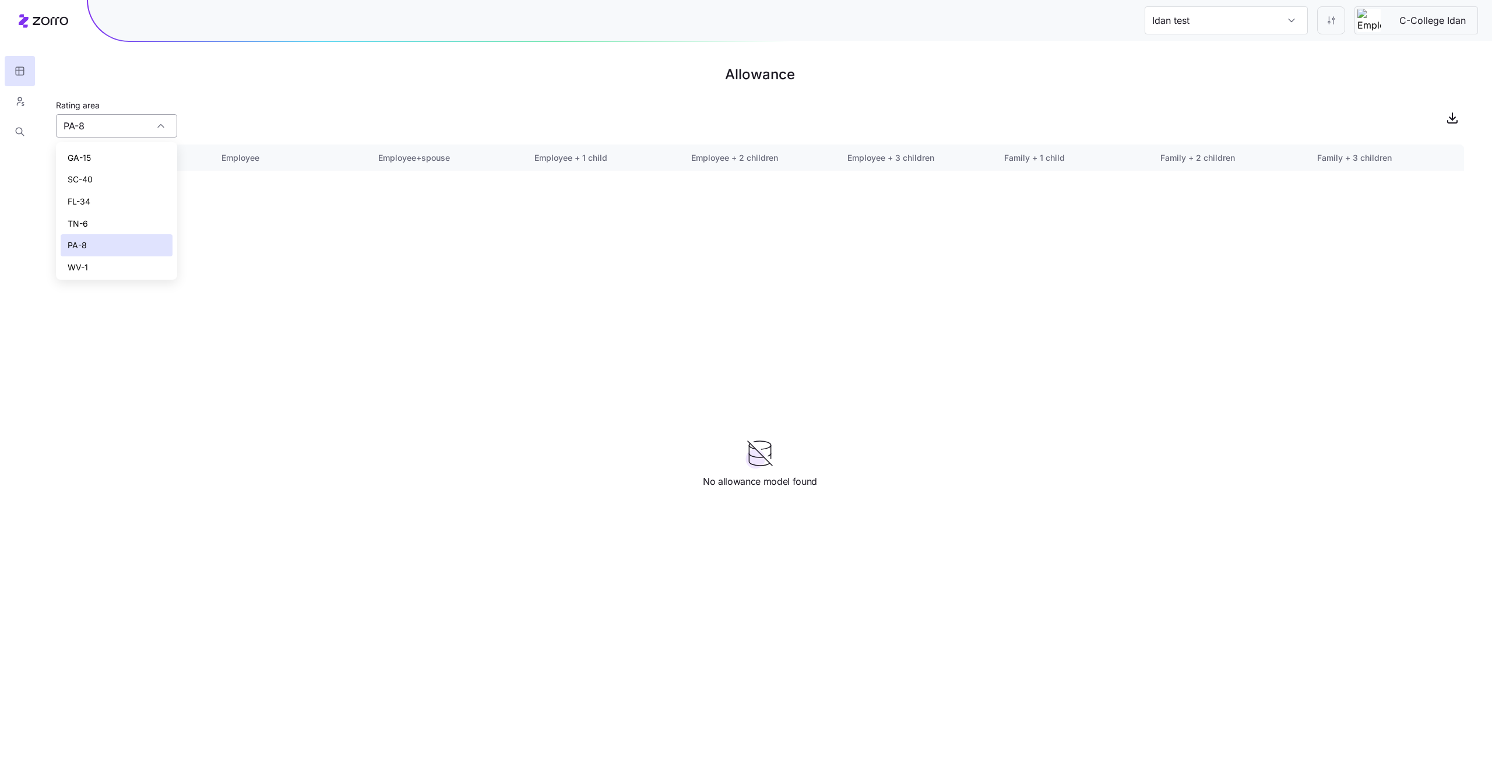
click at [156, 135] on input "PA-8" at bounding box center [116, 125] width 121 height 23
click at [134, 220] on div "TN-6" at bounding box center [117, 224] width 112 height 22
click at [157, 132] on input "TN-6" at bounding box center [116, 125] width 121 height 23
click at [132, 258] on div "WV-1" at bounding box center [117, 267] width 112 height 22
type input "WV-1"
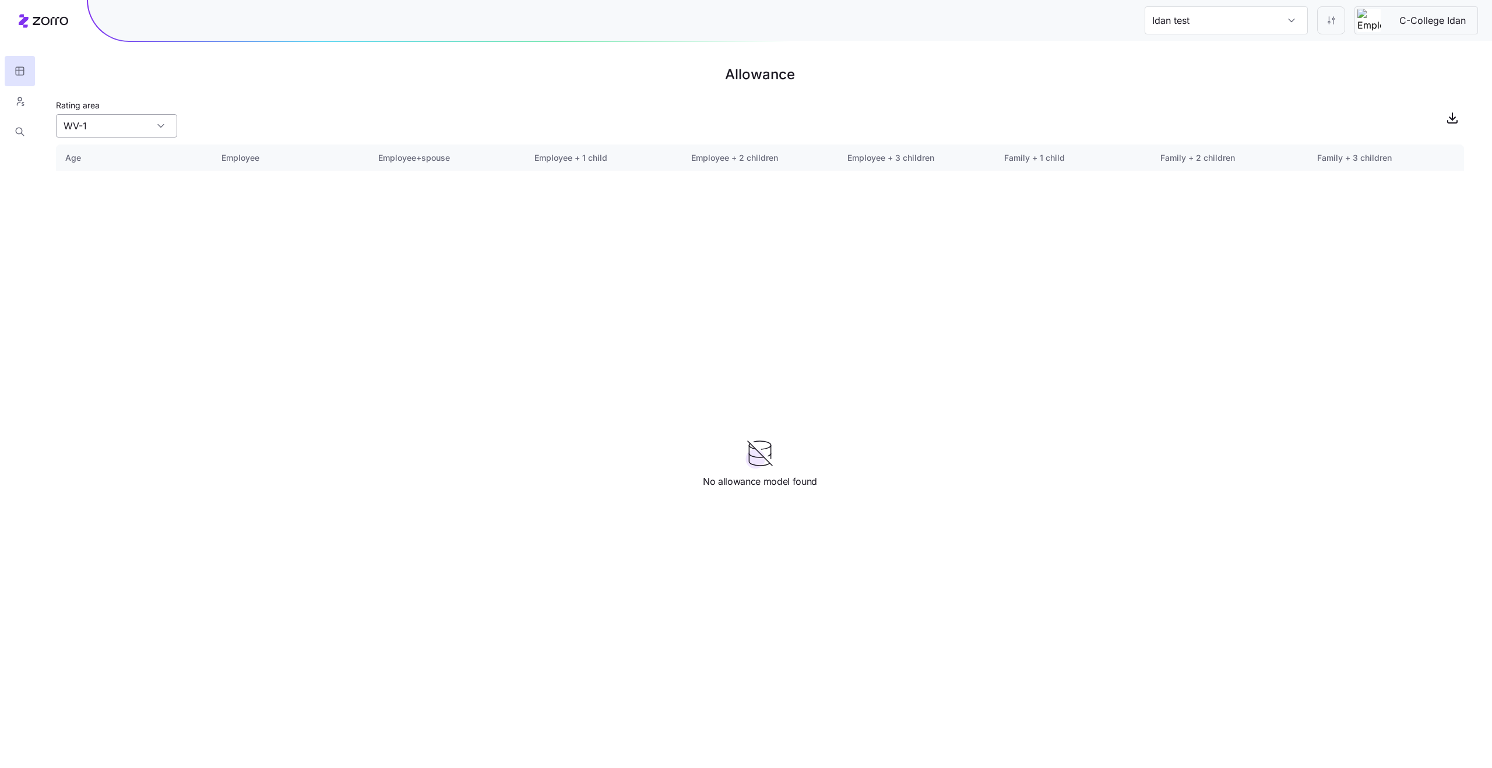
click at [166, 125] on input "WV-1" at bounding box center [116, 125] width 121 height 23
click at [502, 77] on h1 "Allowance" at bounding box center [760, 75] width 1408 height 28
click at [159, 119] on div "WV-1" at bounding box center [116, 125] width 121 height 23
click at [1258, 91] on main "Allowance Rating area WV-1 Age Employee Employee+spouse Employee + 1 child Empl…" at bounding box center [746, 384] width 1492 height 768
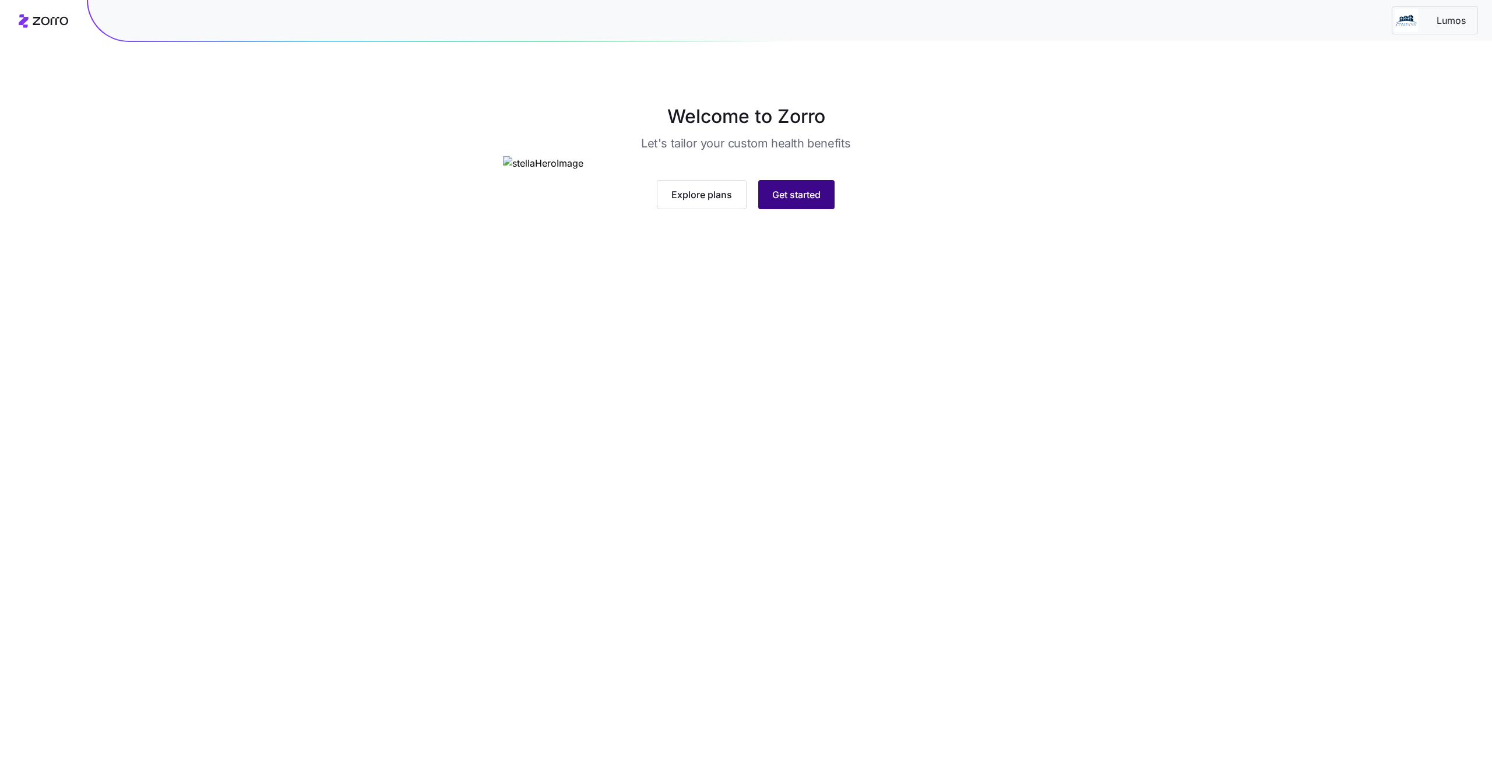
click at [786, 202] on span "Get started" at bounding box center [796, 195] width 48 height 14
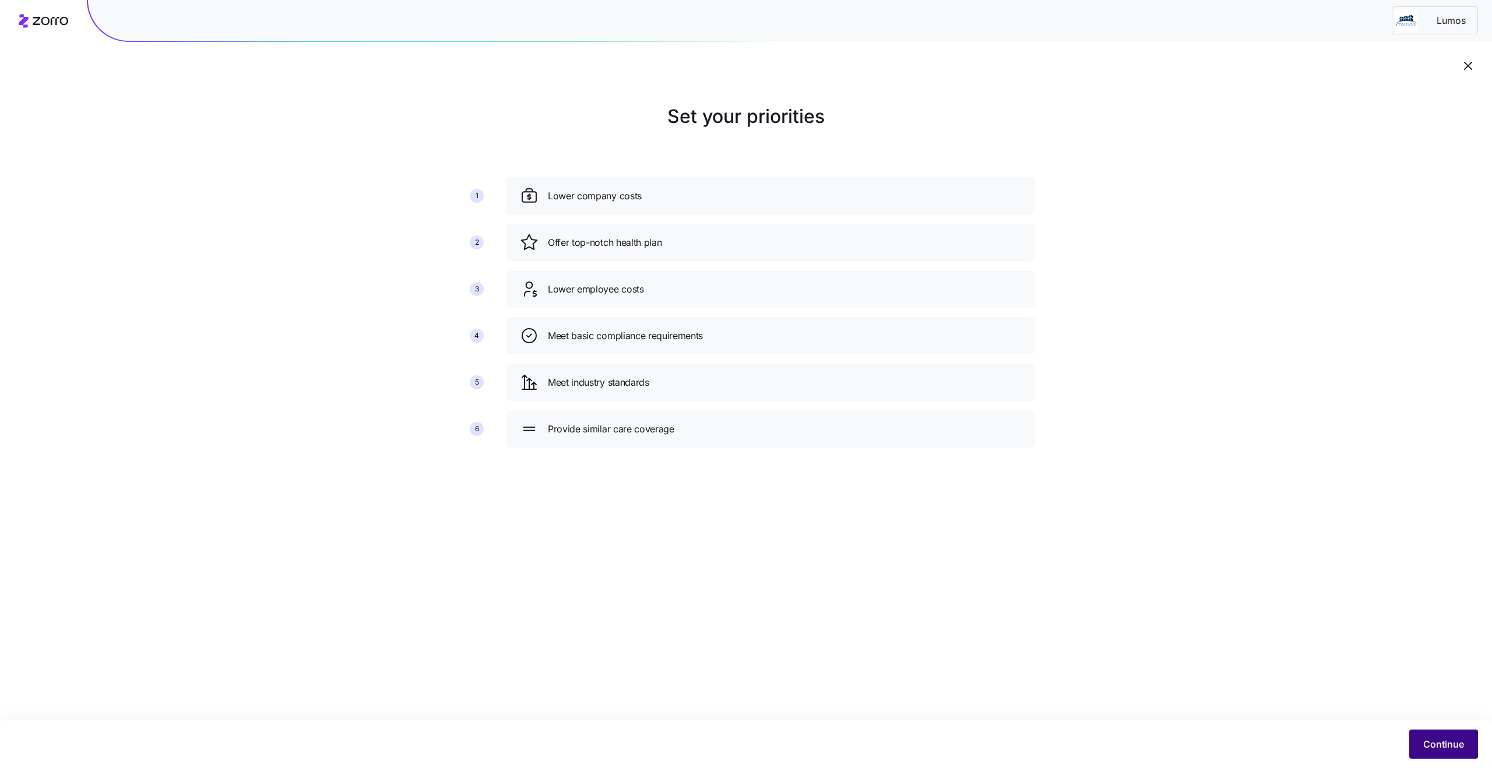
click at [1445, 745] on span "Continue" at bounding box center [1443, 744] width 41 height 14
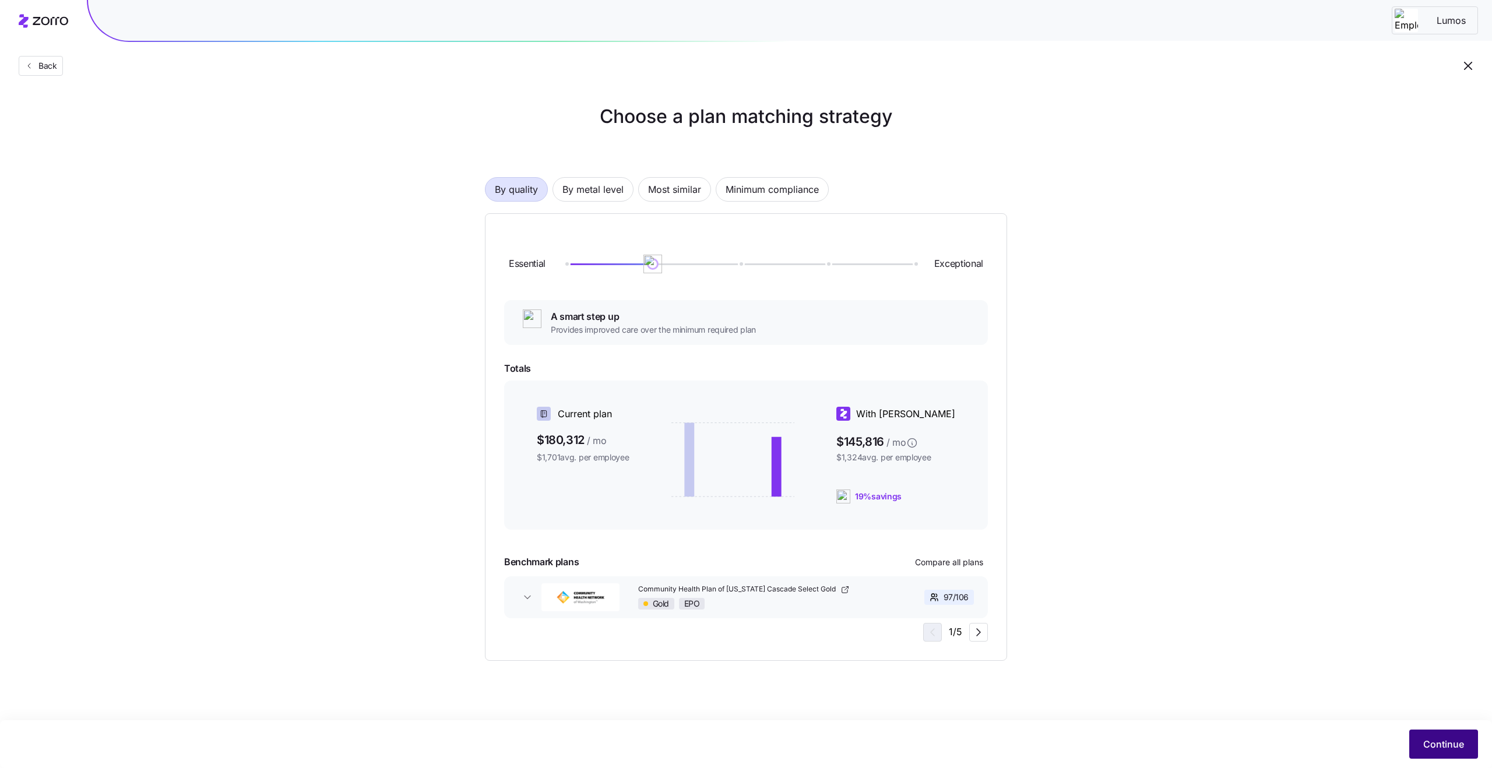
click at [1421, 743] on button "Continue" at bounding box center [1443, 744] width 69 height 29
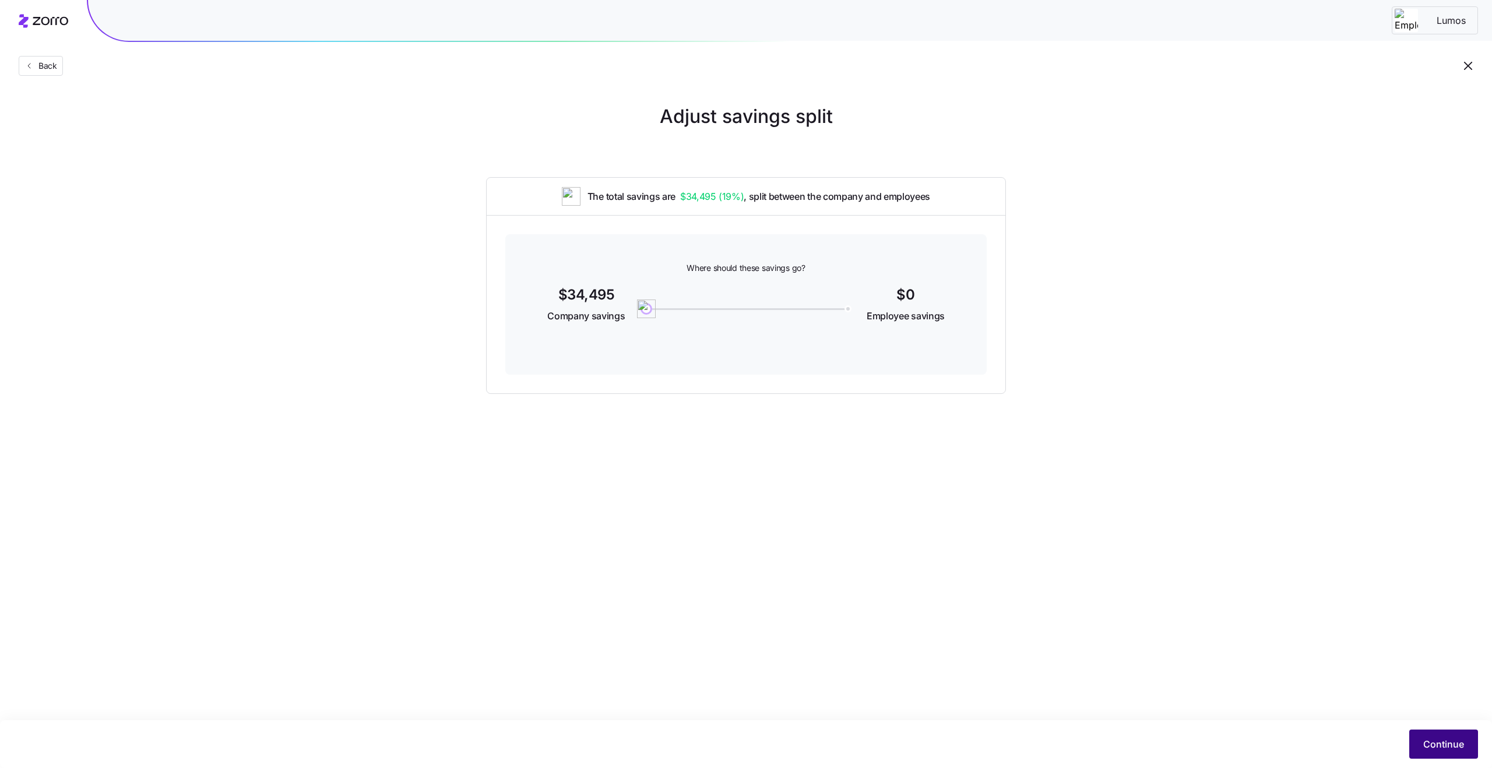
click at [1449, 749] on span "Continue" at bounding box center [1443, 744] width 41 height 14
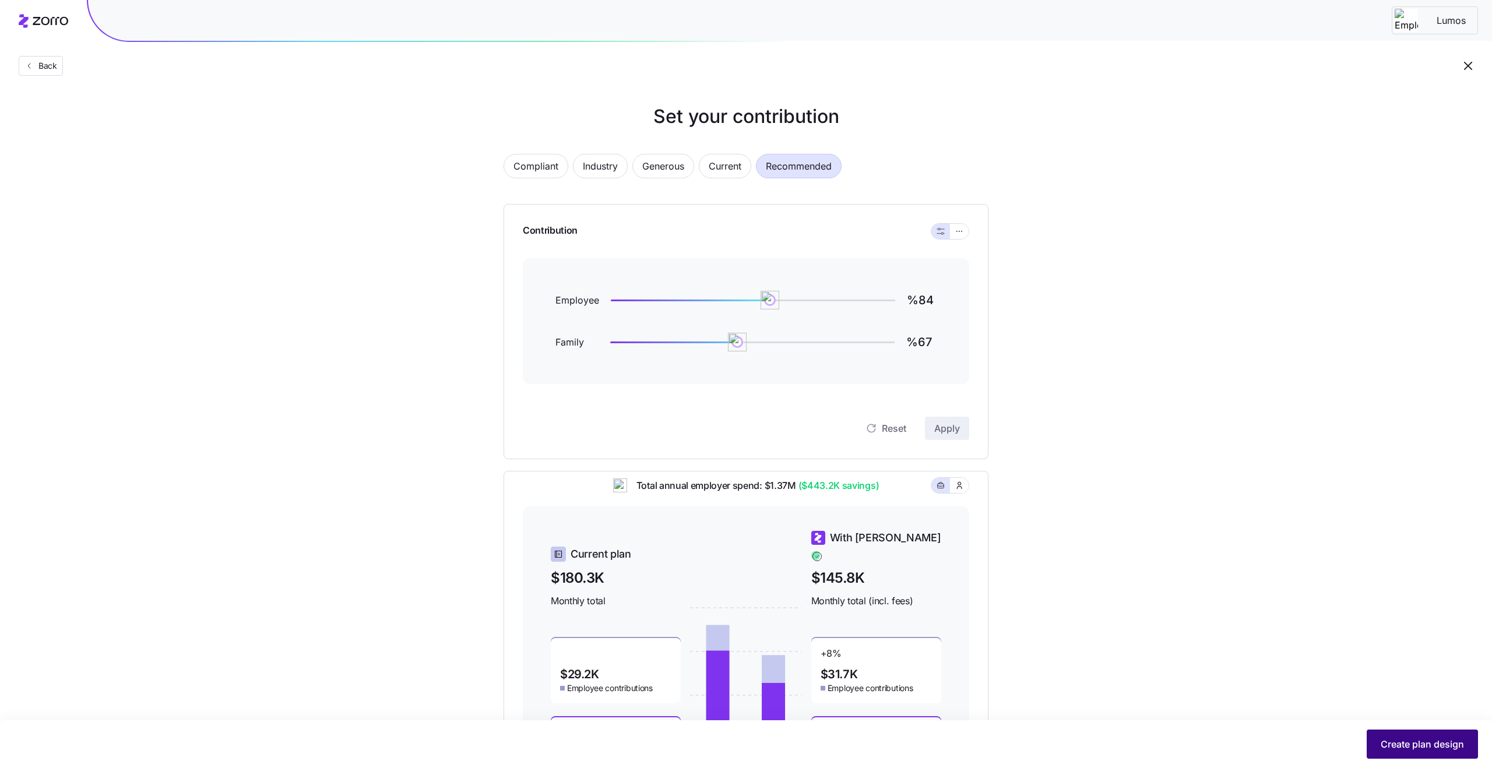
click at [1405, 733] on button "Create plan design" at bounding box center [1422, 744] width 111 height 29
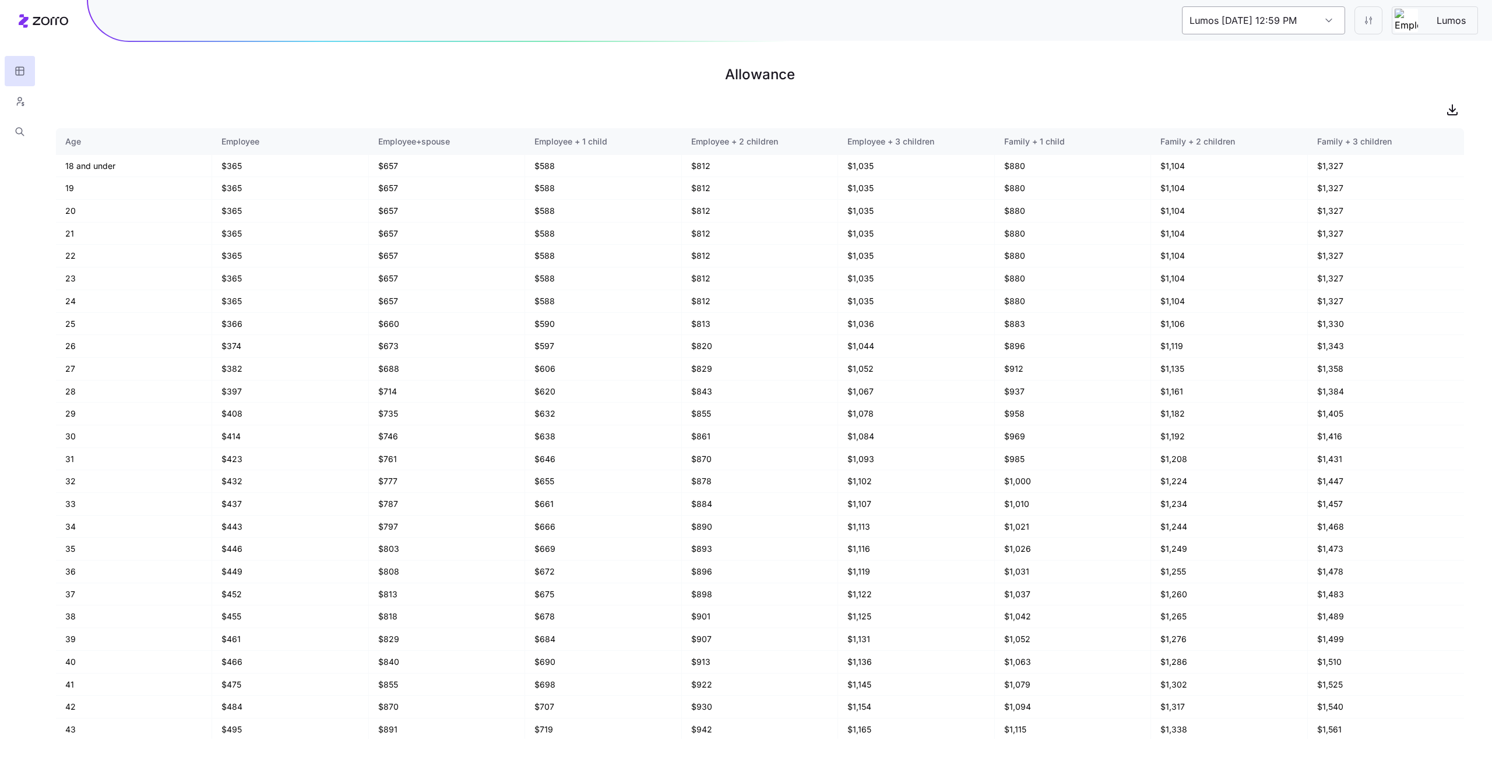
click at [1301, 24] on input "Lumos [DATE] 12:59 PM" at bounding box center [1263, 20] width 163 height 28
click at [1325, 23] on input "Lumos [DATE] 12:59 PM" at bounding box center [1263, 20] width 163 height 28
click at [1325, 23] on div "Lumos [DATE] 12:59 PM" at bounding box center [1263, 20] width 163 height 28
click at [1368, 26] on html "Lumos [DATE] 12:59 PM Lumos Allowance Age Employee Employee+spouse Employee + 1…" at bounding box center [746, 384] width 1492 height 768
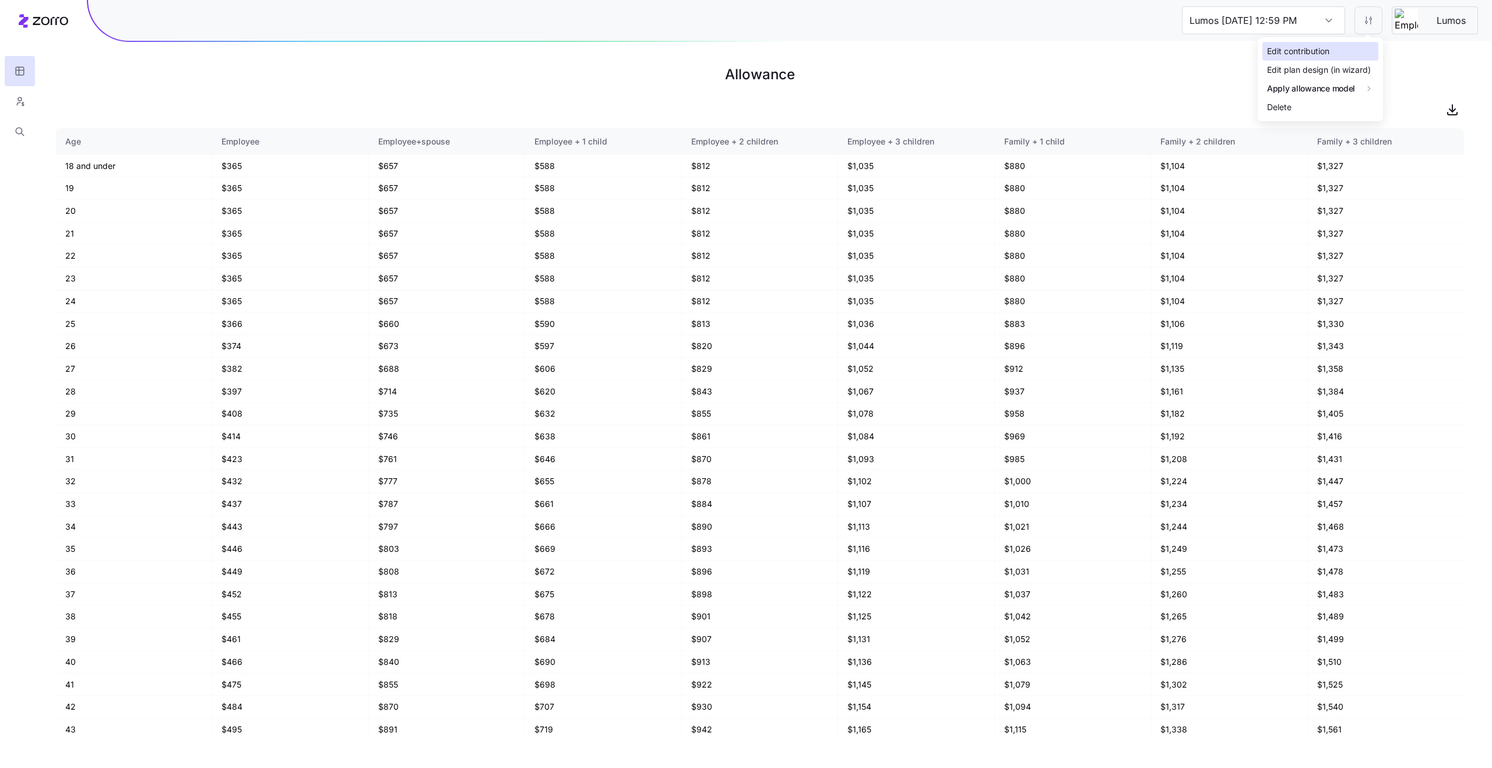
click at [1306, 59] on div "Edit contribution" at bounding box center [1320, 51] width 116 height 19
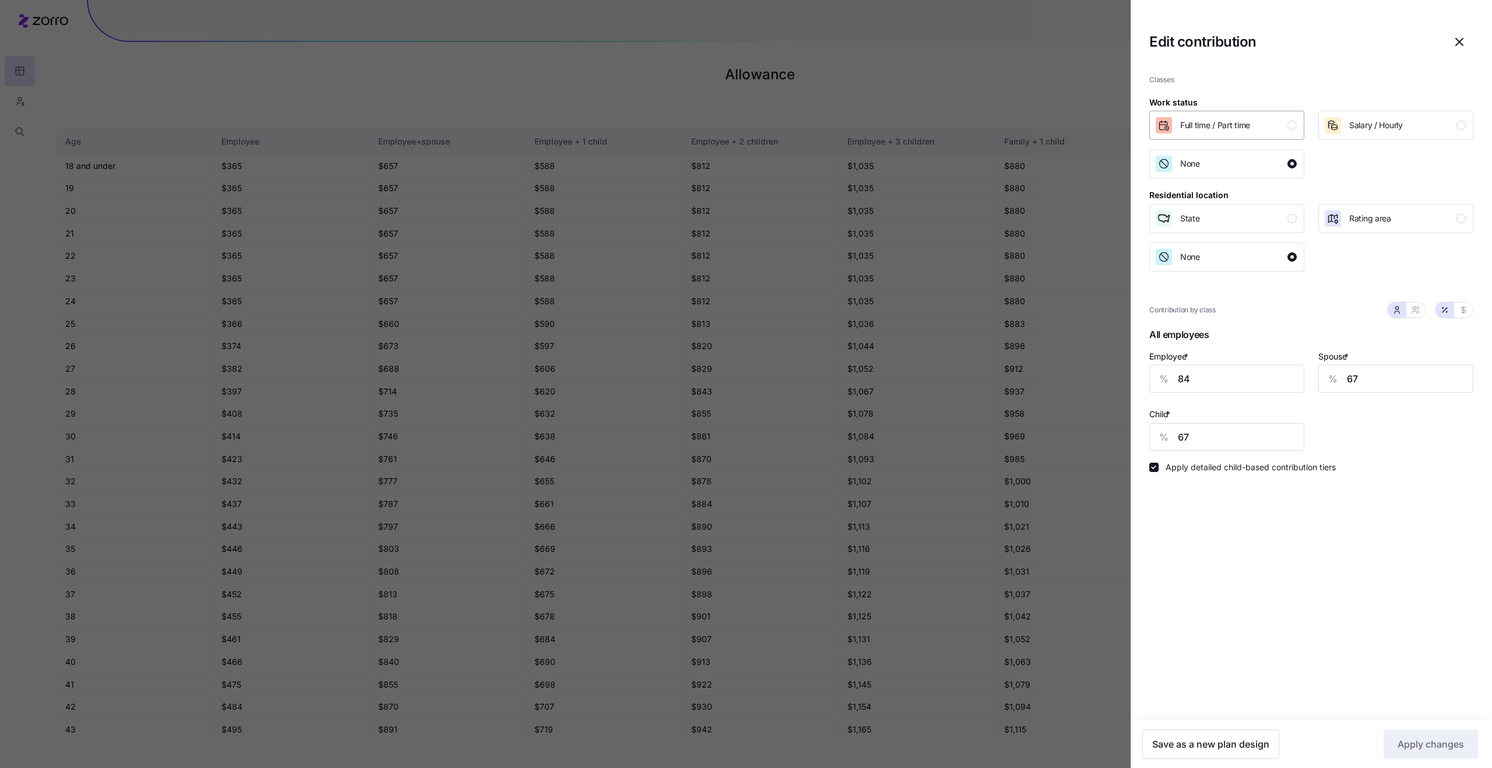
click at [1248, 132] on div "Full time / Part time" at bounding box center [1215, 125] width 70 height 19
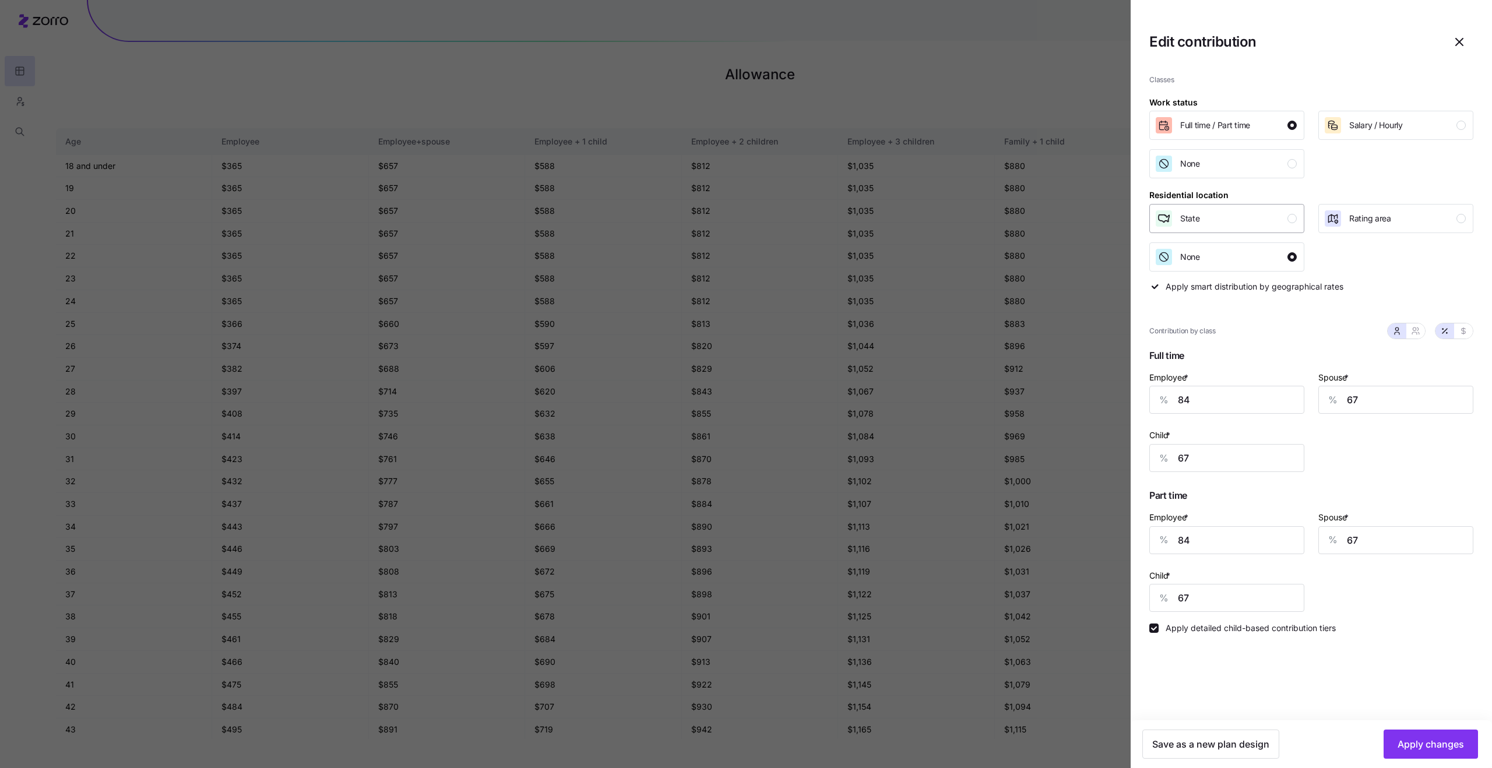
click at [1249, 220] on div "State" at bounding box center [1225, 218] width 142 height 19
click at [1242, 546] on input "84" at bounding box center [1226, 540] width 155 height 28
type input "90"
click at [1460, 741] on span "Apply changes" at bounding box center [1430, 744] width 66 height 14
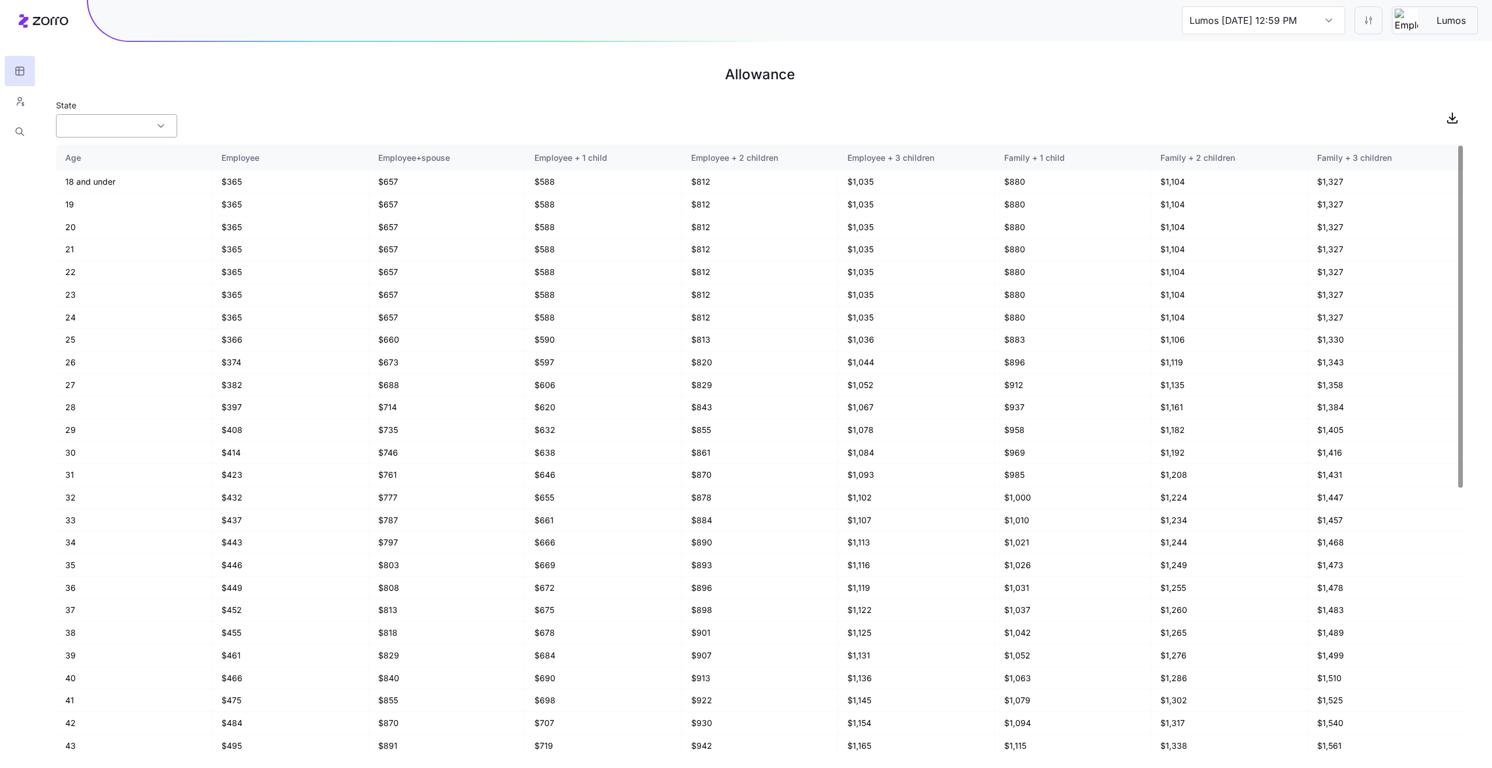
click at [99, 134] on input "State" at bounding box center [116, 125] width 121 height 23
click at [103, 154] on span "All states" at bounding box center [85, 158] width 35 height 13
type input "All states"
click at [1315, 17] on input "Lumos [DATE] 12:59 PM" at bounding box center [1263, 20] width 163 height 28
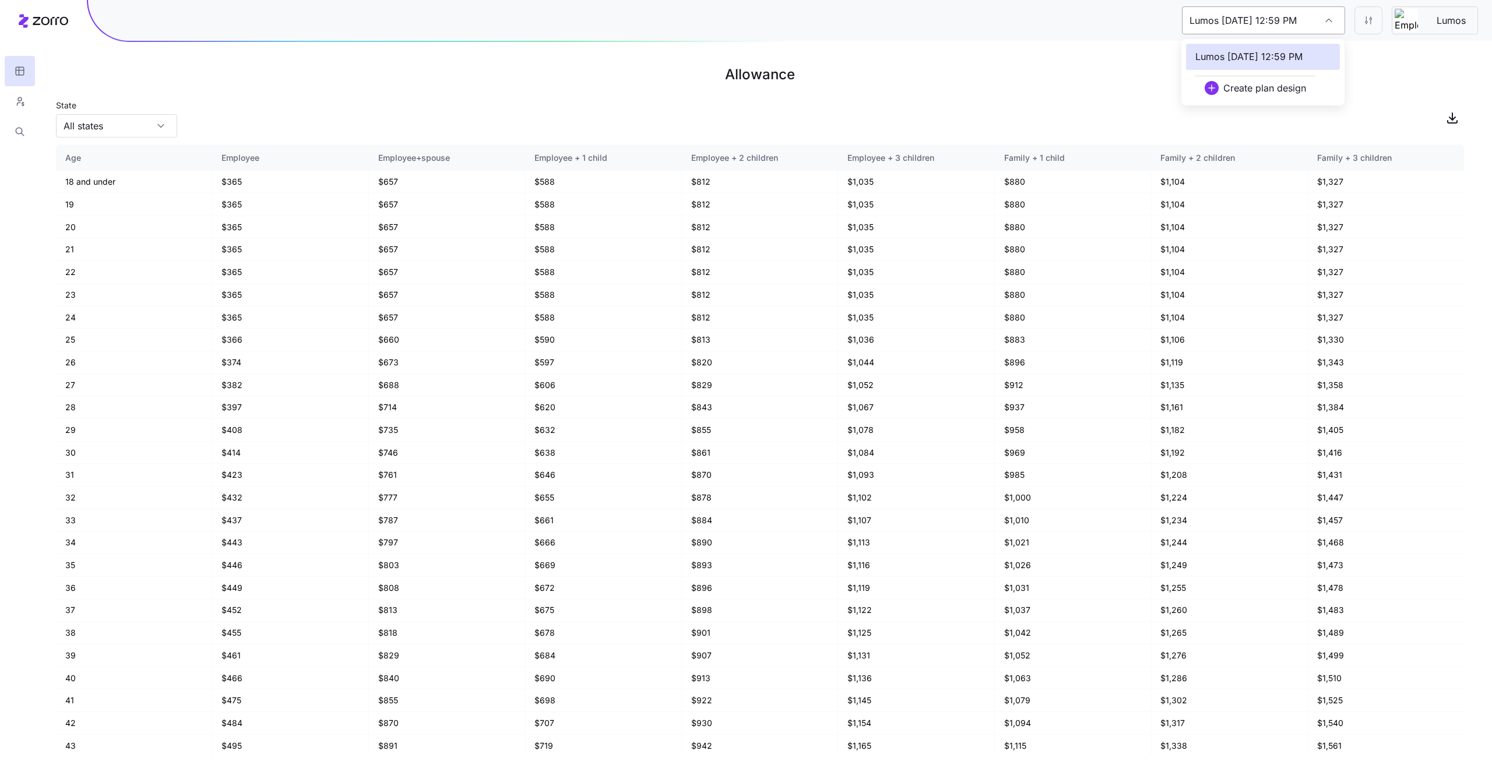
click at [1315, 17] on input "Lumos [DATE] 12:59 PM" at bounding box center [1263, 20] width 163 height 28
click at [1362, 19] on html "Lumos [DATE] 12:59 PM Lumos Allowance State All states Age Employee Employee+sp…" at bounding box center [746, 384] width 1492 height 768
click at [1326, 57] on div "Edit contribution" at bounding box center [1298, 51] width 62 height 13
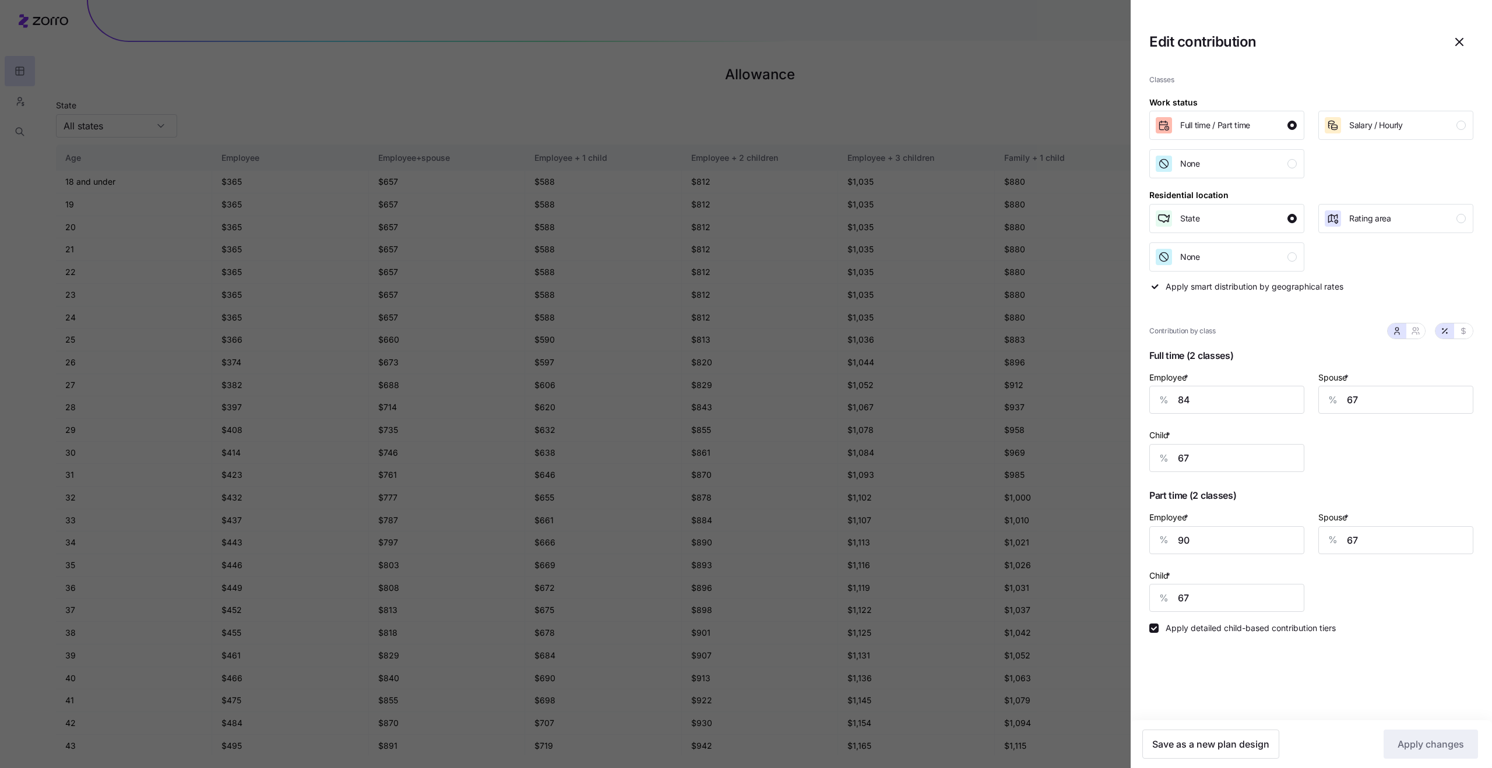
click at [1071, 75] on div at bounding box center [746, 384] width 1492 height 768
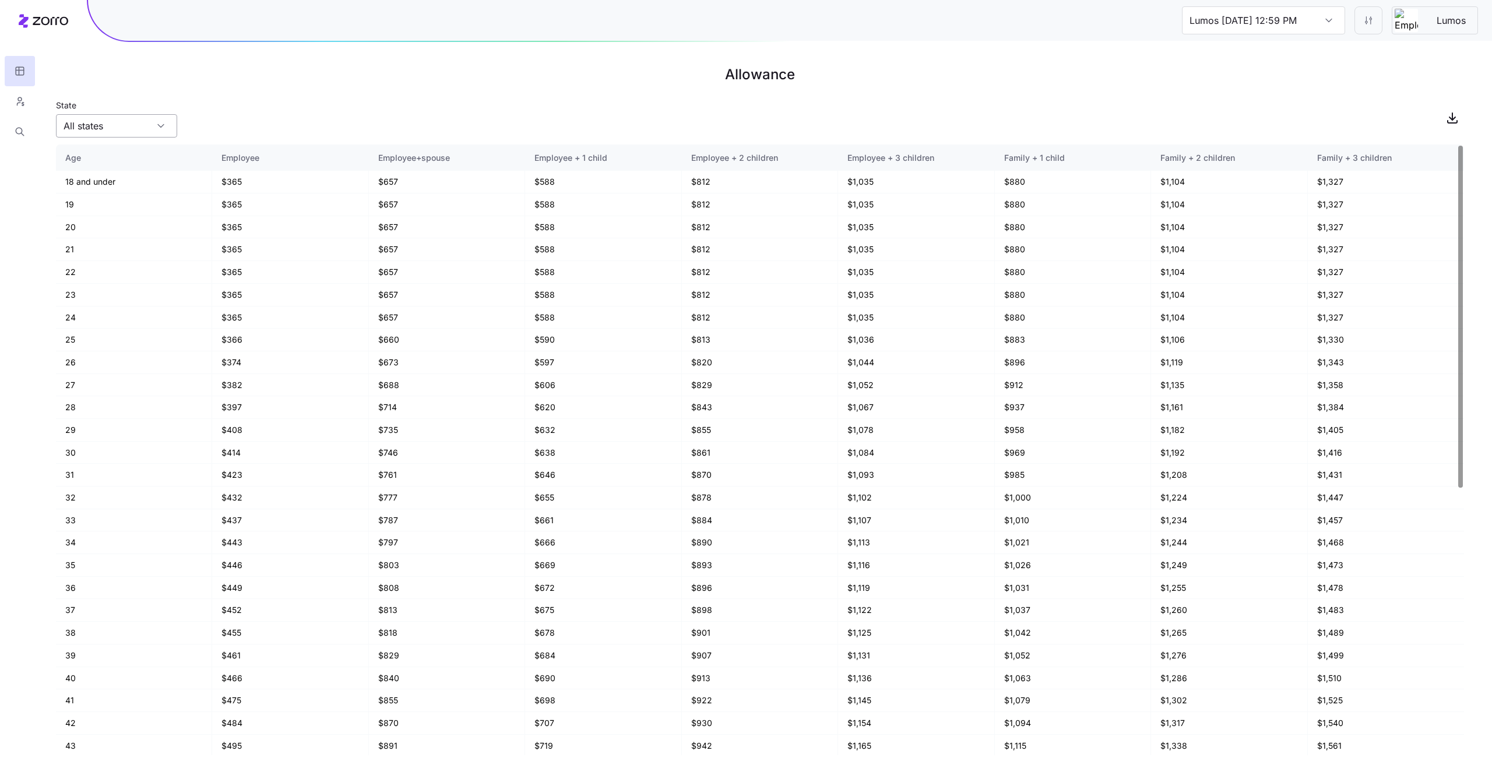
click at [127, 124] on input "All states" at bounding box center [116, 125] width 121 height 23
click at [293, 92] on main "Allowance State All states Age Employee Employee+spouse Employee + 1 child Empl…" at bounding box center [746, 384] width 1492 height 768
click at [1300, 18] on input "Lumos [DATE] 12:59 PM" at bounding box center [1263, 20] width 163 height 28
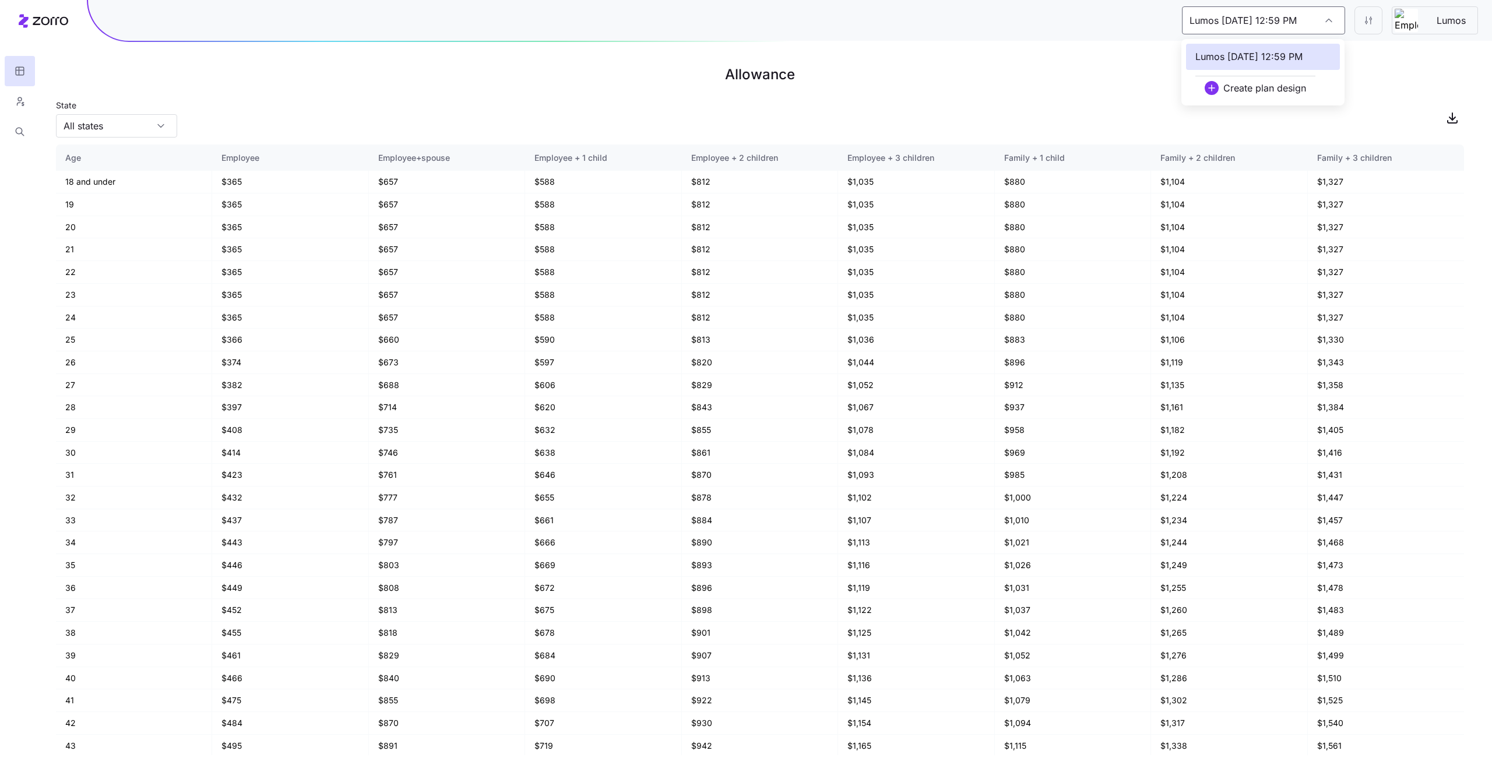
click at [1064, 91] on main "Allowance State All states Age Employee Employee+spouse Employee + 1 child Empl…" at bounding box center [746, 384] width 1492 height 768
click at [1356, 17] on html "Lumos [DATE] 12:59 PM Lumos Allowance State All states Age Employee Employee+sp…" at bounding box center [746, 384] width 1492 height 768
click at [1296, 51] on div "Edit contribution" at bounding box center [1298, 51] width 62 height 13
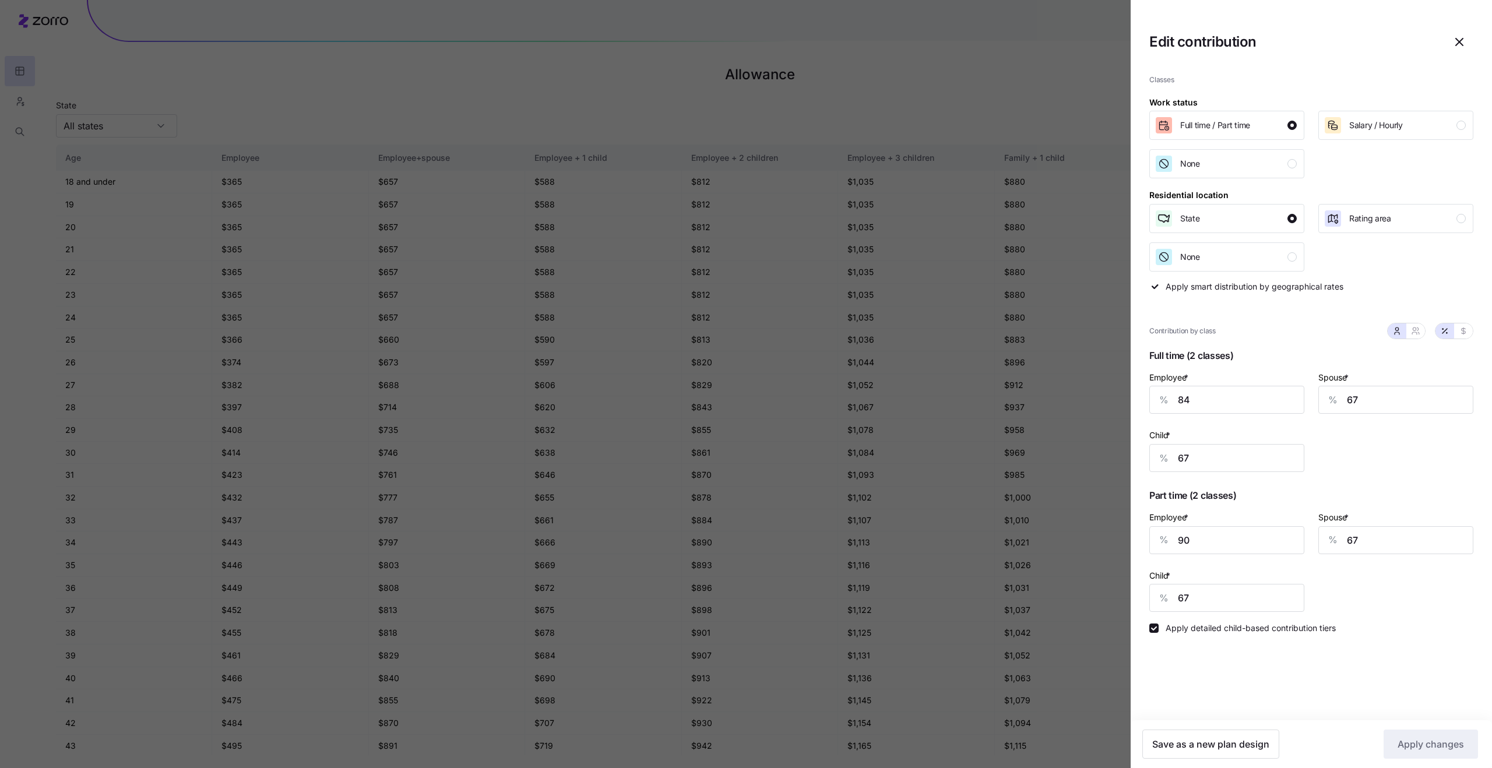
click at [997, 75] on div at bounding box center [746, 384] width 1492 height 768
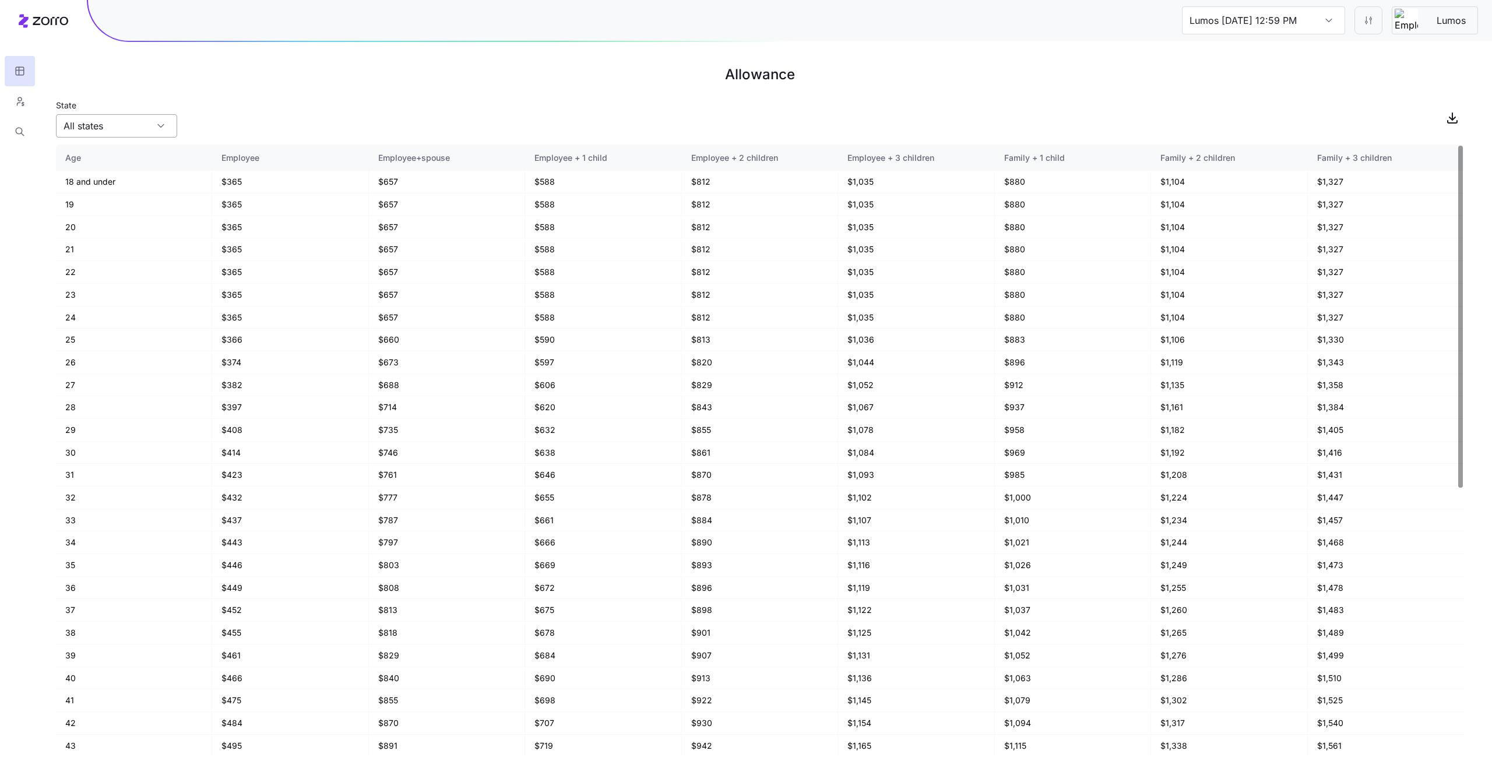
click at [118, 122] on input "All states" at bounding box center [116, 125] width 121 height 23
click at [195, 110] on div "State All states" at bounding box center [760, 118] width 1408 height 40
click at [132, 119] on input "All states" at bounding box center [116, 125] width 121 height 23
click at [866, 76] on h1 "Allowance" at bounding box center [760, 75] width 1408 height 28
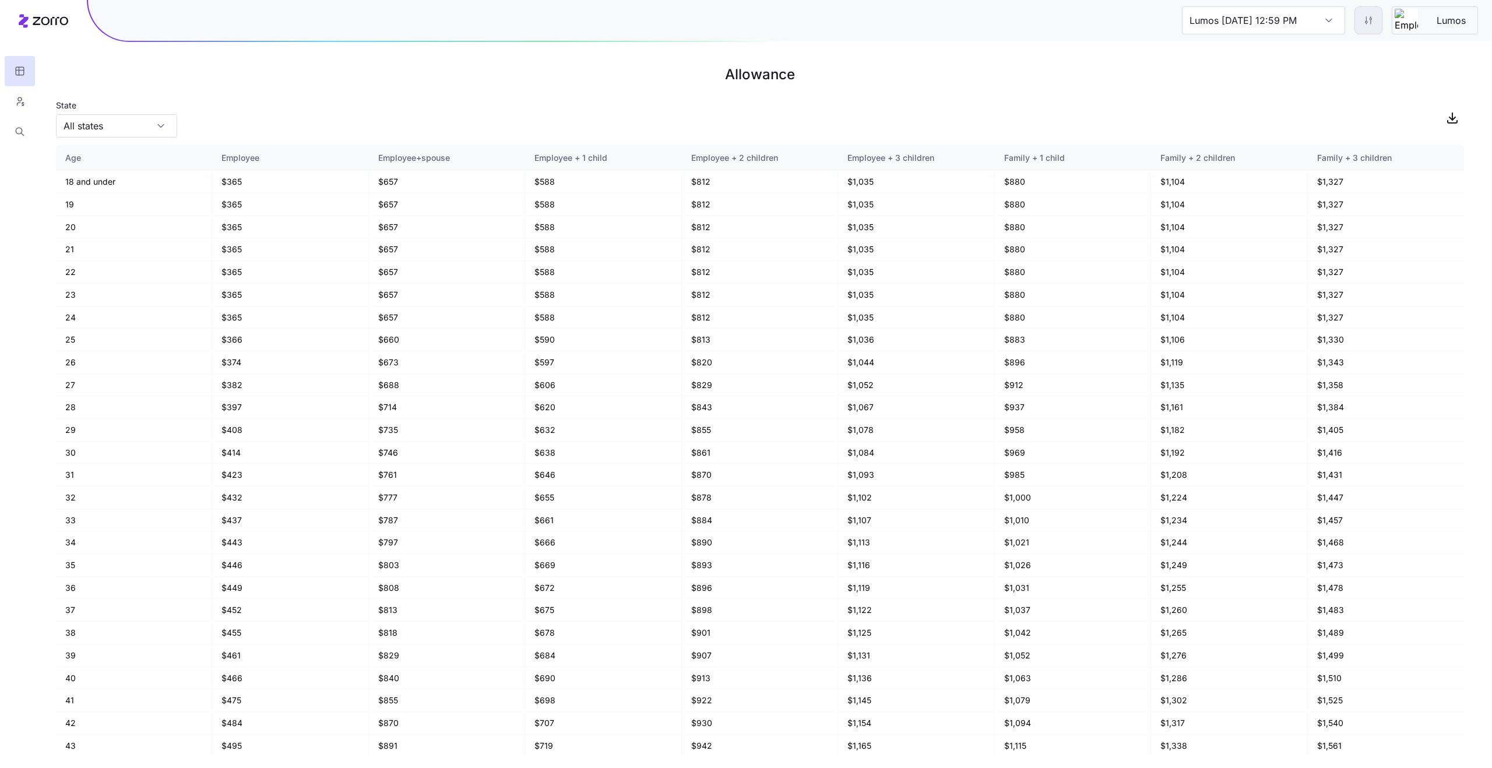
click at [1359, 17] on html "Lumos 09/17/2025 12:59 PM Lumos Allowance State All states Age Employee Employe…" at bounding box center [746, 384] width 1492 height 768
click at [1306, 50] on div "Edit contribution" at bounding box center [1298, 51] width 62 height 13
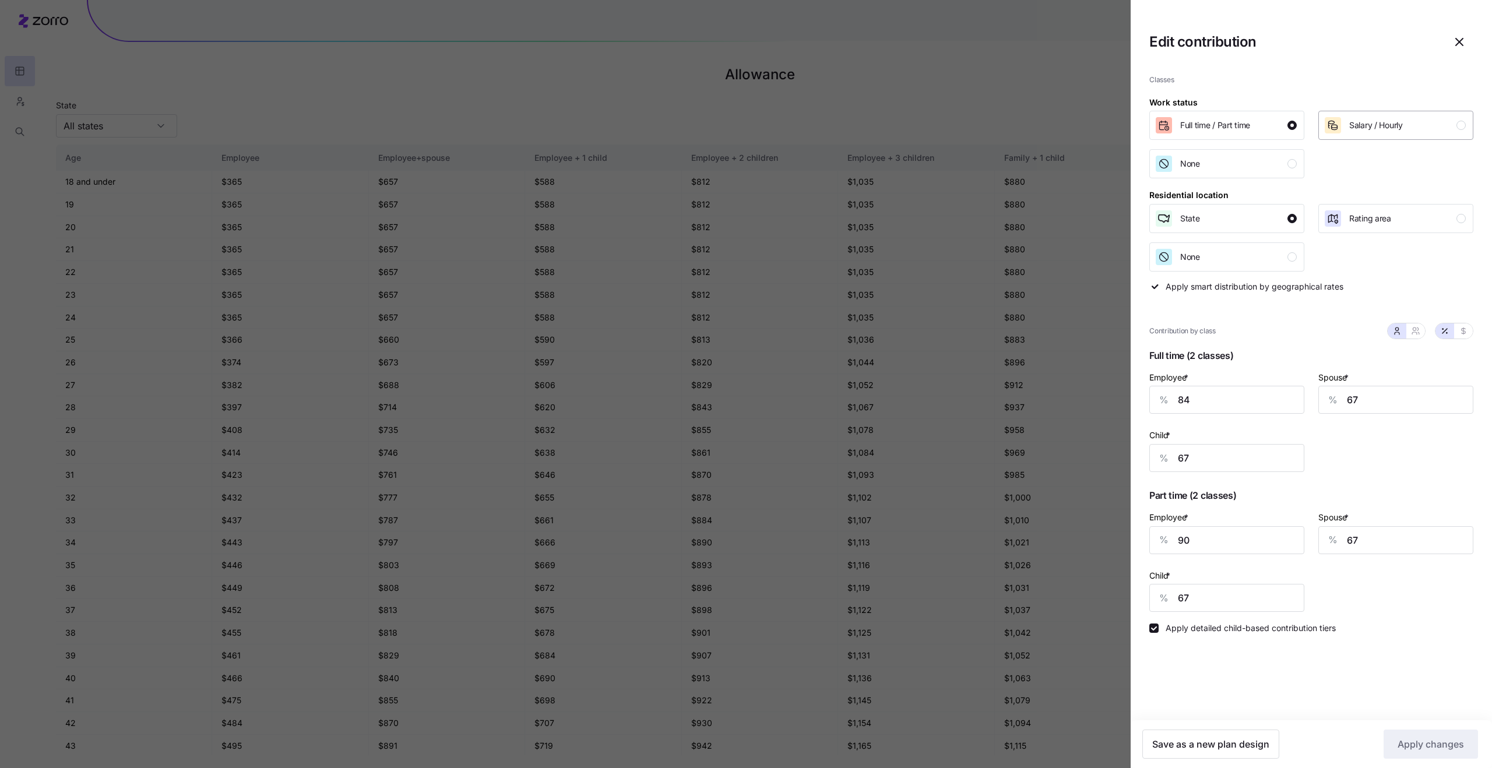
click at [1374, 135] on button "Salary / Hourly" at bounding box center [1395, 125] width 155 height 29
type input "84"
click at [1379, 233] on div "State Rating area None" at bounding box center [1311, 238] width 324 height 68
click at [1377, 219] on span "Rating area" at bounding box center [1370, 219] width 42 height 12
click at [1415, 749] on span "Apply changes" at bounding box center [1430, 744] width 66 height 14
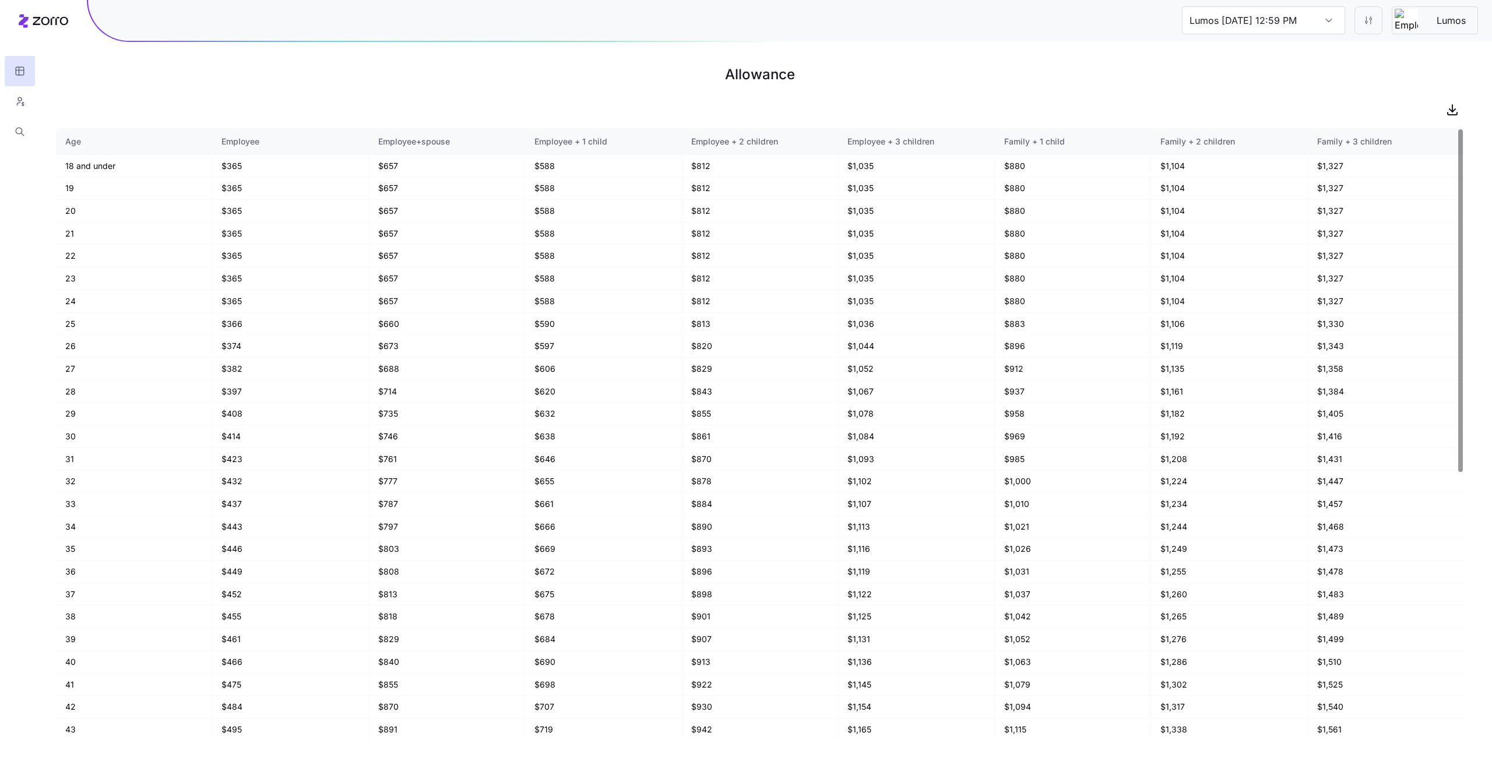
click at [153, 87] on h1 "Allowance" at bounding box center [760, 75] width 1408 height 28
click at [1278, 21] on input "Lumos [DATE] 12:59 PM" at bounding box center [1263, 20] width 163 height 28
click at [1374, 62] on h1 "Allowance" at bounding box center [760, 75] width 1408 height 28
click at [1448, 110] on icon "button" at bounding box center [1452, 110] width 14 height 14
click at [1338, 22] on input "Lumos [DATE] 12:59 PM" at bounding box center [1263, 20] width 163 height 28
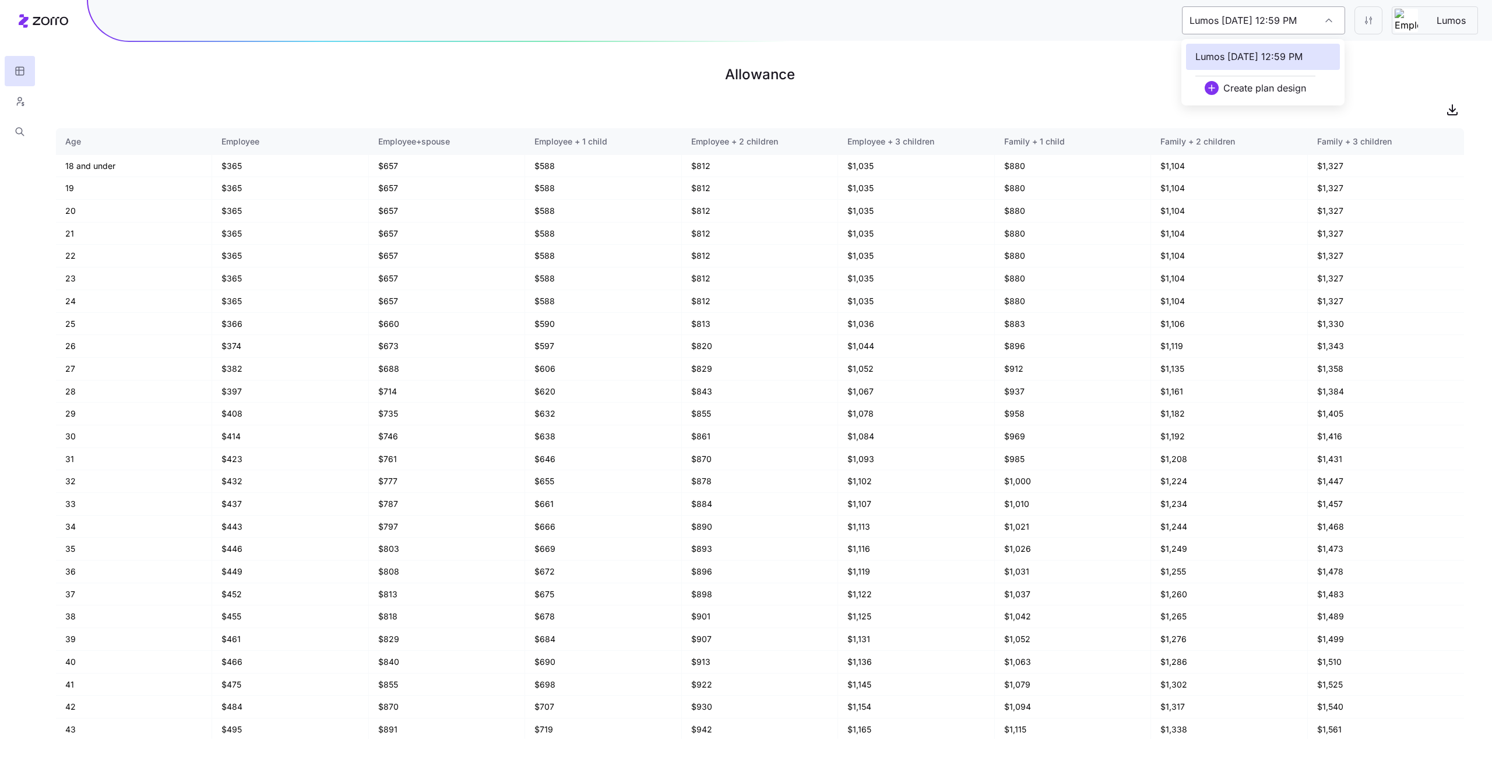
click at [1338, 22] on input "Lumos [DATE] 12:59 PM" at bounding box center [1263, 20] width 163 height 28
click at [1071, 67] on h1 "Allowance" at bounding box center [760, 75] width 1408 height 28
click at [1365, 19] on html "Lumos [DATE] 12:59 PM Lumos Allowance Age Employee Employee+spouse Employee + 1…" at bounding box center [746, 384] width 1492 height 768
click at [1398, 87] on div "2025" at bounding box center [1396, 89] width 20 height 13
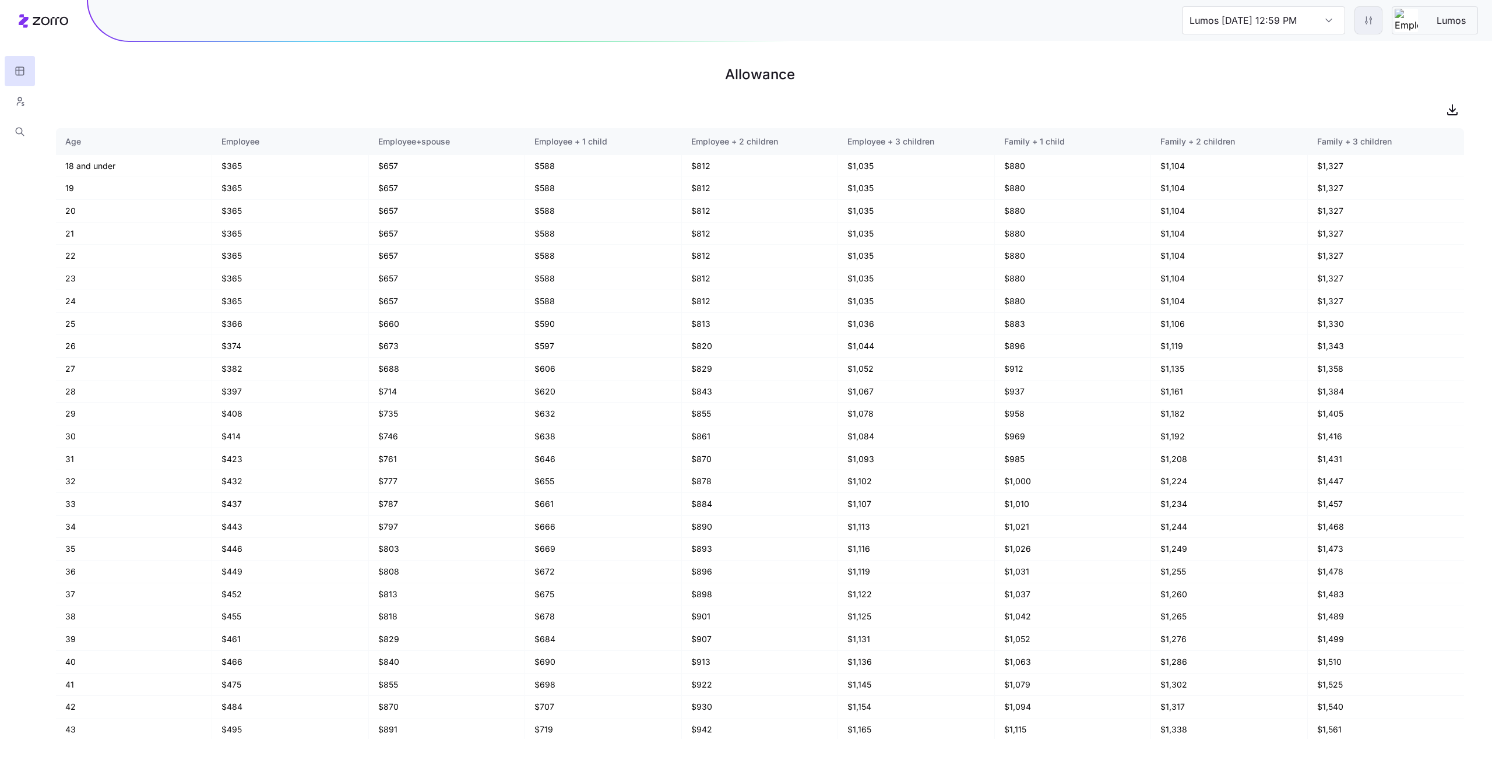
click at [1361, 21] on html "Lumos [DATE] 12:59 PM Lumos Allowance Age Employee Employee+spouse Employee + 1…" at bounding box center [746, 384] width 1492 height 768
click at [1402, 102] on div "2026" at bounding box center [1396, 108] width 21 height 13
click at [1472, 26] on icon "button" at bounding box center [1469, 26] width 9 height 9
click at [1371, 24] on html "Lumos 09/17/2025 12:59 PM Lumos Allowance Age Employee Employee+spouse Employee…" at bounding box center [746, 384] width 1492 height 768
click at [1352, 47] on div "Edit contribution" at bounding box center [1320, 51] width 116 height 19
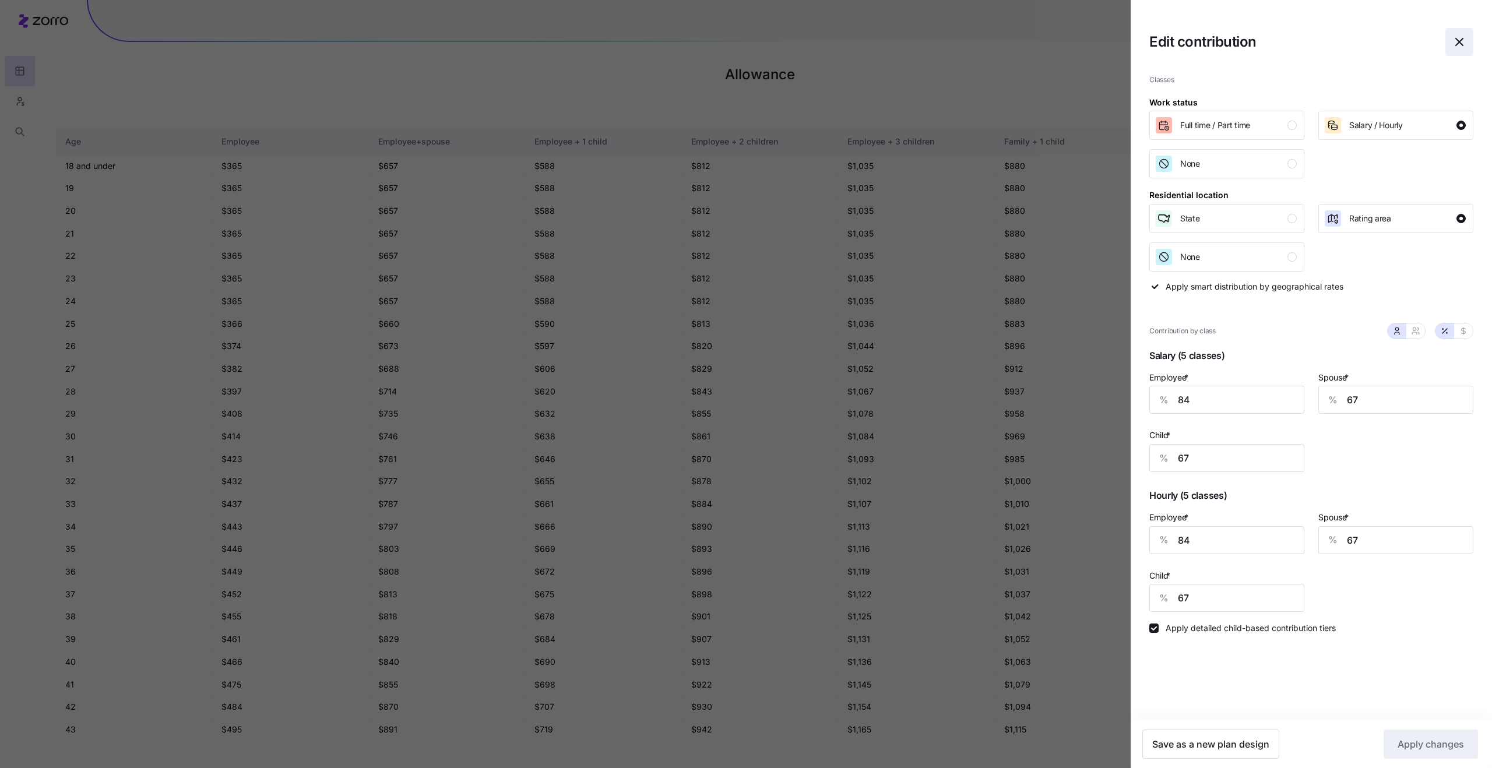
click at [1465, 39] on icon "button" at bounding box center [1459, 42] width 14 height 14
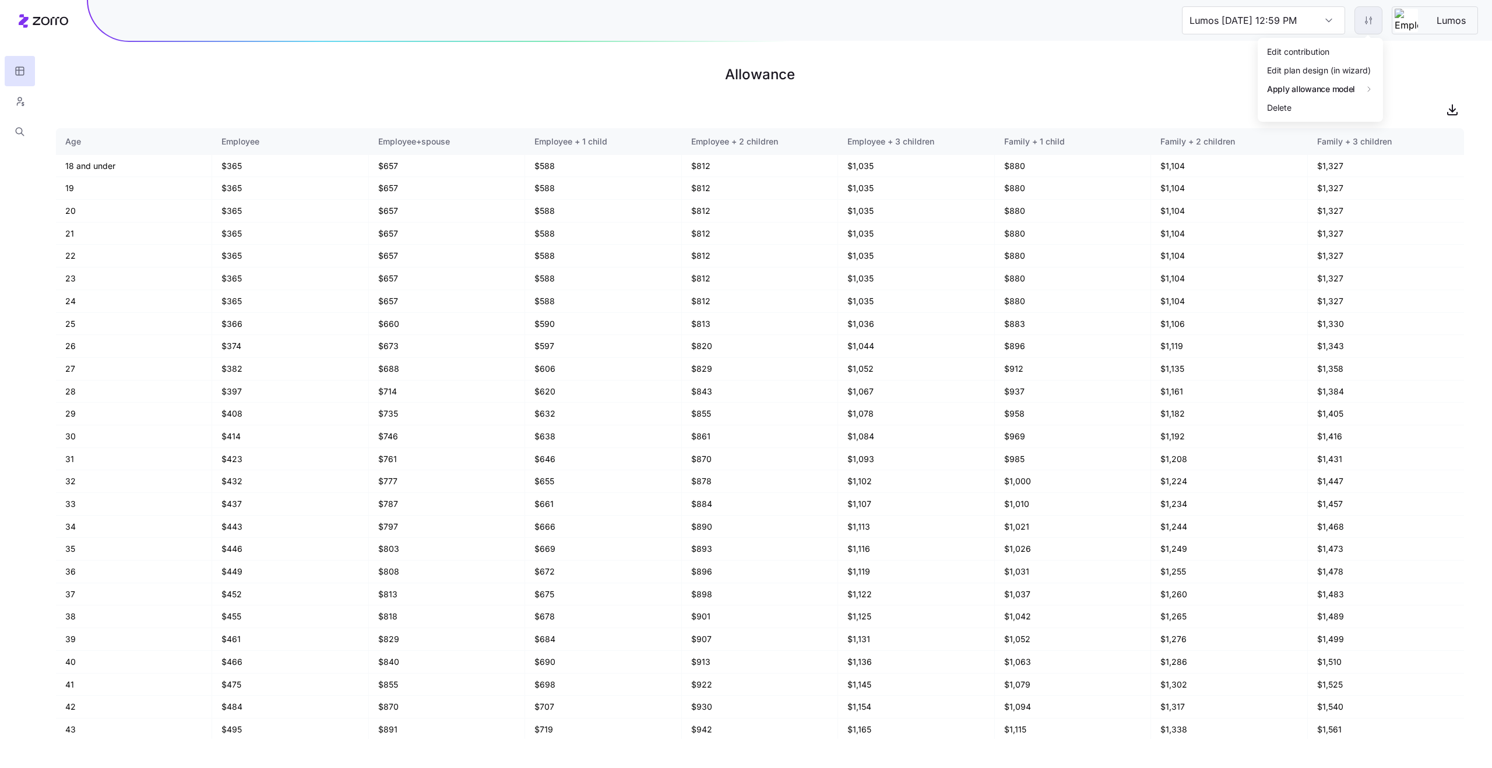
click at [1367, 20] on html "Lumos 09/17/2025 12:59 PM Lumos Allowance Age Employee Employee+spouse Employee…" at bounding box center [746, 384] width 1492 height 768
click at [1337, 69] on div "Edit plan design (in wizard)" at bounding box center [1319, 70] width 104 height 13
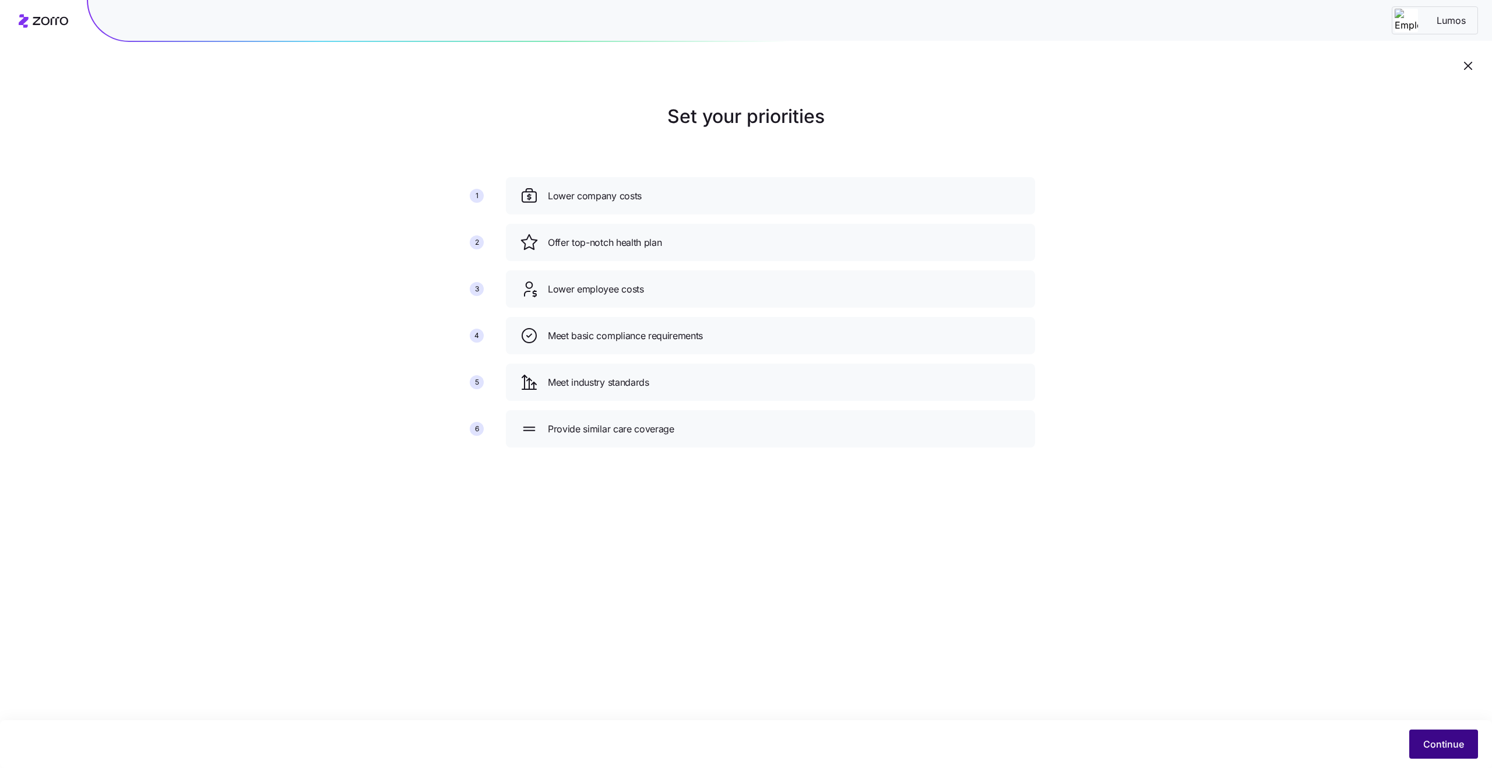
click at [1447, 738] on span "Continue" at bounding box center [1443, 744] width 41 height 14
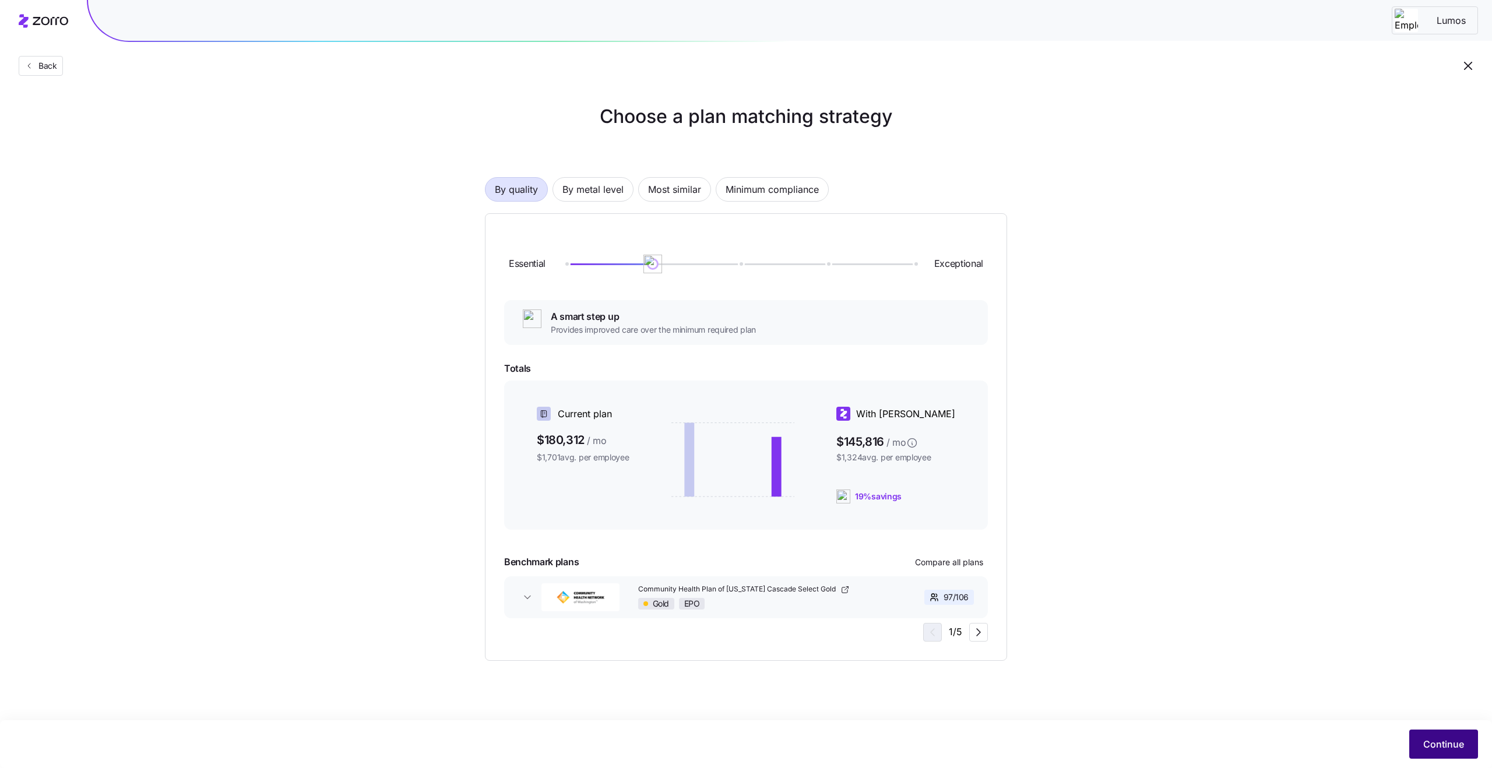
click at [1420, 741] on button "Continue" at bounding box center [1443, 744] width 69 height 29
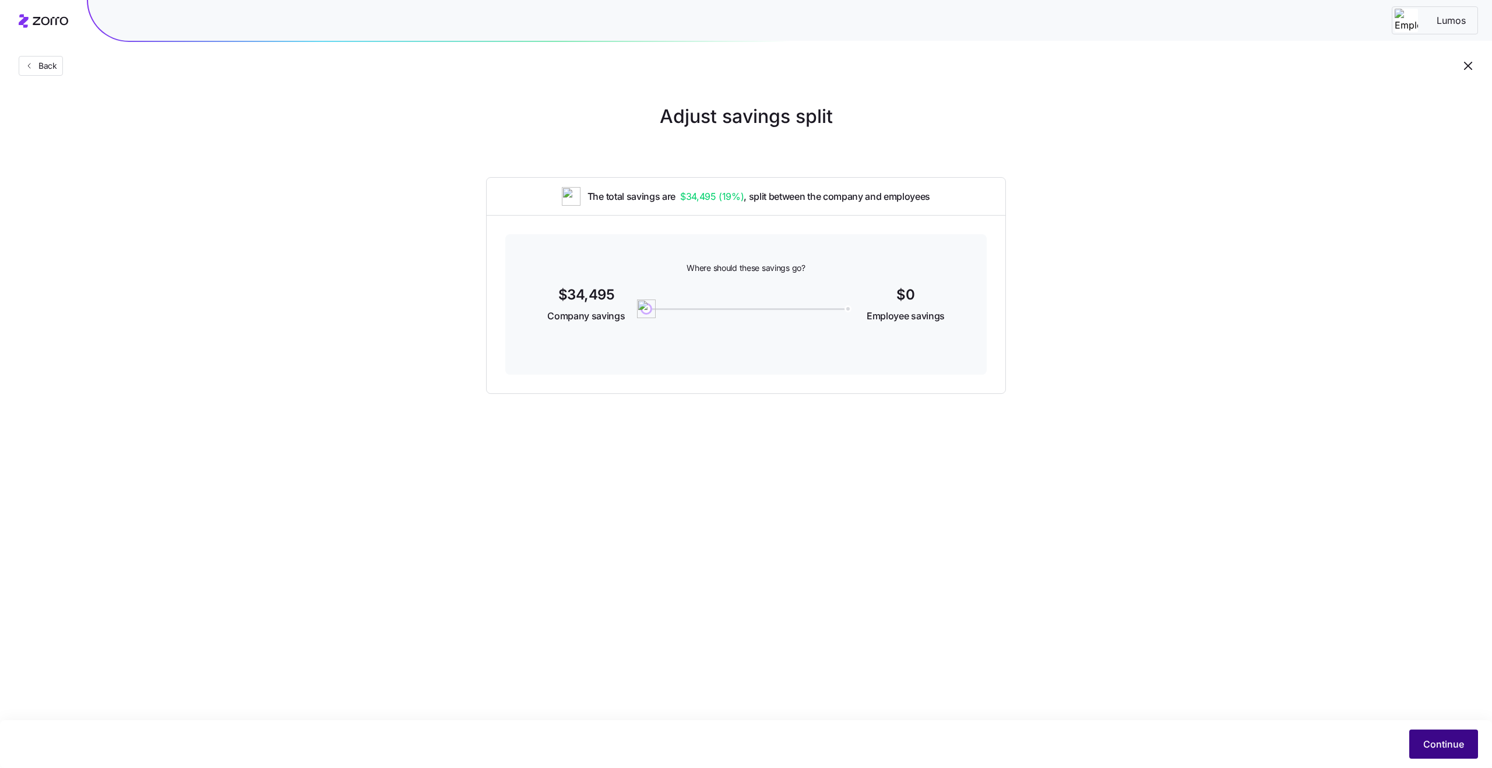
click at [1462, 744] on span "Continue" at bounding box center [1443, 744] width 41 height 14
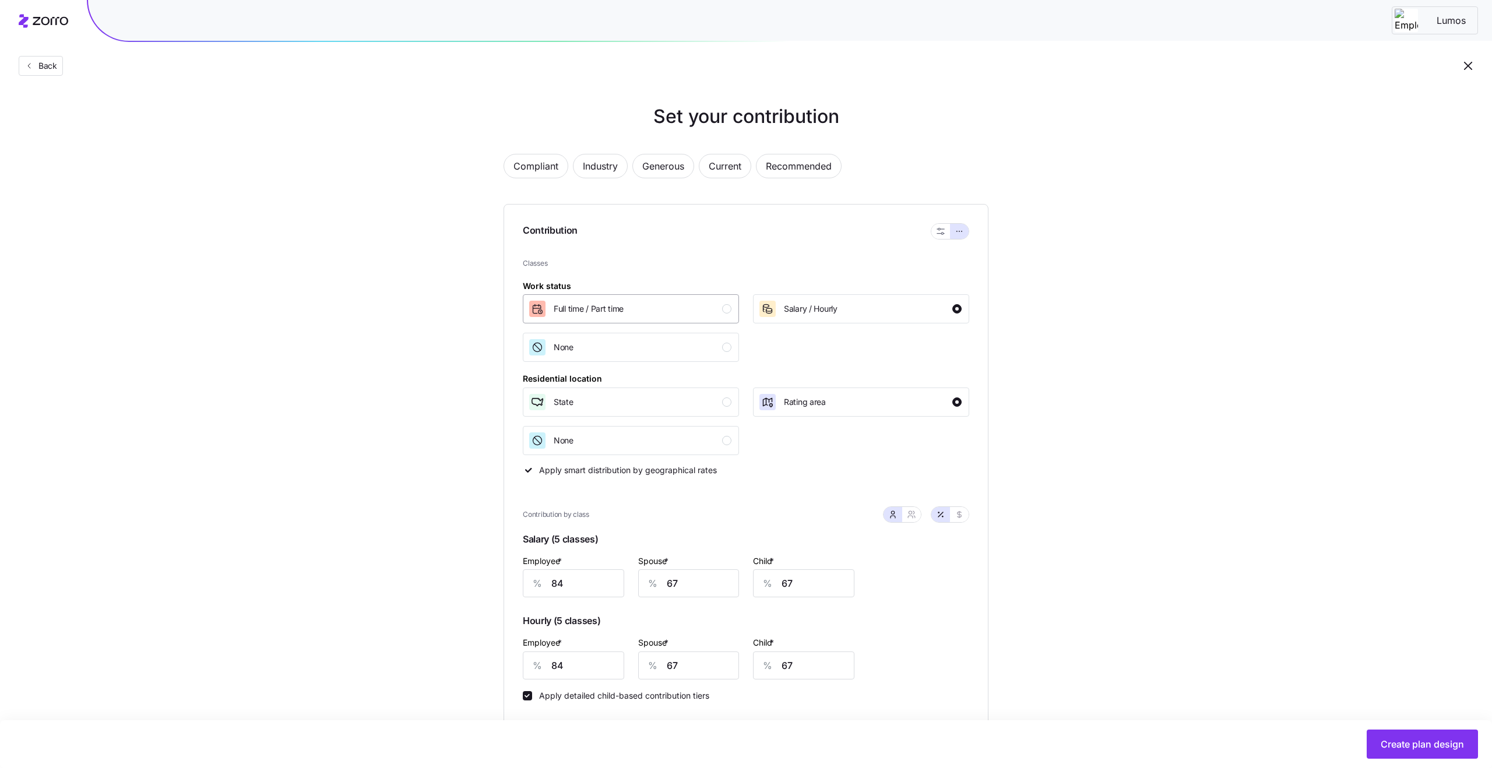
click at [682, 313] on div "Full time / Part time" at bounding box center [629, 309] width 203 height 19
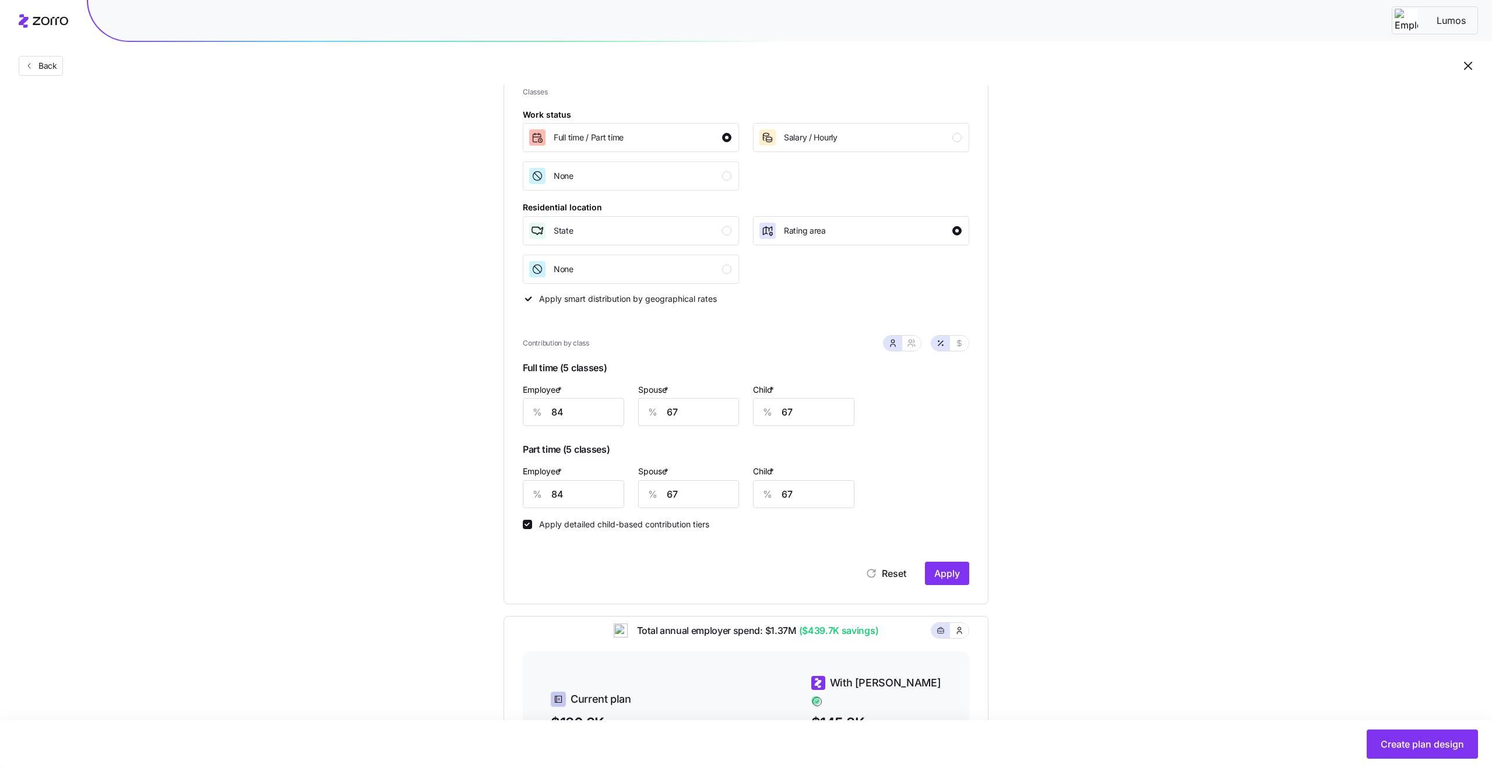
scroll to position [209, 0]
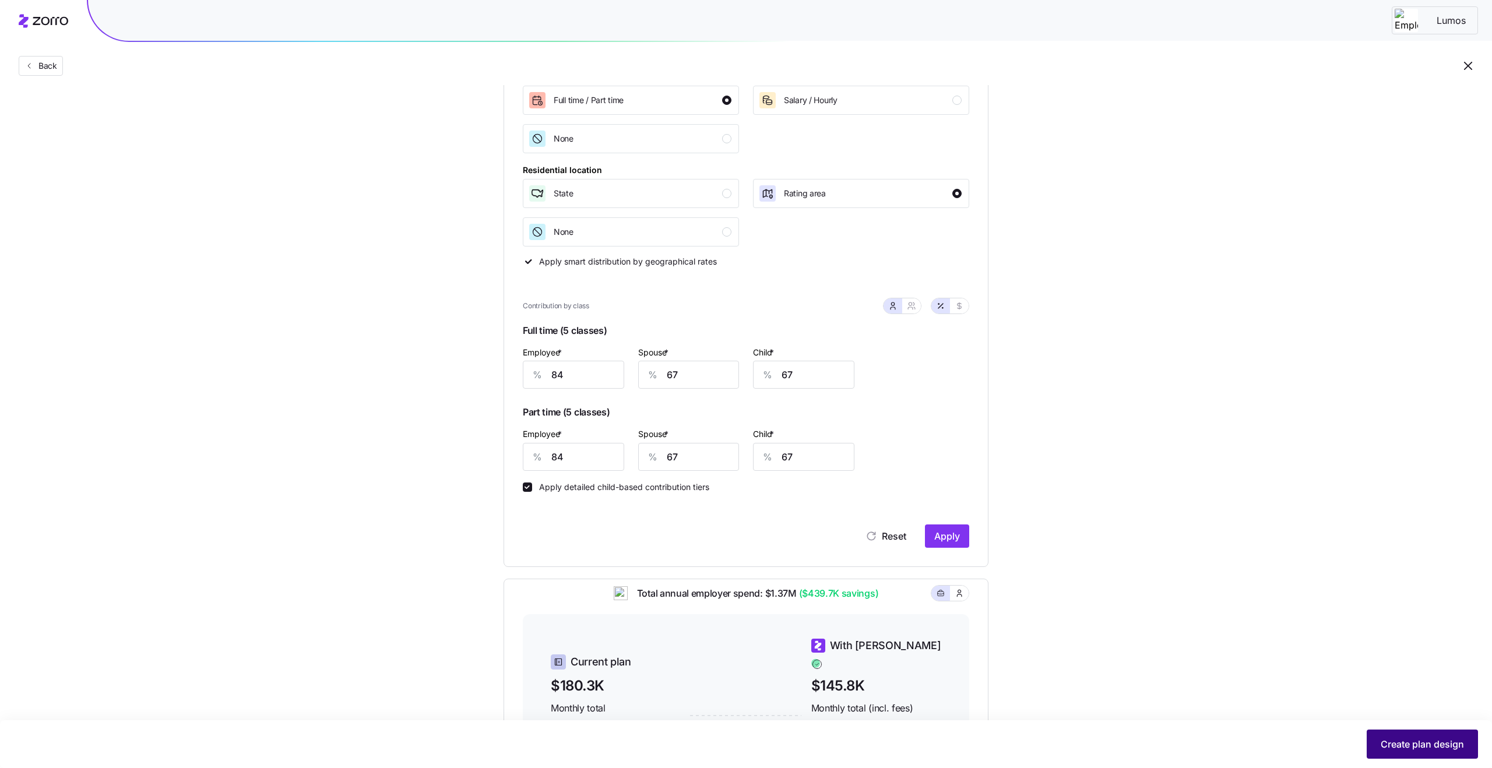
click at [1406, 742] on span "Create plan design" at bounding box center [1422, 744] width 83 height 14
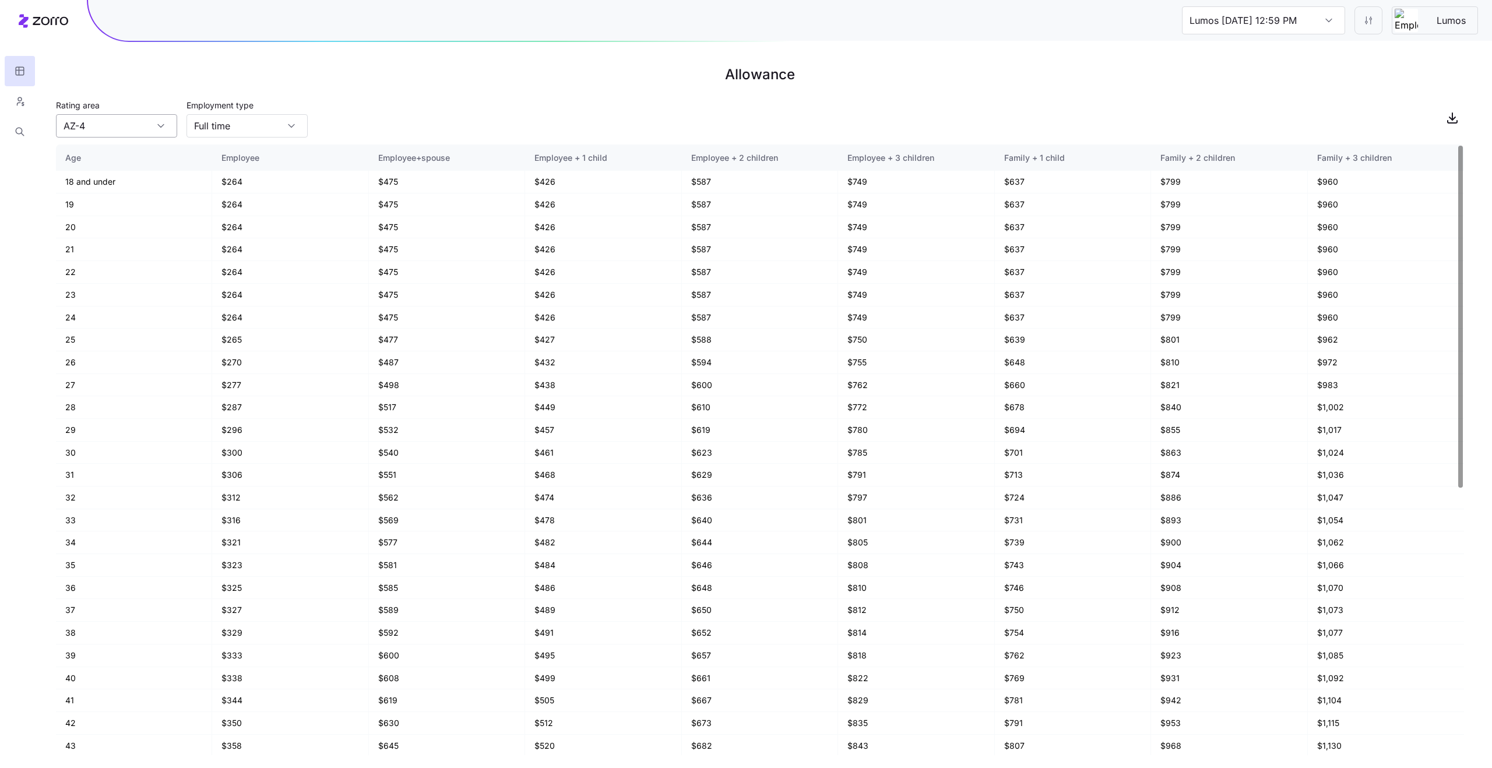
click at [118, 122] on input "AZ-4" at bounding box center [116, 125] width 121 height 23
click at [260, 118] on input "Full time" at bounding box center [246, 125] width 121 height 23
click at [488, 116] on div "Rating area AZ-4 Employment type Full time" at bounding box center [760, 118] width 1408 height 40
click at [163, 131] on div "AZ-4" at bounding box center [116, 125] width 121 height 23
click at [302, 119] on input "Full time" at bounding box center [246, 125] width 121 height 23
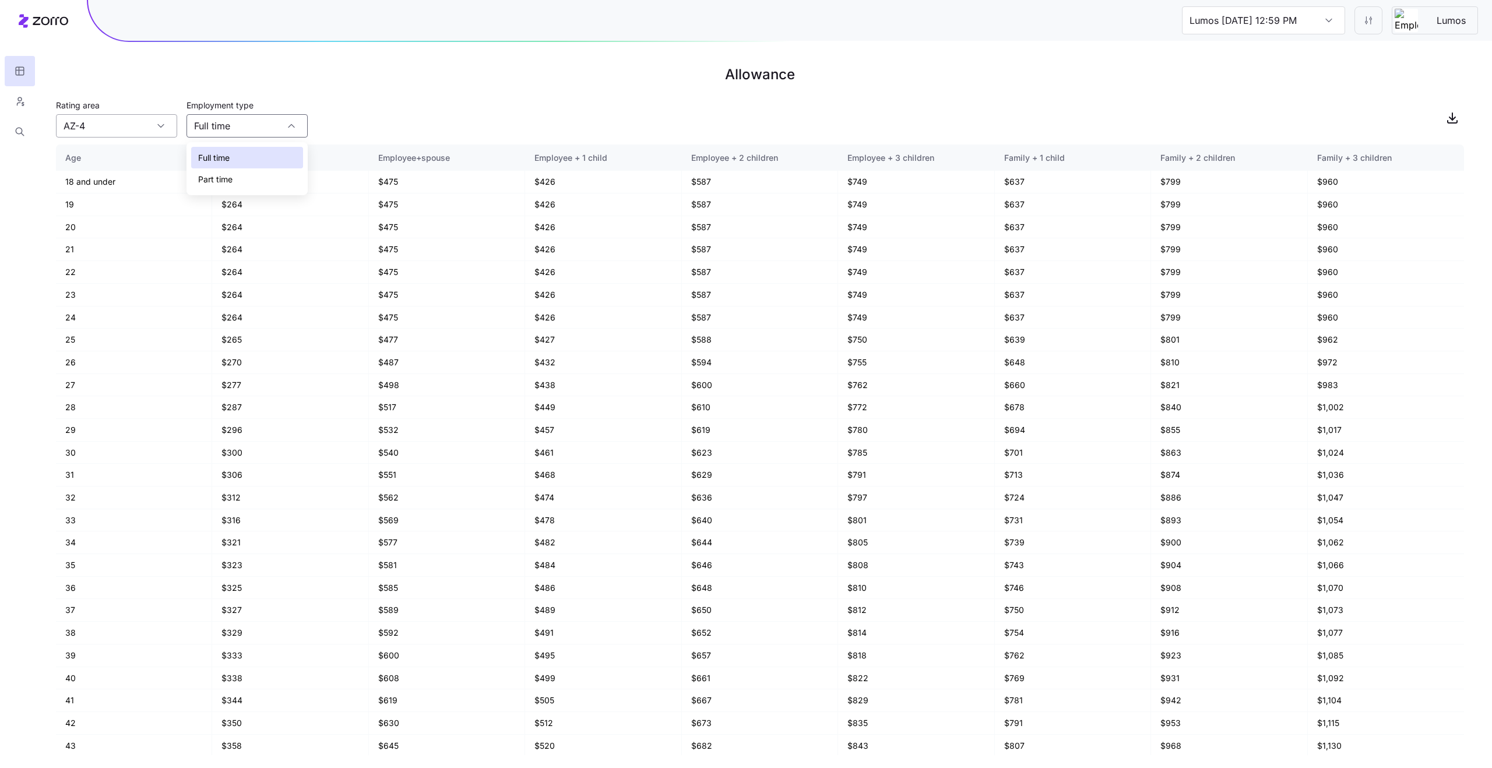
click at [138, 127] on input "AZ-4" at bounding box center [116, 125] width 121 height 23
click at [378, 103] on div "Rating area AZ-4 Employment type Full time" at bounding box center [760, 118] width 1408 height 40
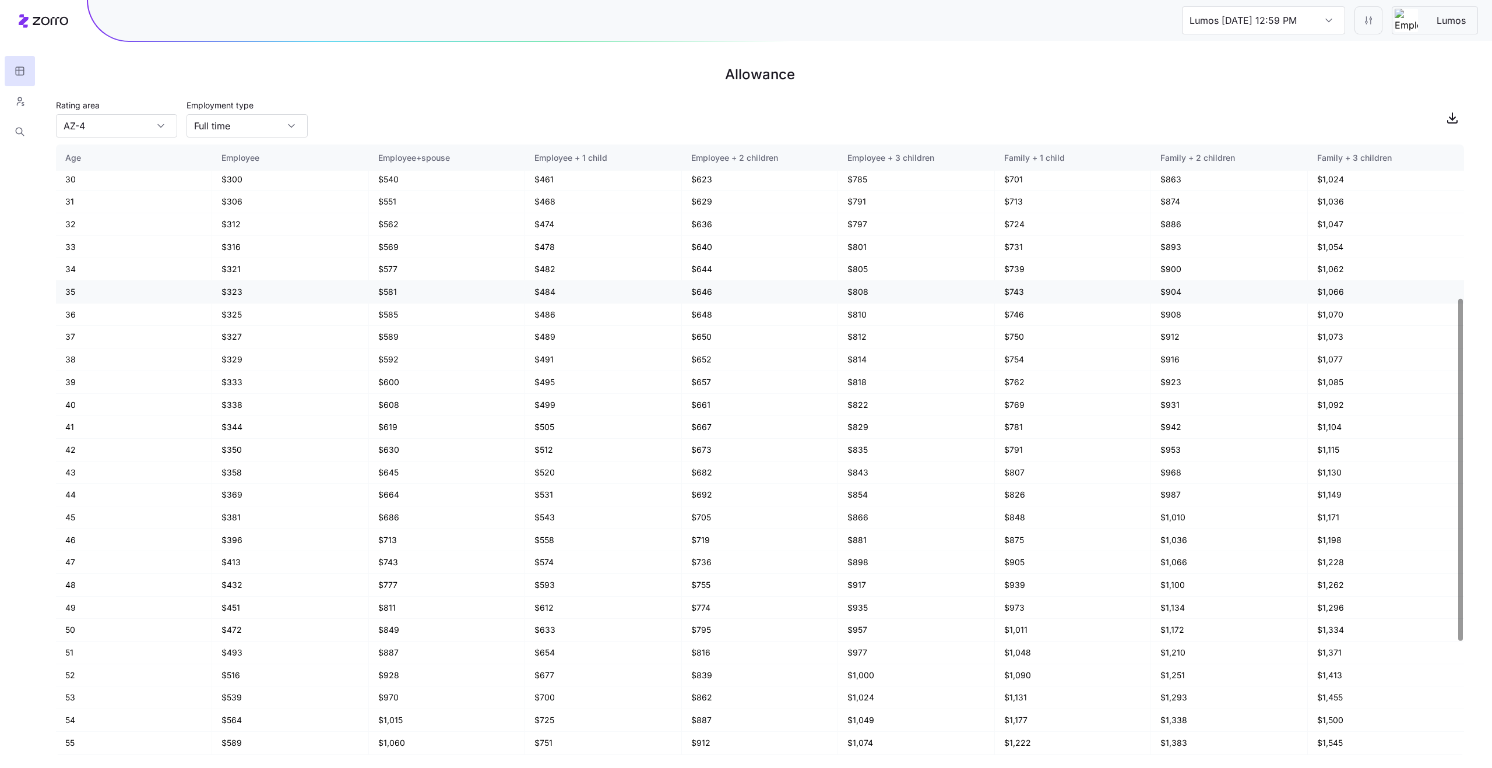
scroll to position [272, 0]
click at [1316, 24] on input "Lumos 09/17/2025 12:59 PM" at bounding box center [1263, 20] width 163 height 28
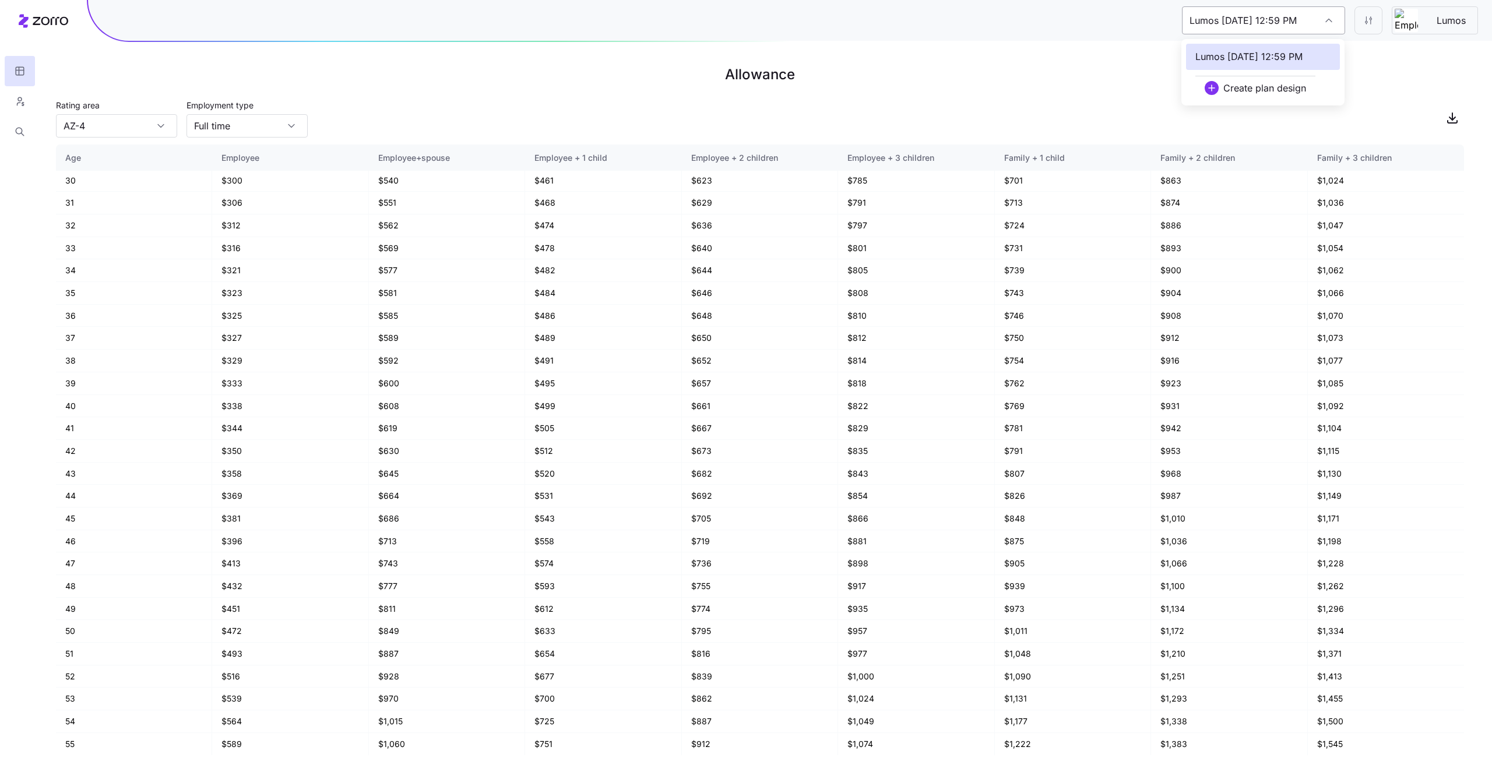
click at [1316, 24] on input "Lumos 09/17/2025 12:59 PM" at bounding box center [1263, 20] width 163 height 28
click at [1116, 85] on h1 "Allowance" at bounding box center [760, 75] width 1408 height 28
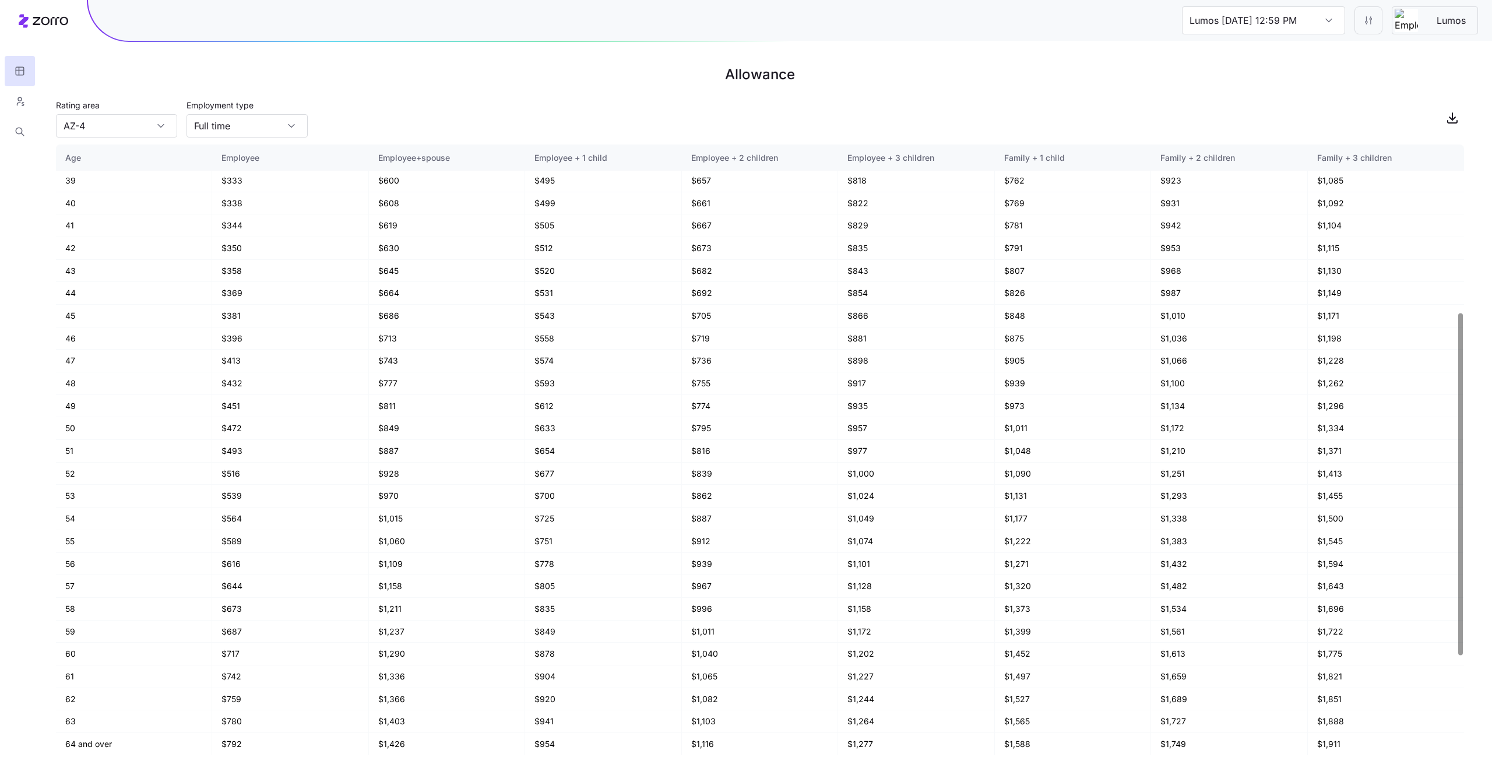
scroll to position [0, 0]
click at [1020, 288] on td "$637" at bounding box center [1073, 295] width 156 height 23
click at [1019, 305] on td "$637" at bounding box center [1073, 295] width 156 height 23
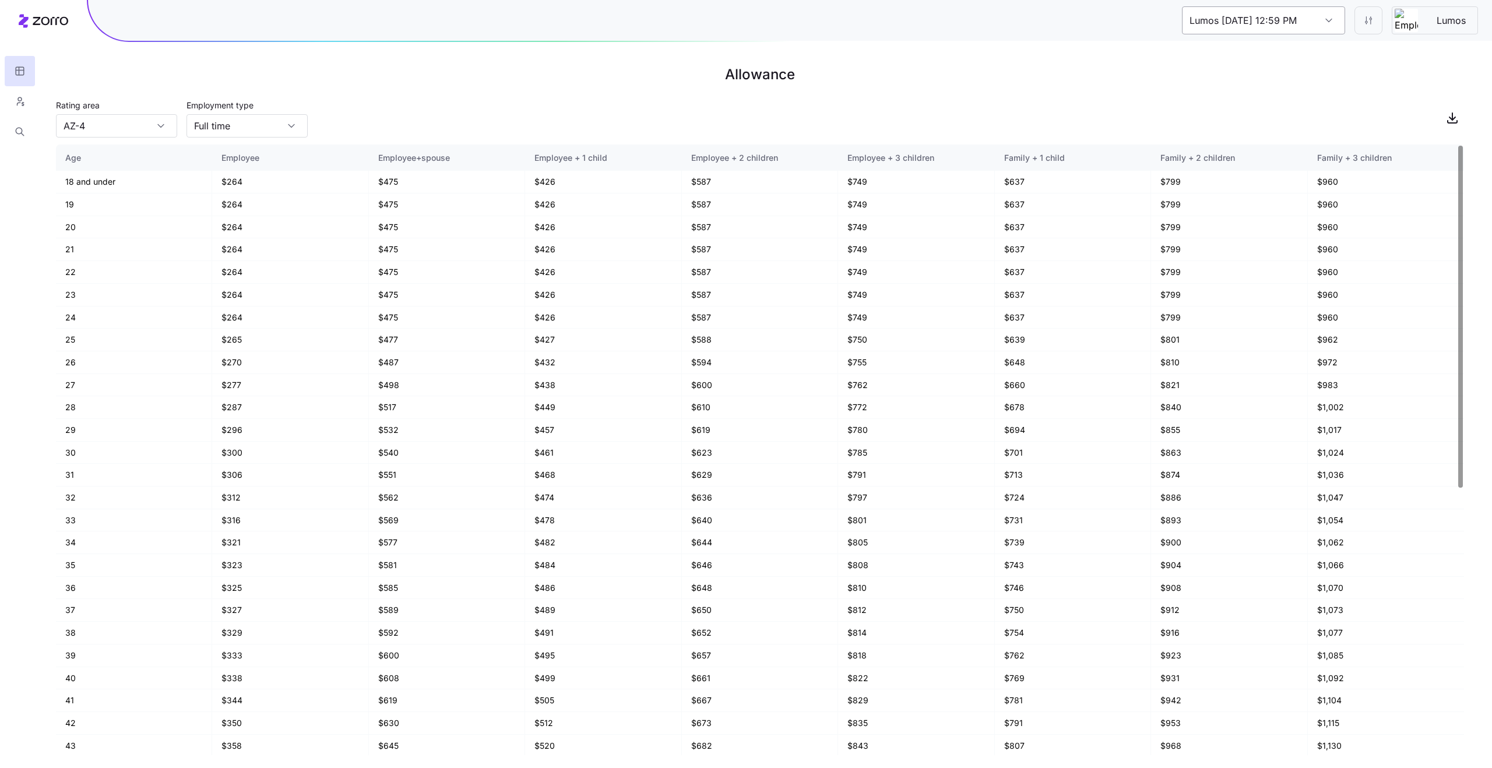
click at [1314, 29] on input "Lumos 09/17/2025 12:59 PM" at bounding box center [1263, 20] width 163 height 28
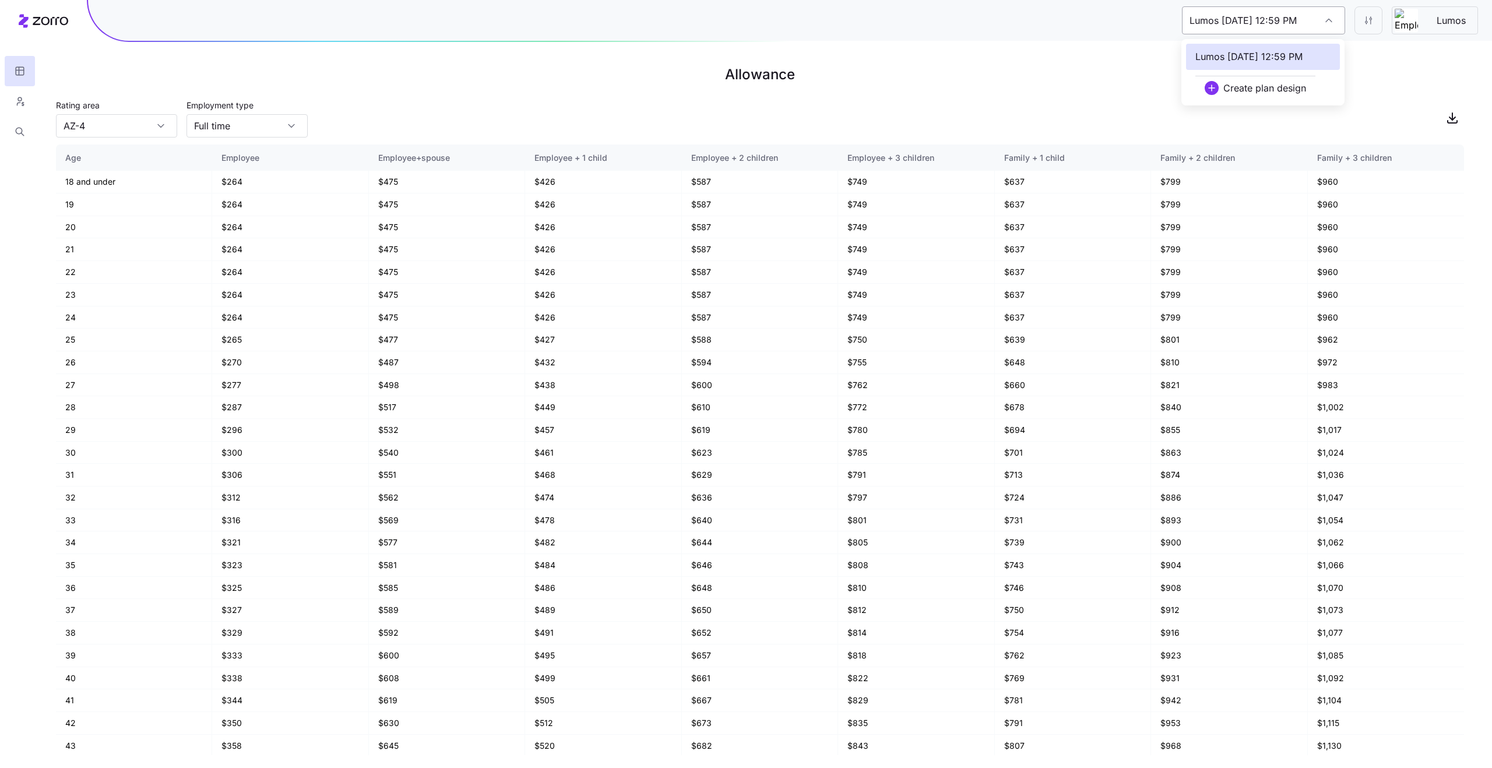
click at [1319, 27] on input "Lumos 09/17/2025 12:59 PM" at bounding box center [1263, 20] width 163 height 28
click at [1377, 76] on h1 "Allowance" at bounding box center [760, 75] width 1408 height 28
click at [1365, 22] on html "Lumos 09/17/2025 12:59 PM Lumos Allowance Rating area AZ-4 Employment type Full…" at bounding box center [746, 384] width 1492 height 768
click at [1405, 100] on div "2026" at bounding box center [1406, 108] width 49 height 19
click at [1466, 23] on icon "button" at bounding box center [1469, 26] width 9 height 9
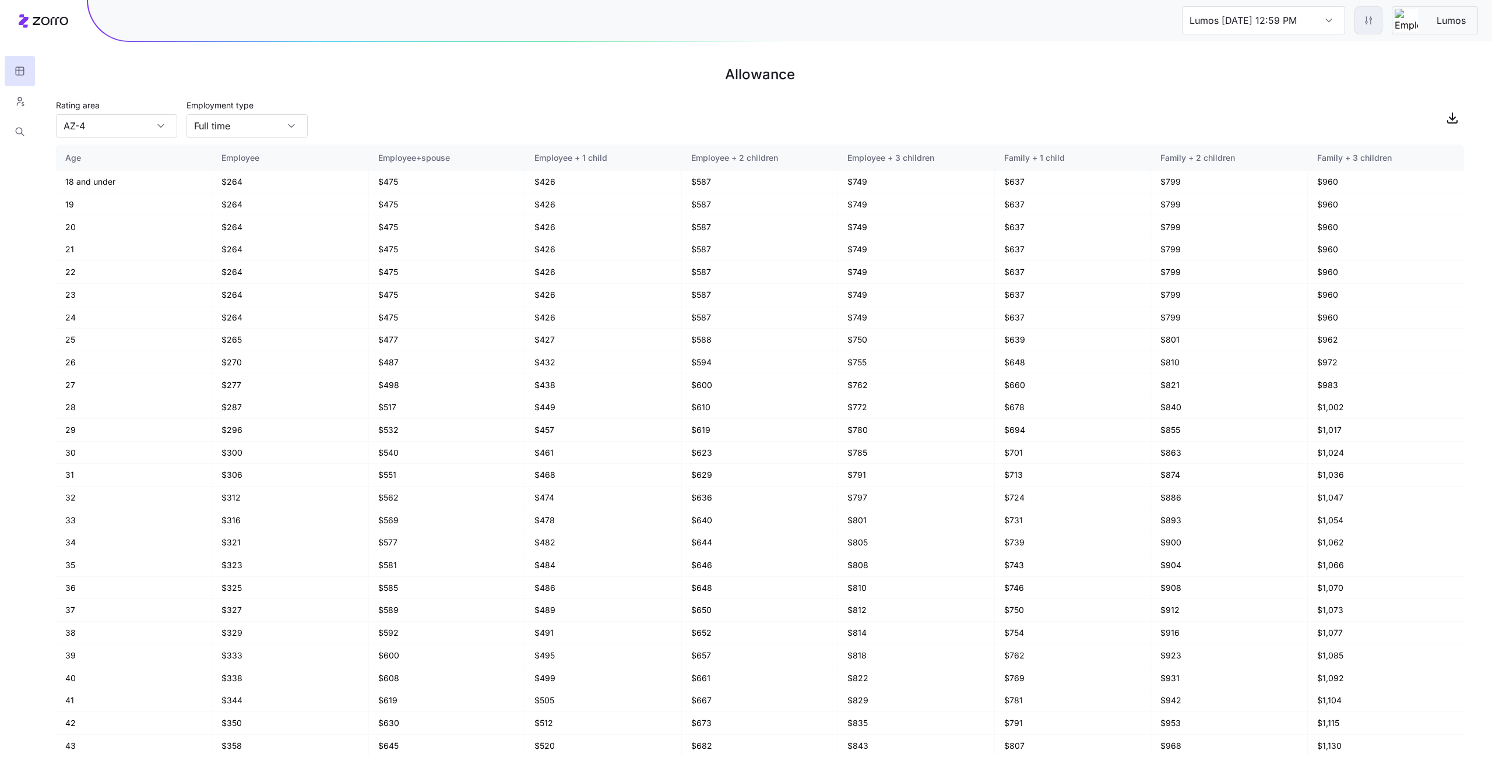
click at [1356, 20] on html "Lumos 09/17/2025 12:59 PM Lumos Allowance Rating area AZ-4 Employment type Full…" at bounding box center [746, 384] width 1492 height 768
click at [1347, 84] on span "Apply allowance model" at bounding box center [1311, 89] width 88 height 12
click at [1403, 93] on div "2025" at bounding box center [1396, 89] width 20 height 13
